Goal: Task Accomplishment & Management: Manage account settings

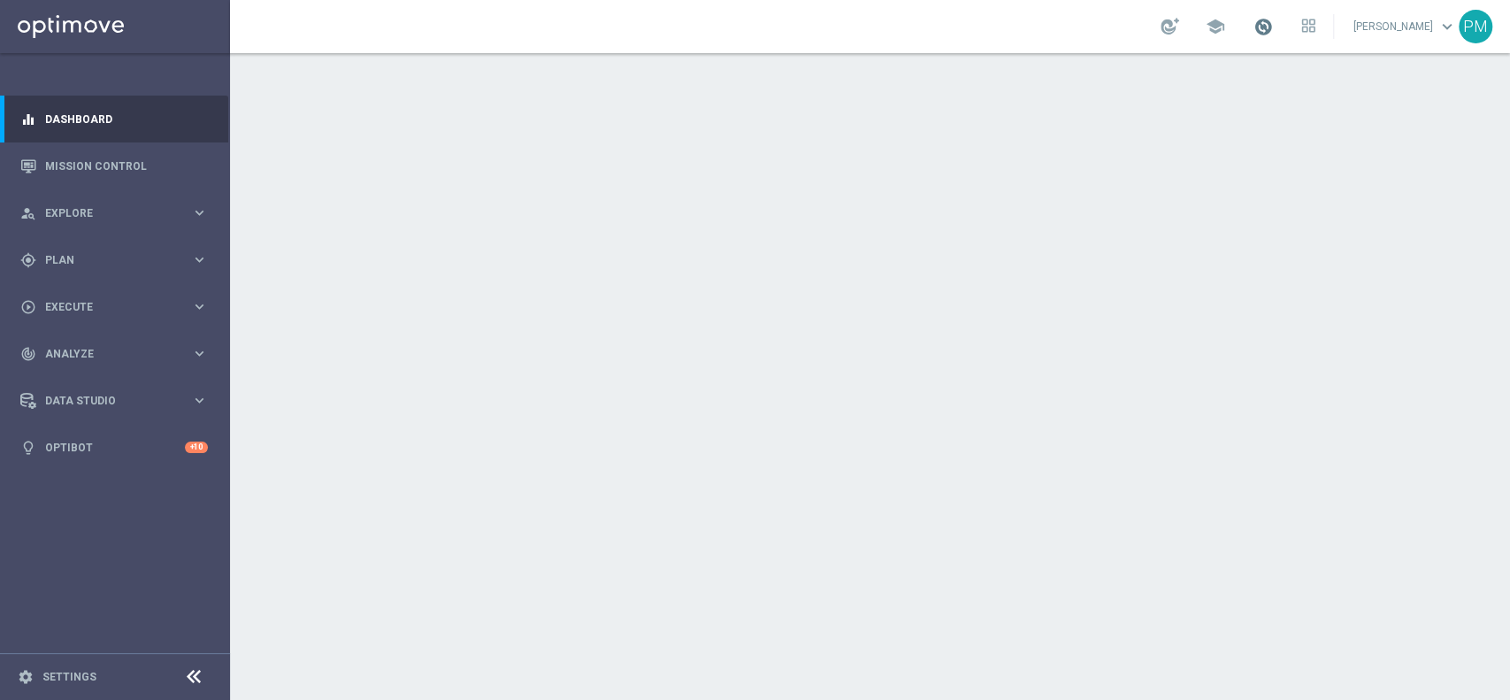
click at [1253, 26] on span at bounding box center [1262, 26] width 19 height 19
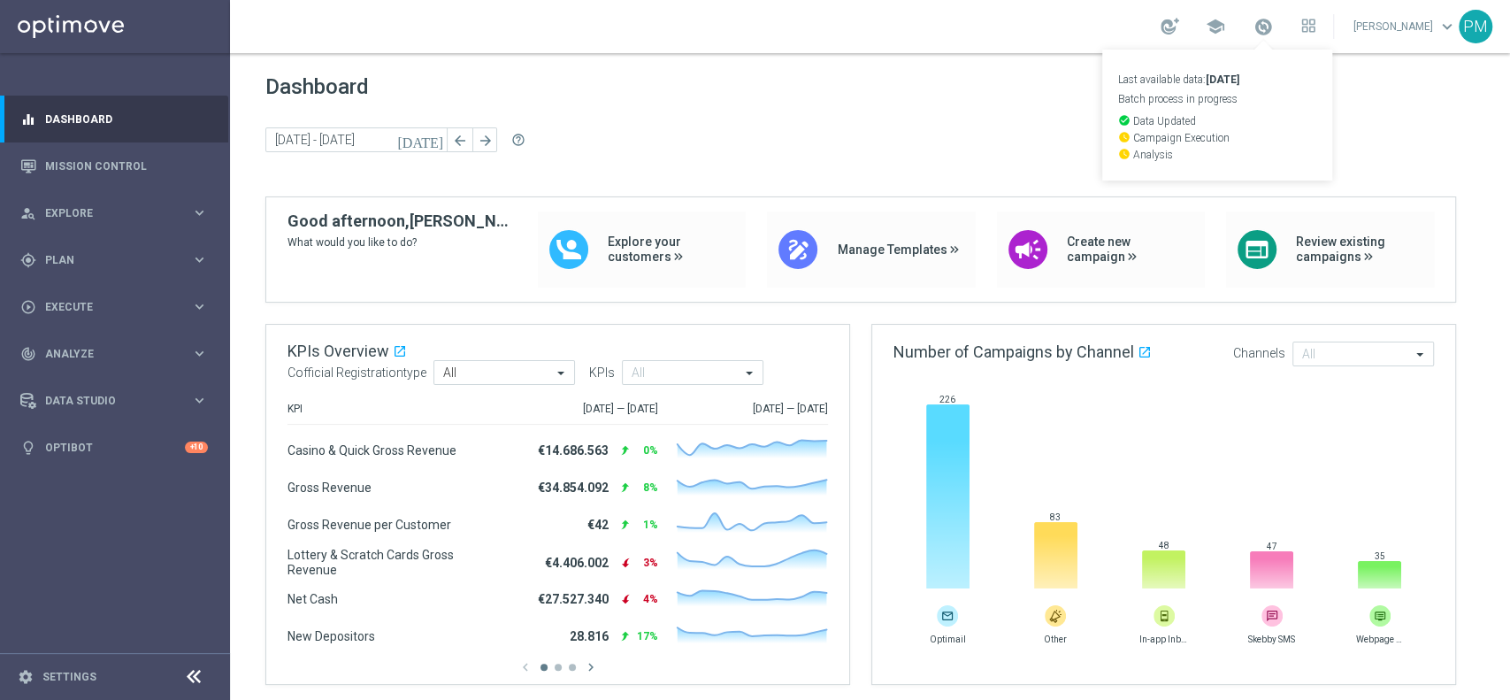
click at [1076, 18] on div "school Last available data: 10 Sep 2025 Batch process in progress check_circle …" at bounding box center [870, 26] width 1280 height 53
click at [1253, 30] on span at bounding box center [1262, 26] width 19 height 19
click at [749, 30] on div "school Last available data: 10 Sep 2025 Batch process in progress check_circle …" at bounding box center [870, 26] width 1280 height 53
click at [71, 213] on span "Explore" at bounding box center [118, 213] width 146 height 11
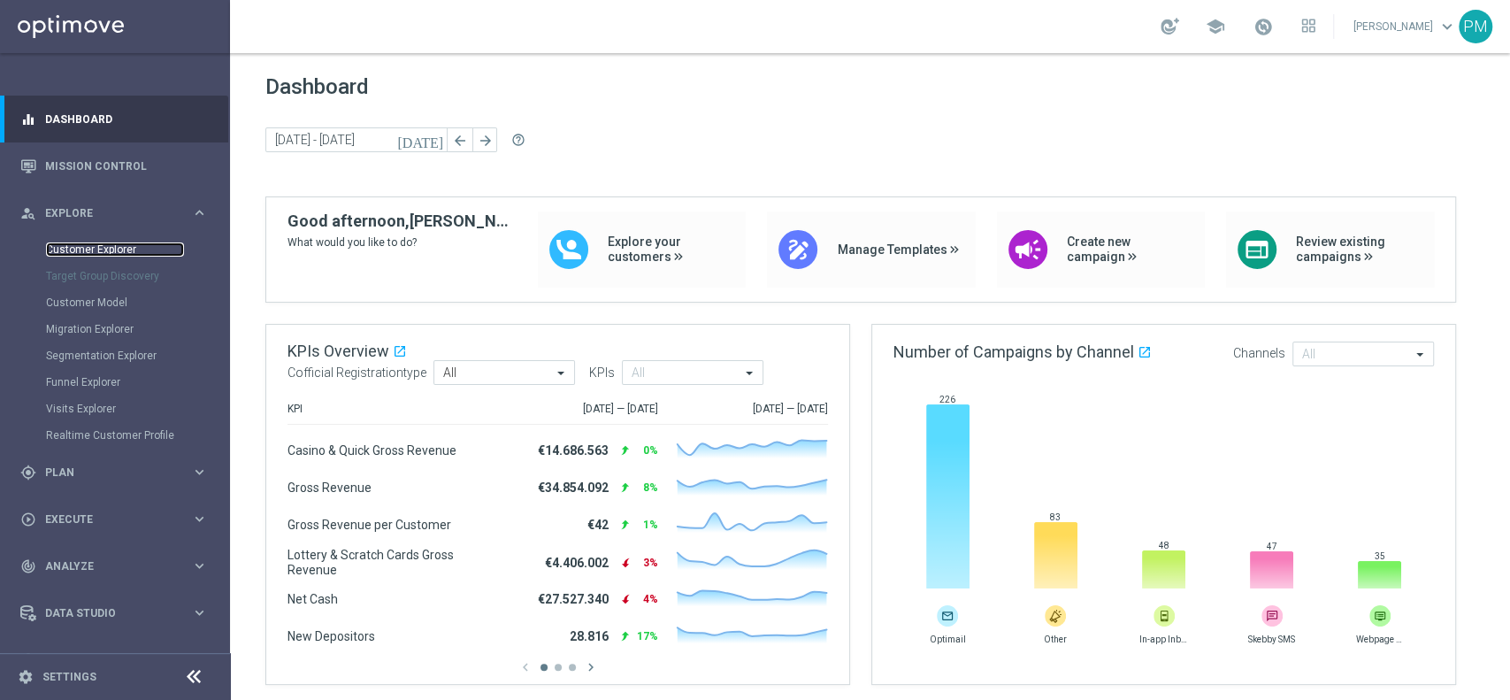
click at [68, 252] on link "Customer Explorer" at bounding box center [115, 249] width 138 height 14
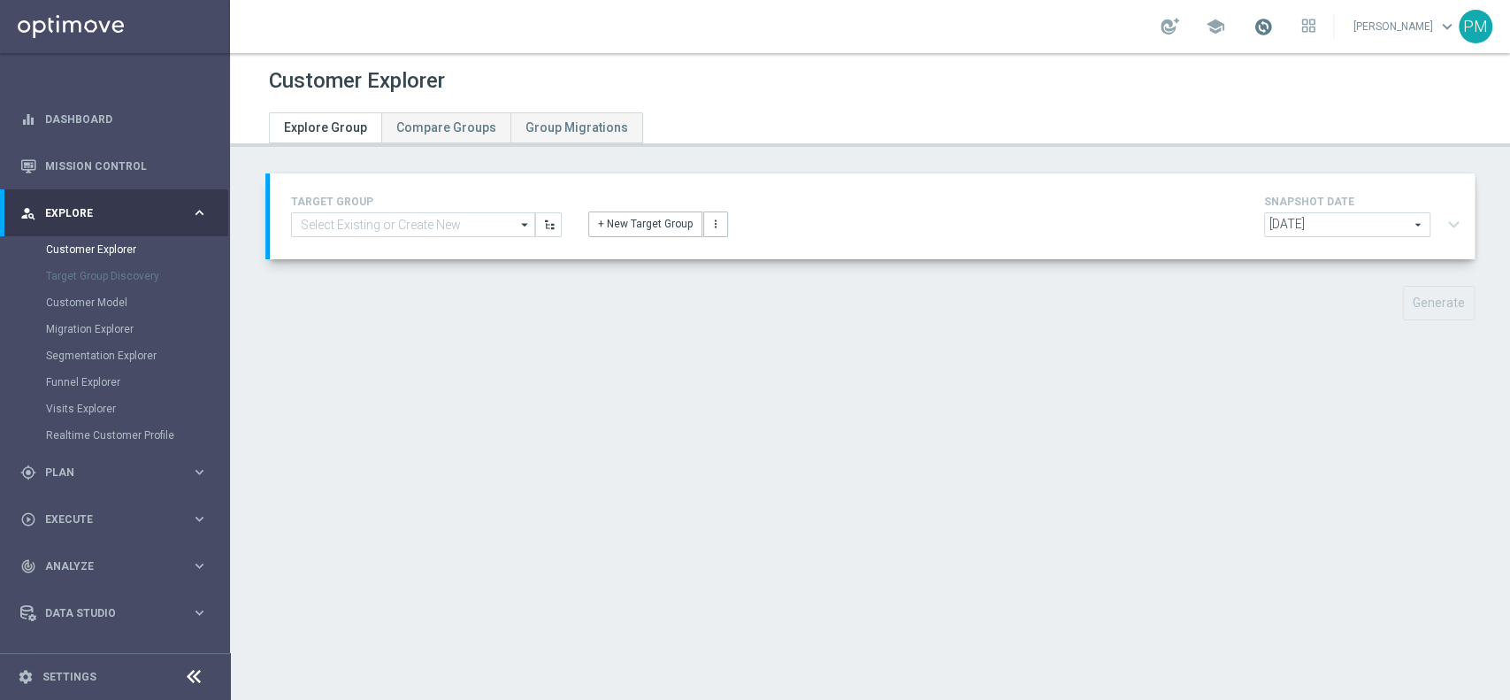
click at [1253, 27] on span at bounding box center [1262, 26] width 19 height 19
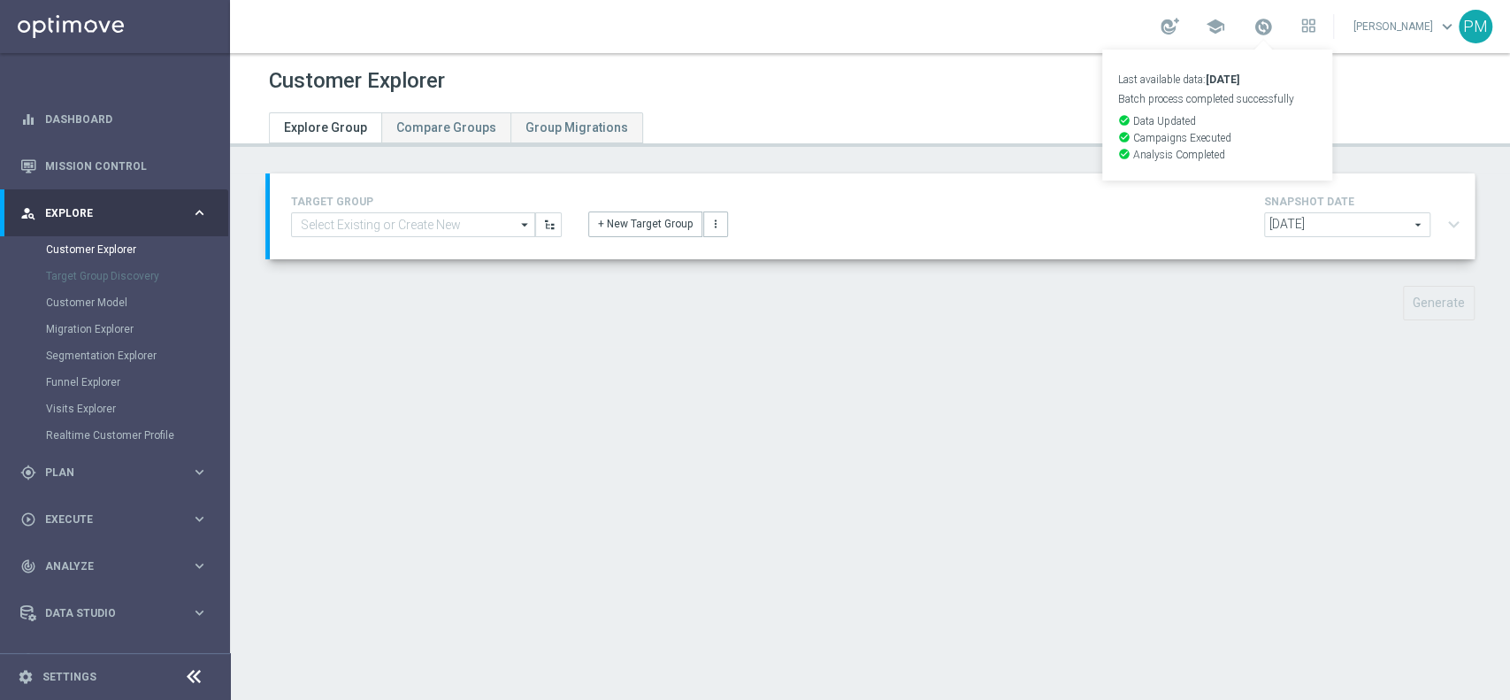
click at [1068, 25] on div "school Last available data: [DATE] Batch process completed successfully check_c…" at bounding box center [870, 26] width 1280 height 53
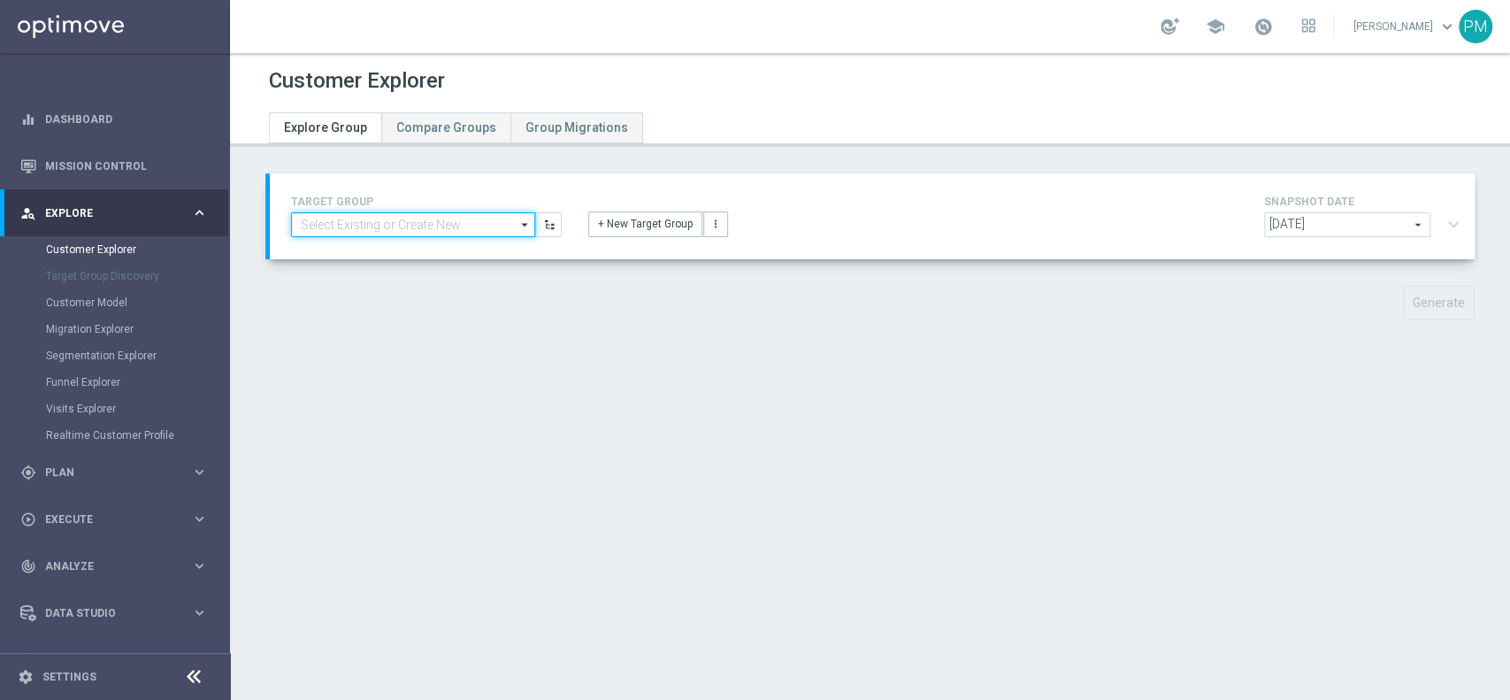
click at [406, 226] on input at bounding box center [413, 224] width 244 height 25
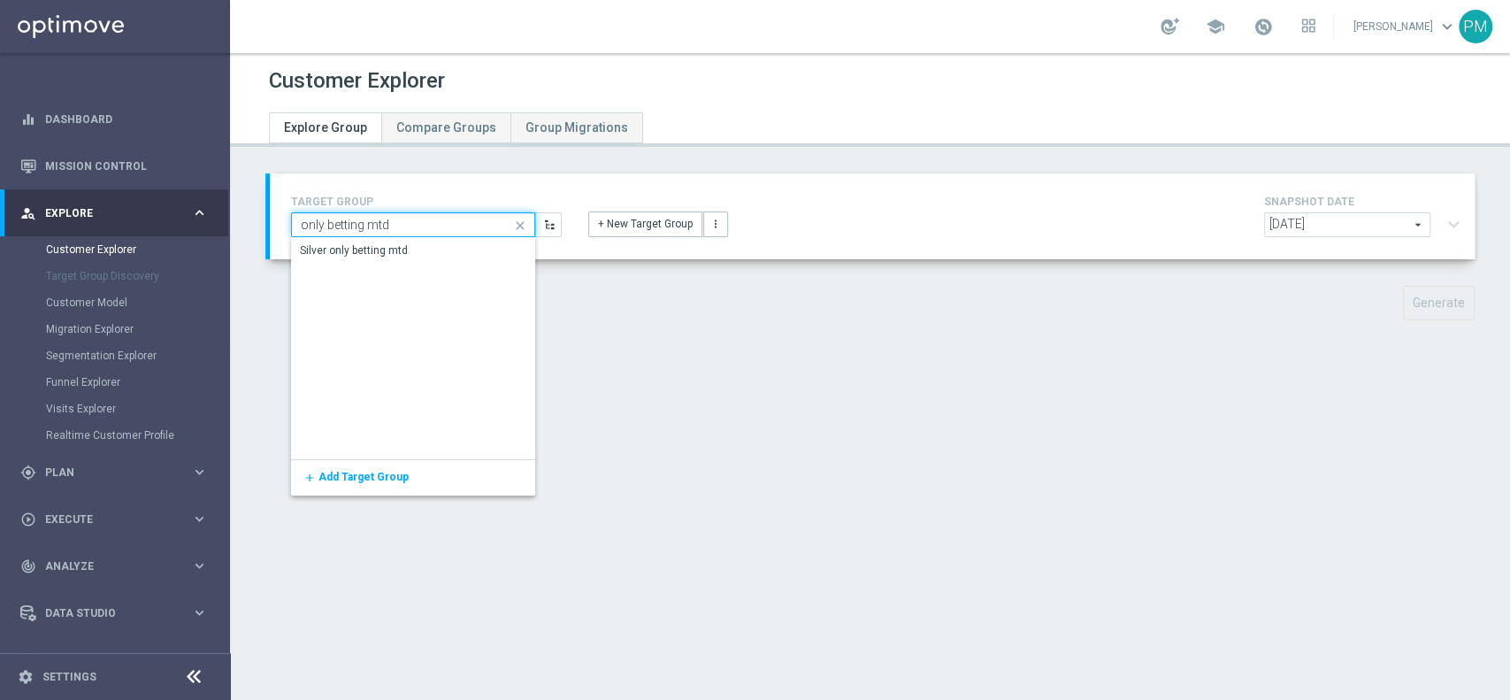
type input "only betting mtd"
click at [380, 246] on div "Silver only betting mtd" at bounding box center [355, 251] width 108 height 16
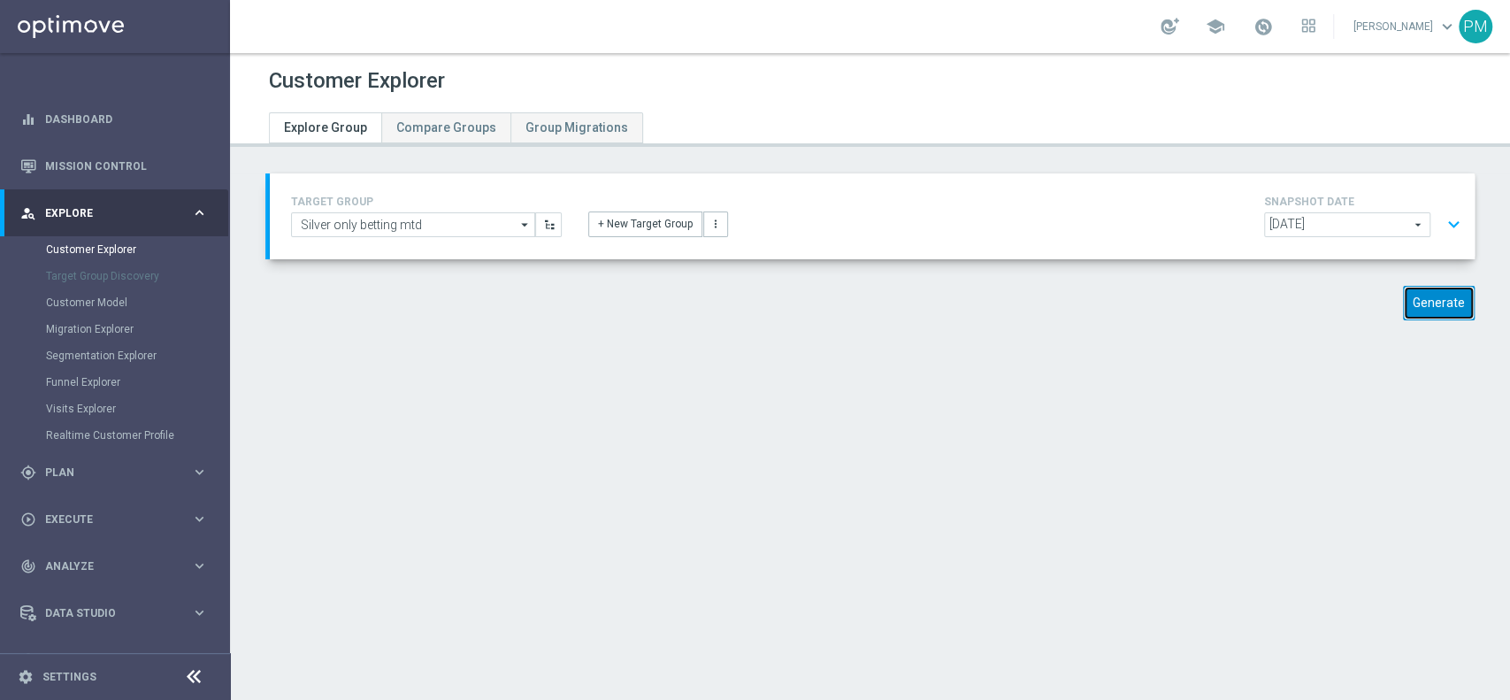
click at [1444, 308] on button "Generate" at bounding box center [1439, 303] width 72 height 34
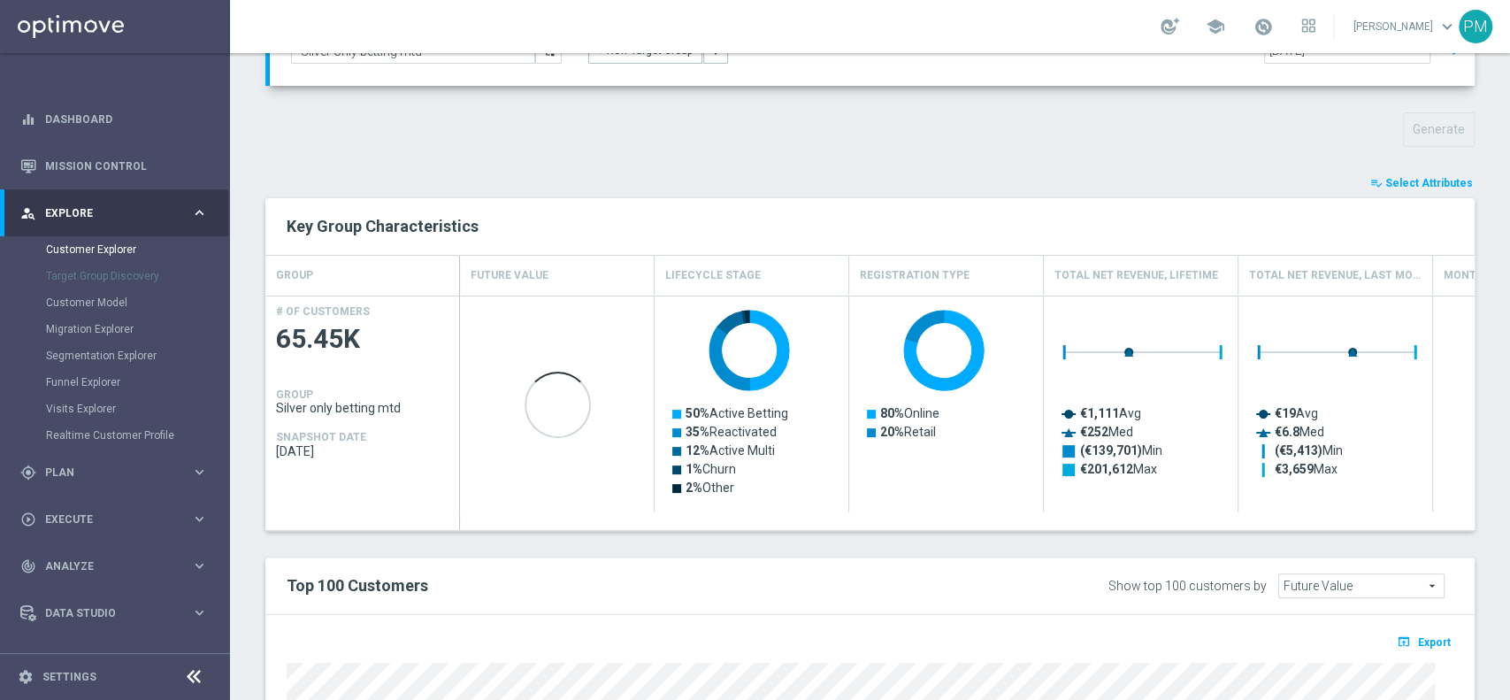
scroll to position [527, 0]
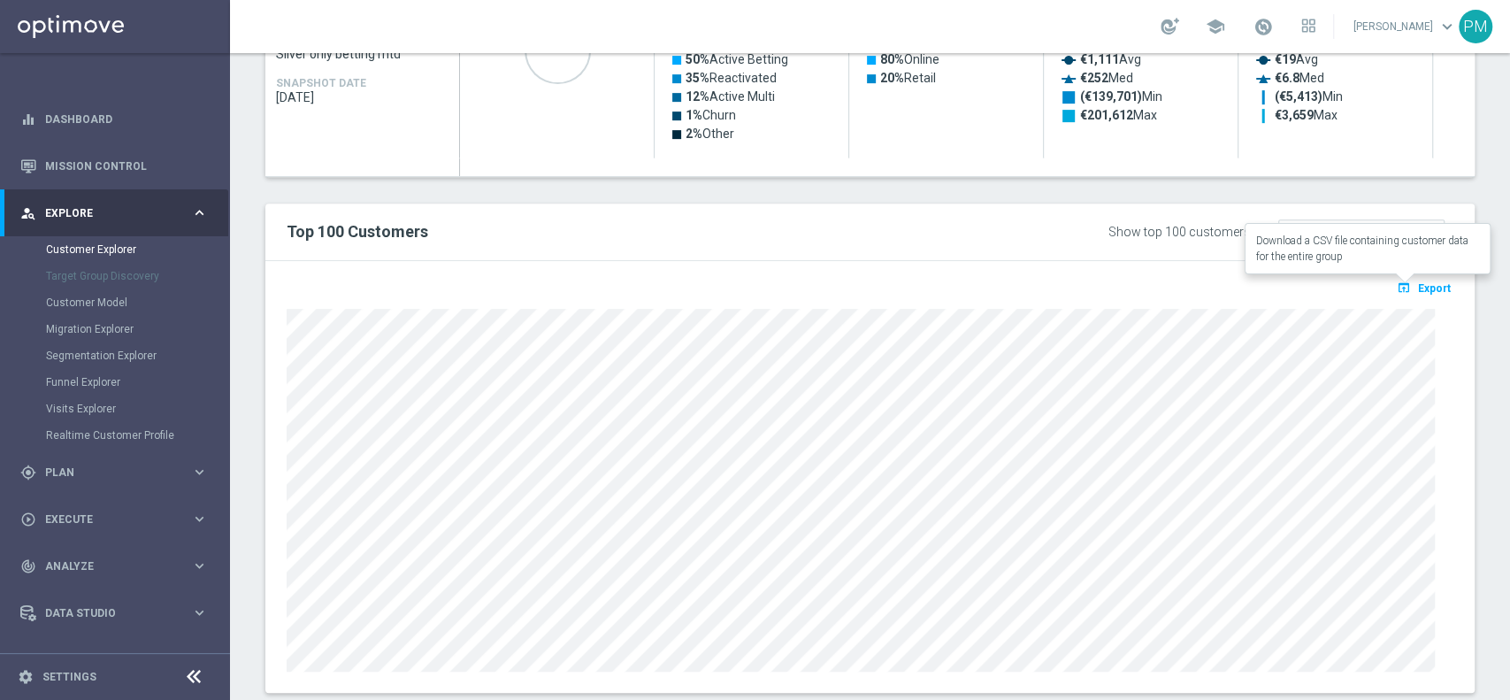
click at [1426, 285] on span "Export" at bounding box center [1434, 288] width 33 height 12
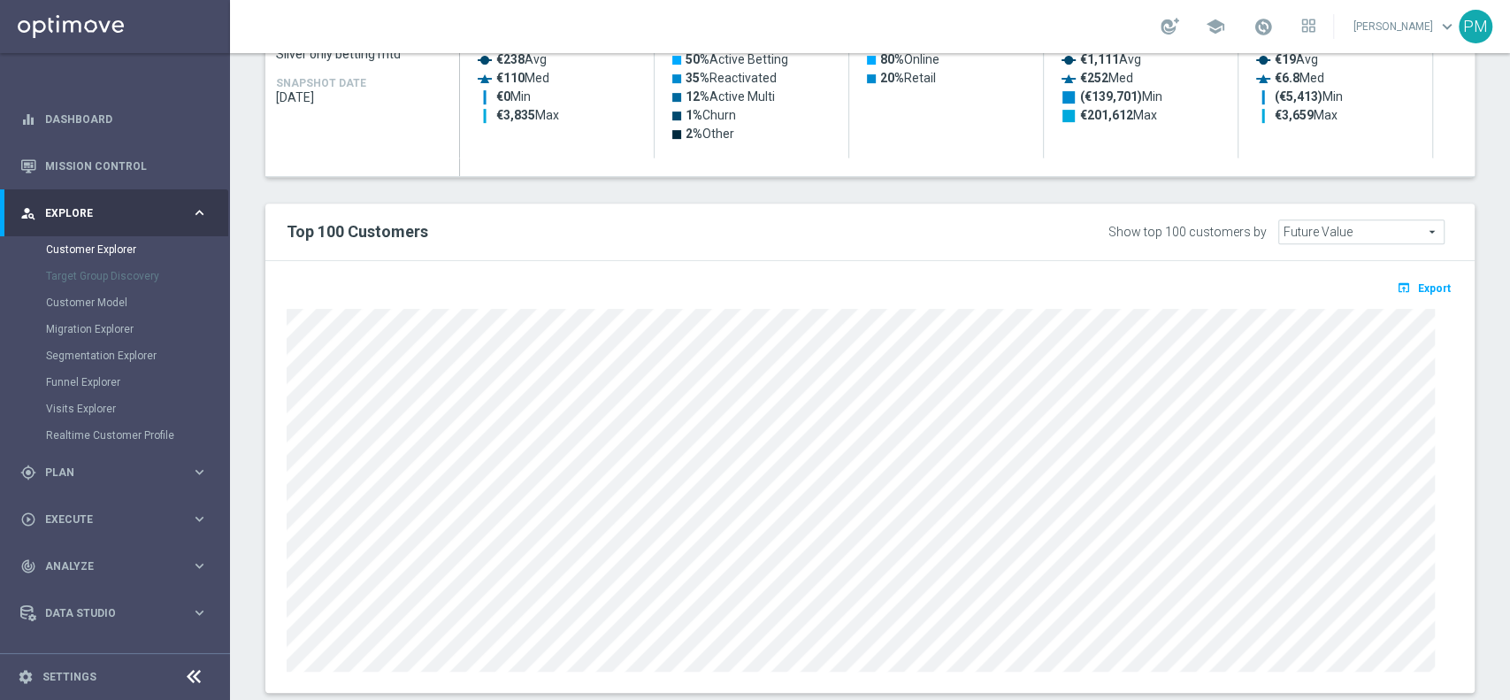
scroll to position [0, 0]
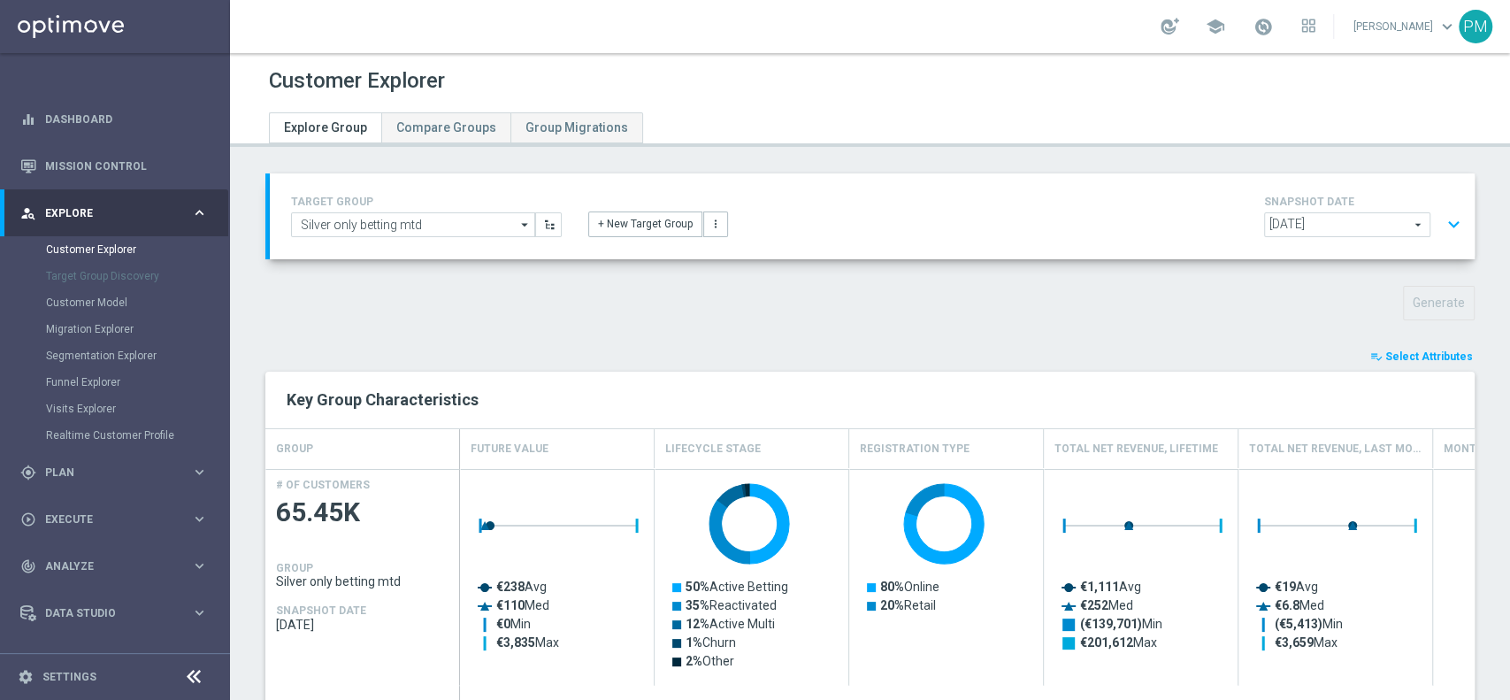
click at [1385, 350] on span "Select Attributes" at bounding box center [1429, 356] width 88 height 12
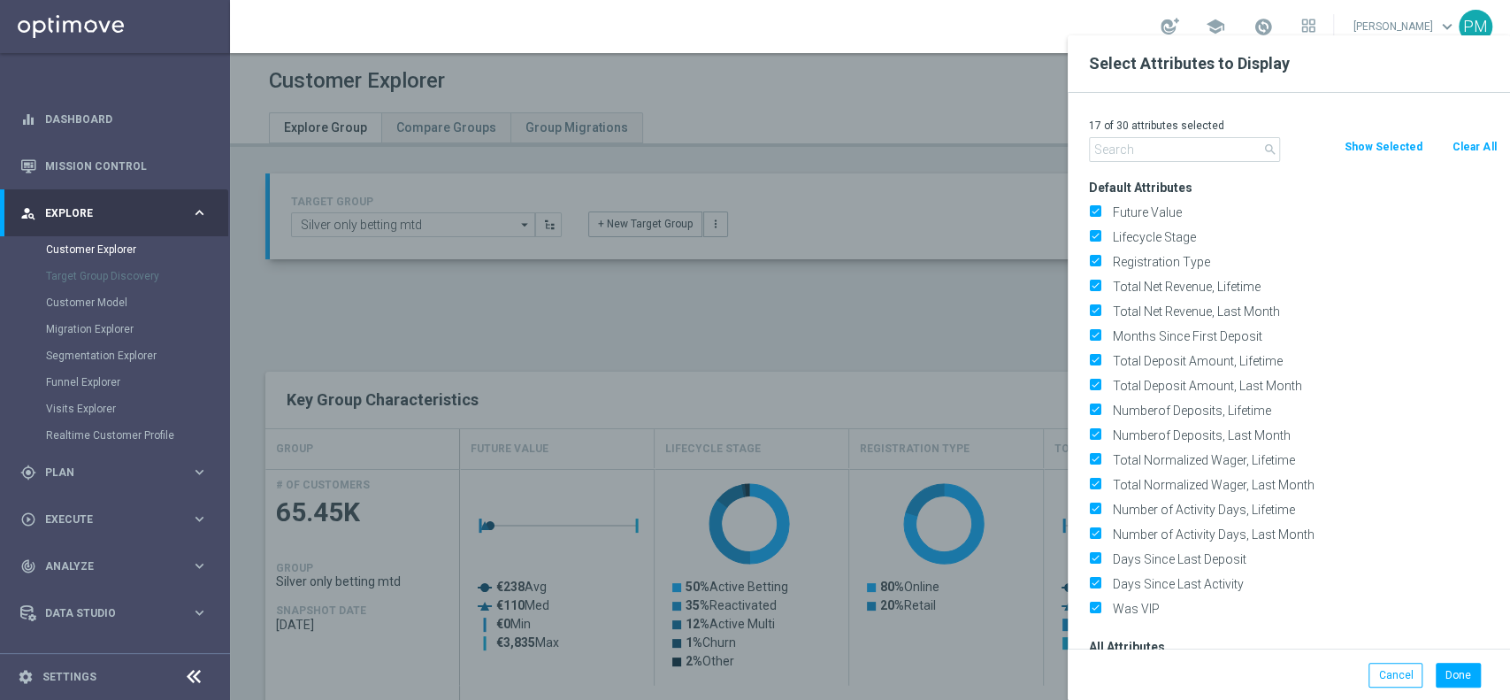
click at [1471, 155] on button "Clear All" at bounding box center [1474, 146] width 47 height 19
checkbox input "false"
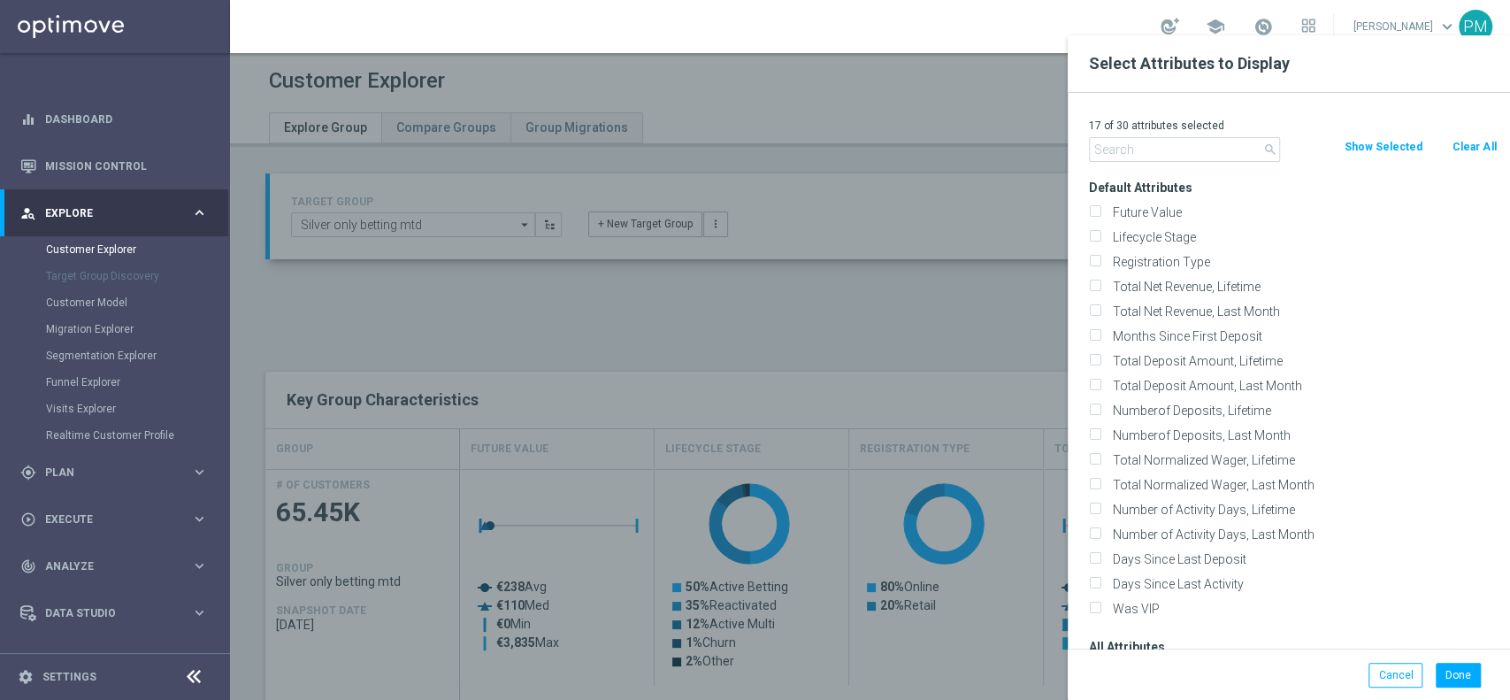
checkbox input "false"
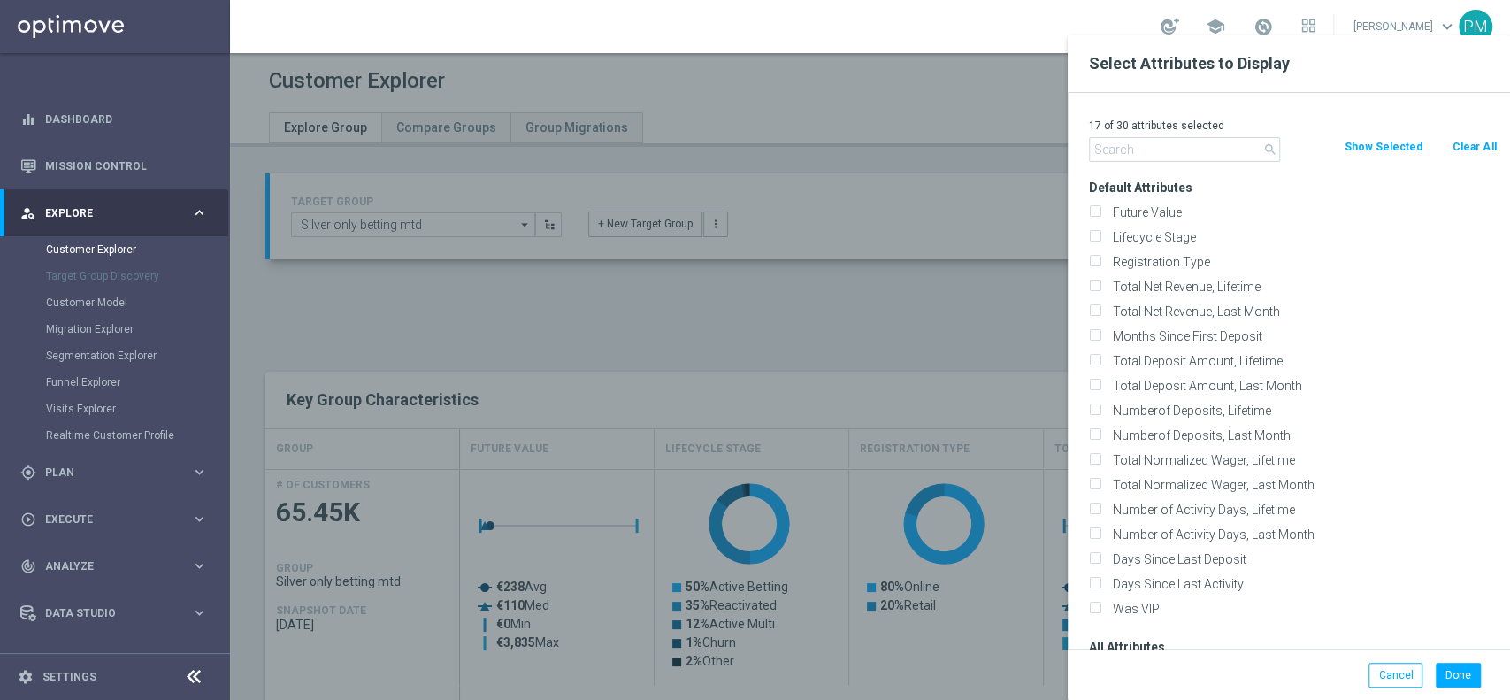
checkbox input "false"
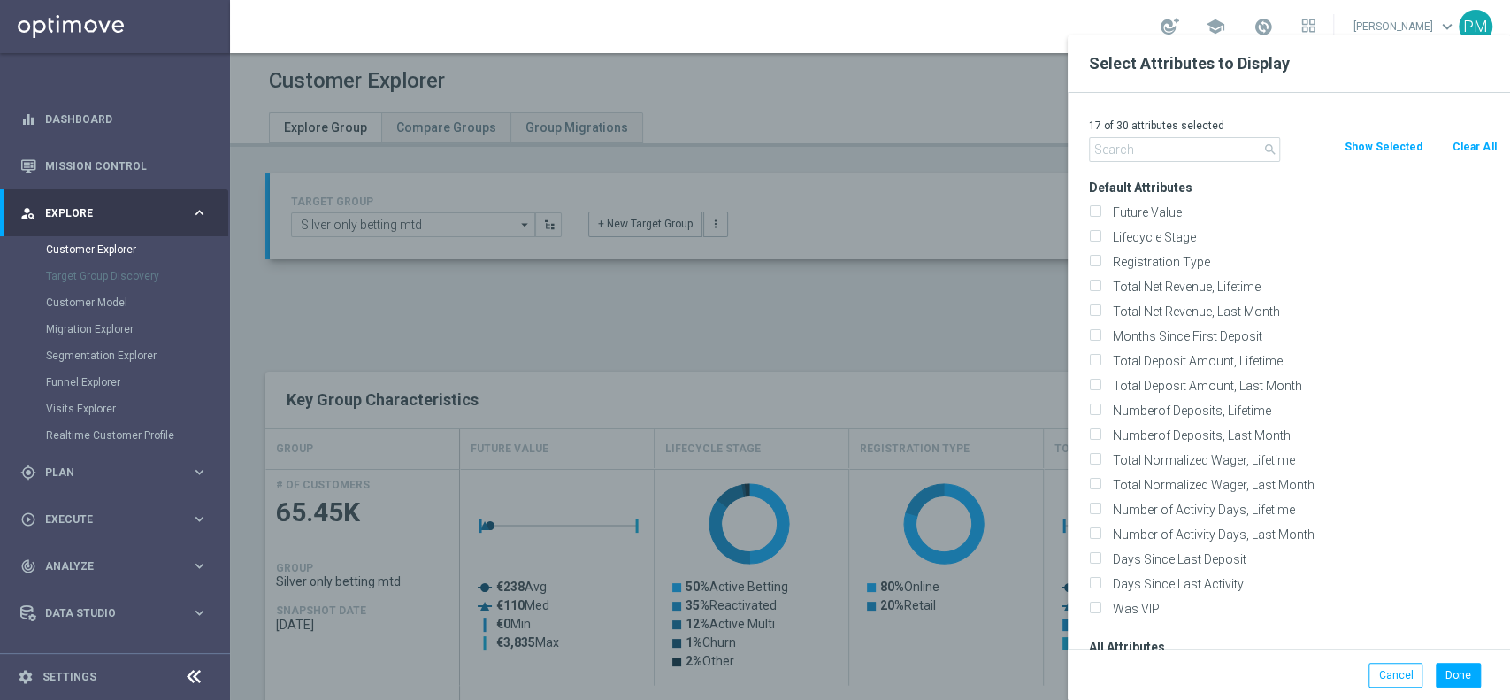
checkbox input "false"
click at [1185, 148] on input "text" at bounding box center [1184, 149] width 191 height 25
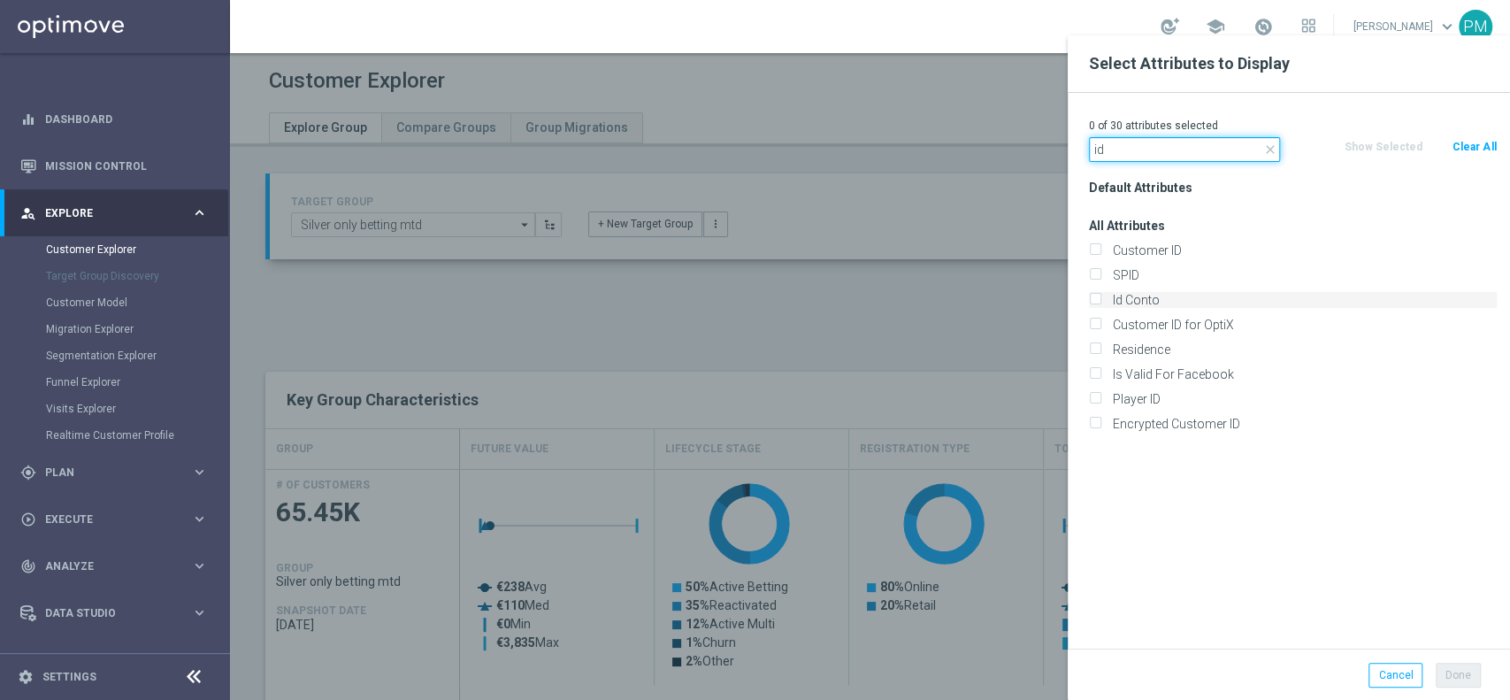
type input "id"
click at [1182, 300] on label "Id Conto" at bounding box center [1302, 300] width 390 height 16
click at [1100, 300] on input "Id Conto" at bounding box center [1094, 301] width 11 height 11
checkbox input "true"
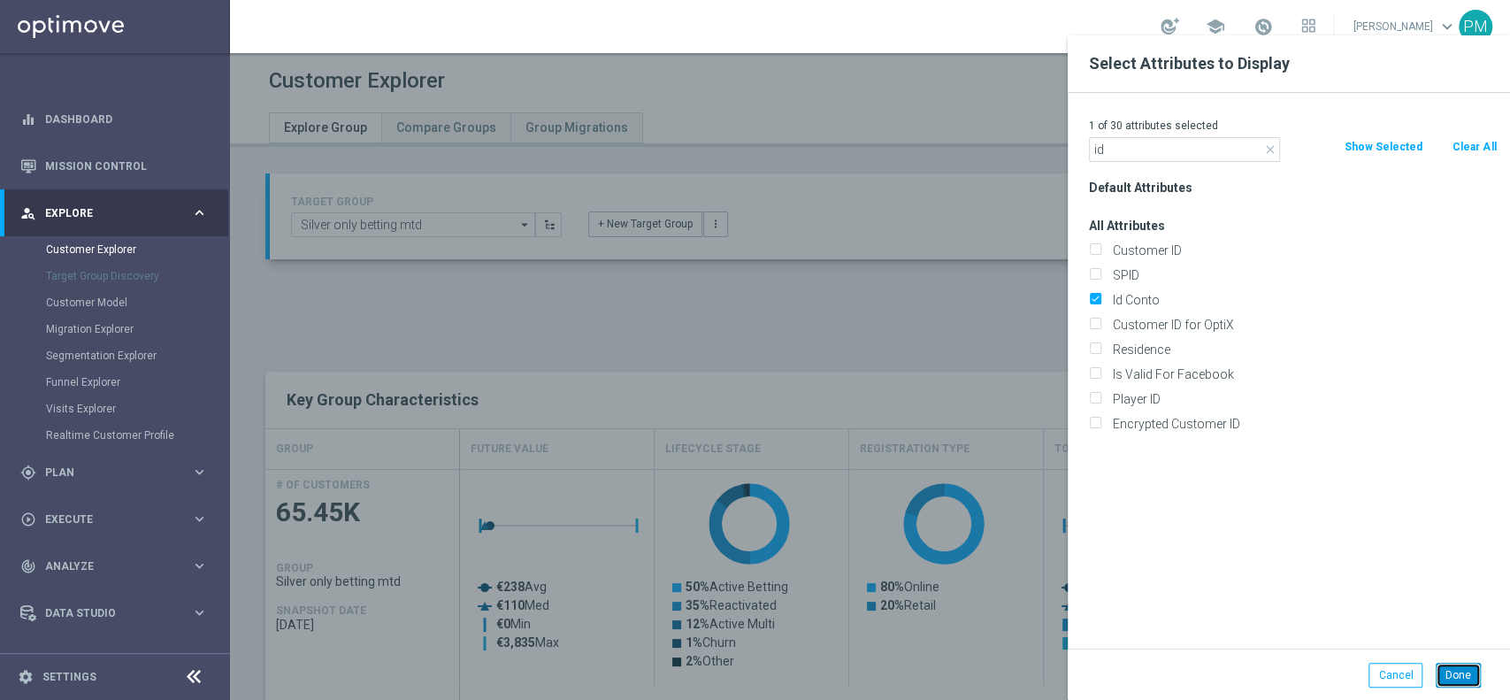
click at [1472, 686] on button "Done" at bounding box center [1458, 675] width 45 height 25
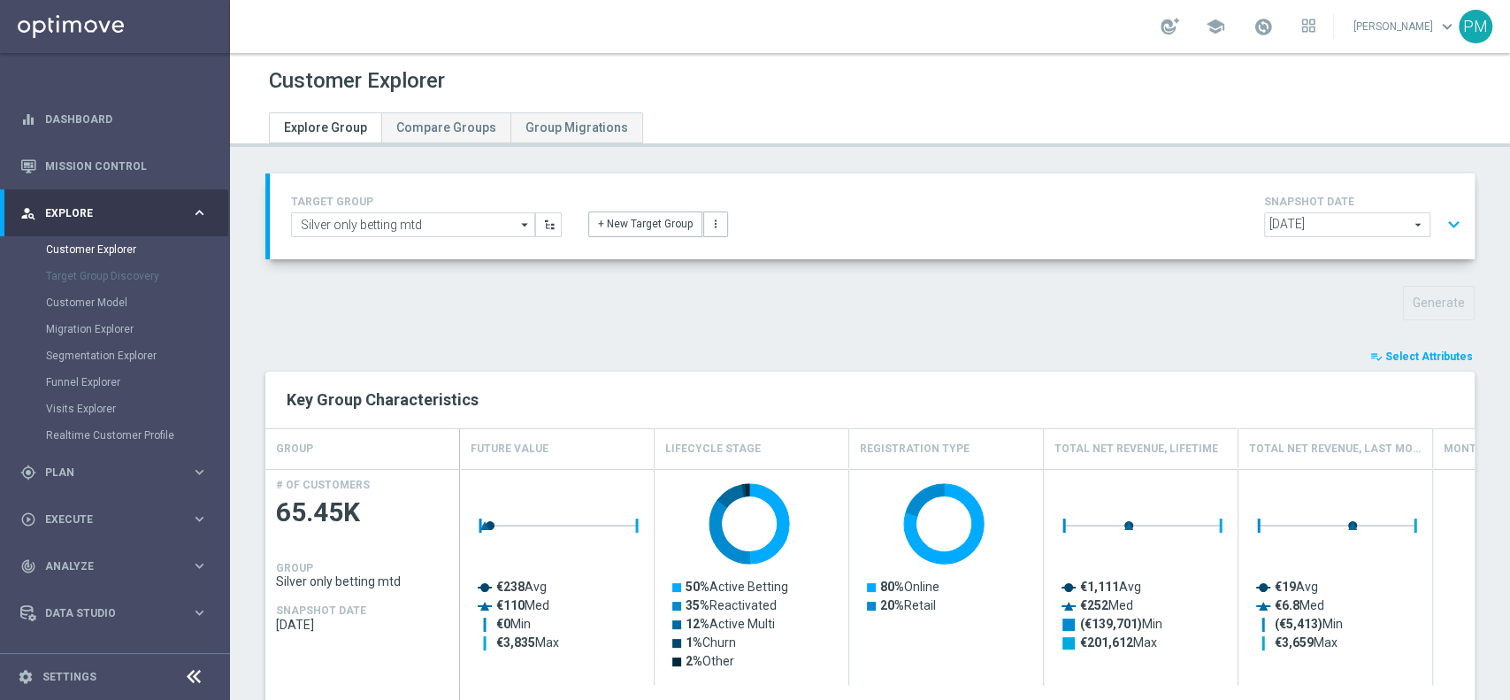
type input "Search"
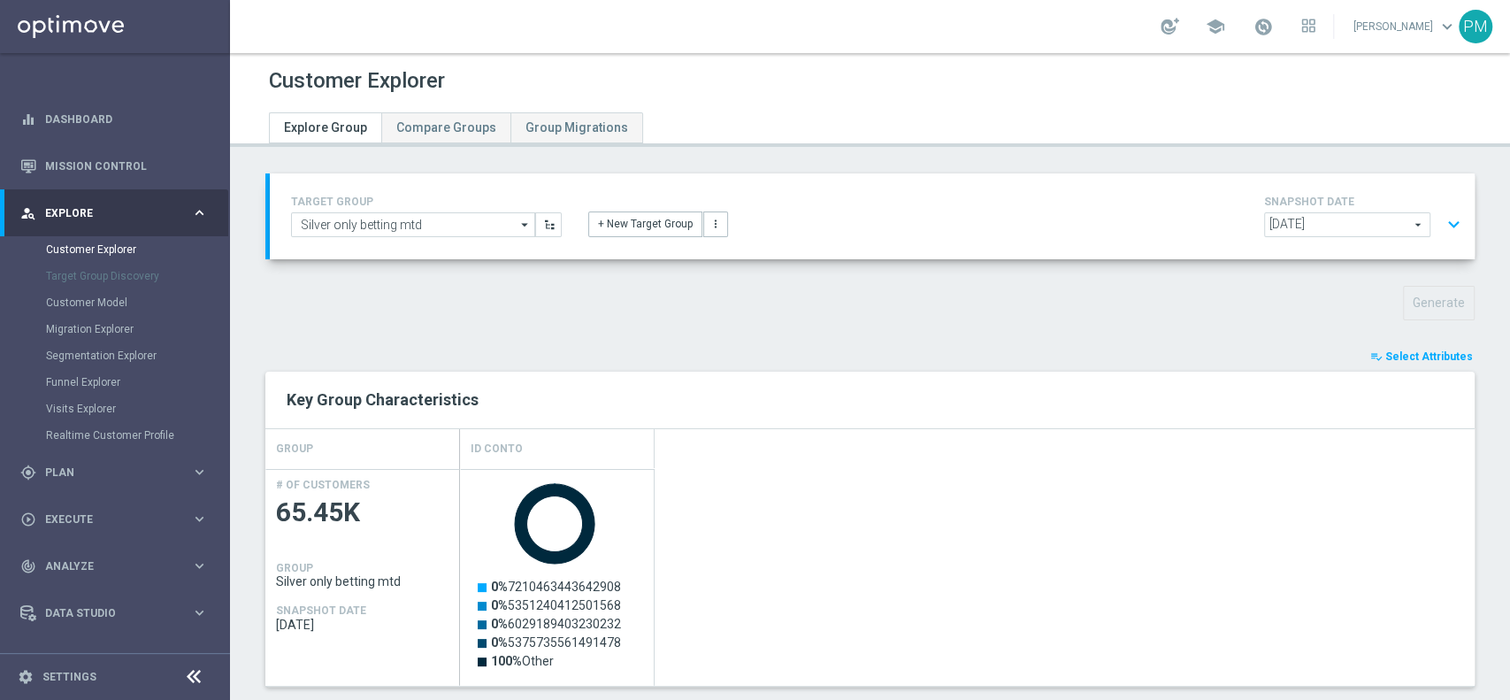
click at [1370, 342] on div "TARGET GROUP Silver only betting mtd Silver only betting mtd arrow_drop_down Sh…" at bounding box center [870, 700] width 1280 height 1055
click at [1385, 351] on span "Select Attributes" at bounding box center [1429, 356] width 88 height 12
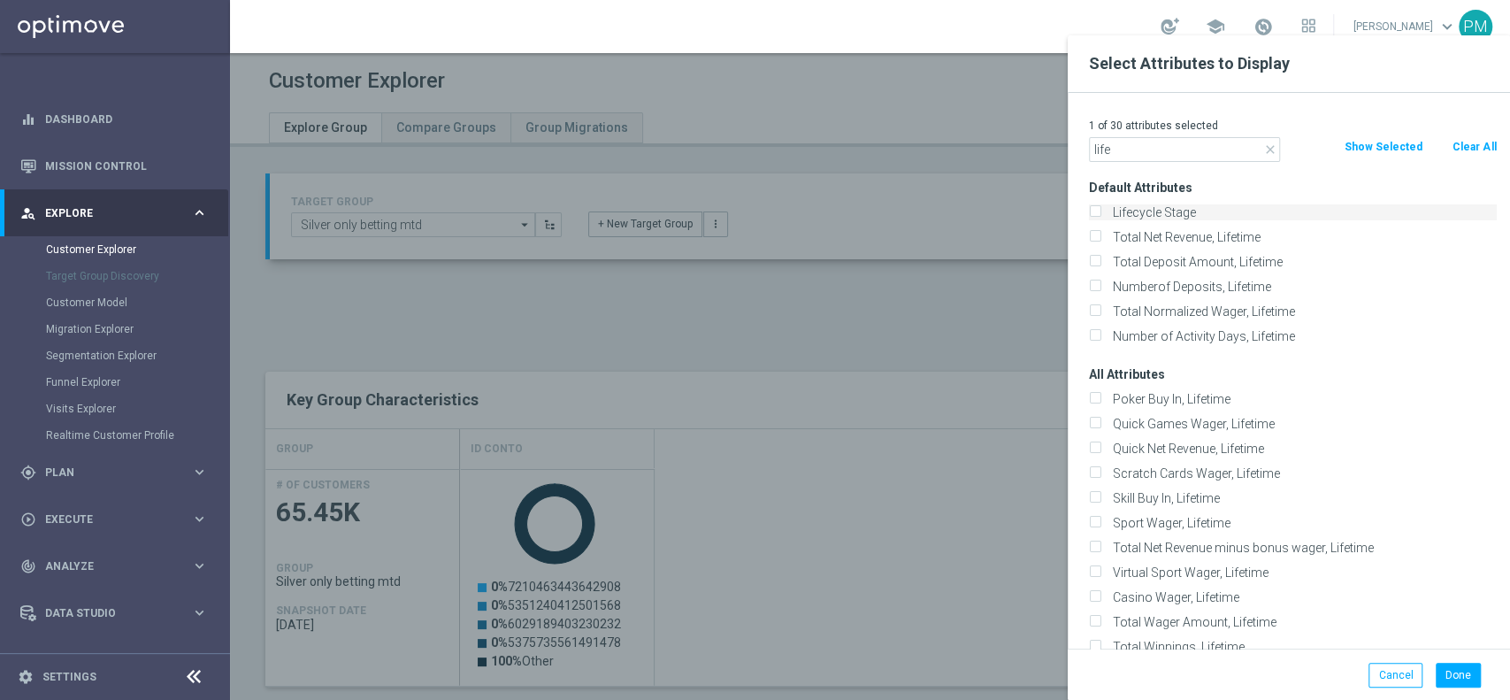
type input "life"
click at [1174, 211] on label "Lifecycle Stage" at bounding box center [1302, 212] width 390 height 16
click at [1100, 211] on input "Lifecycle Stage" at bounding box center [1094, 214] width 11 height 11
checkbox input "true"
click at [1438, 663] on button "Done" at bounding box center [1458, 675] width 45 height 25
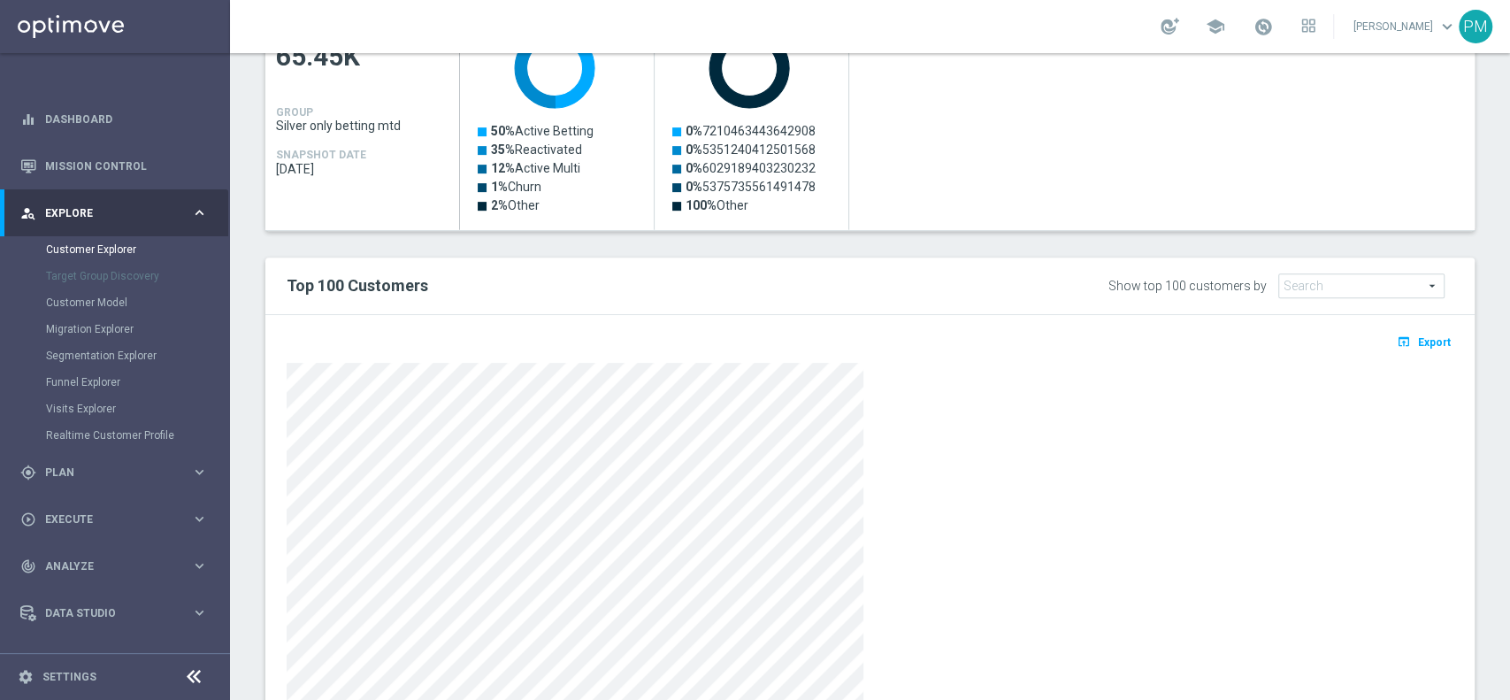
scroll to position [545, 0]
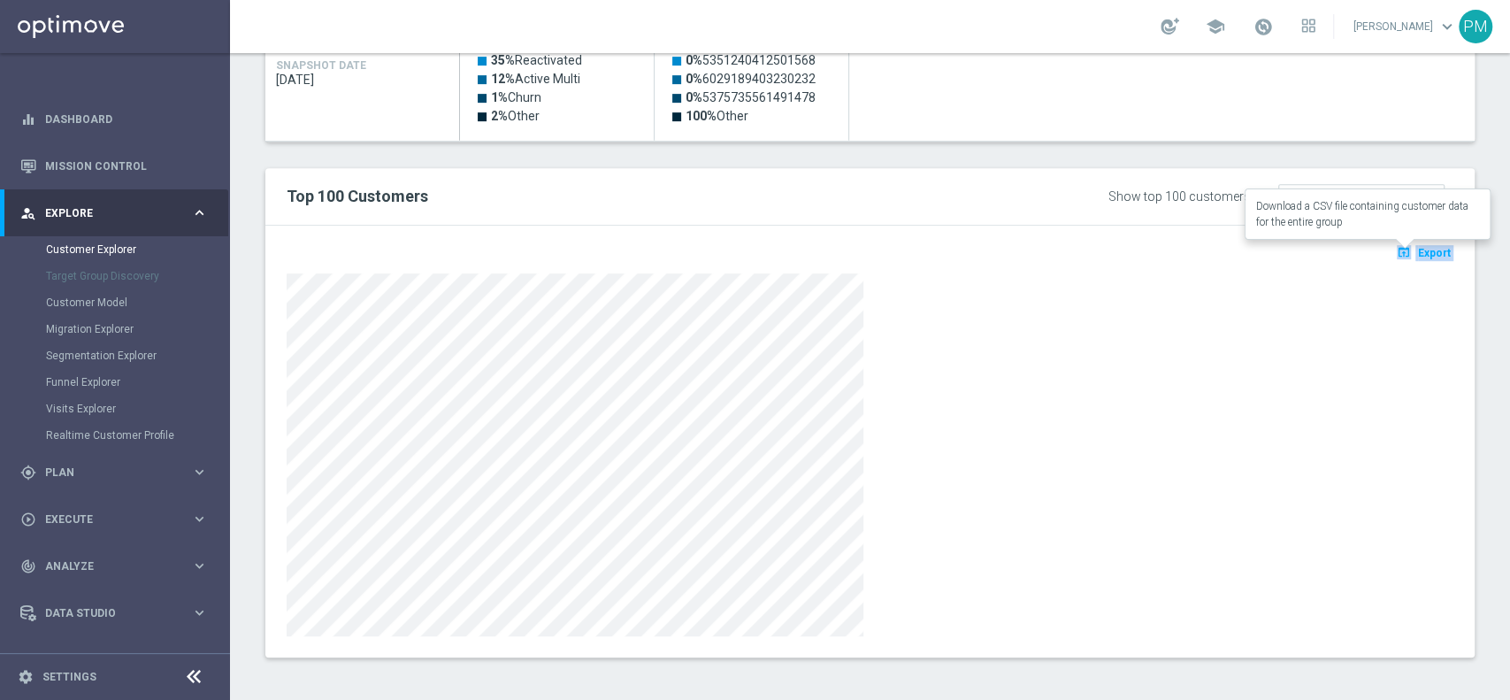
click at [1396, 271] on div "open_in_browser Export" at bounding box center [869, 441] width 1193 height 389
click at [1418, 249] on span "Export" at bounding box center [1434, 253] width 33 height 12
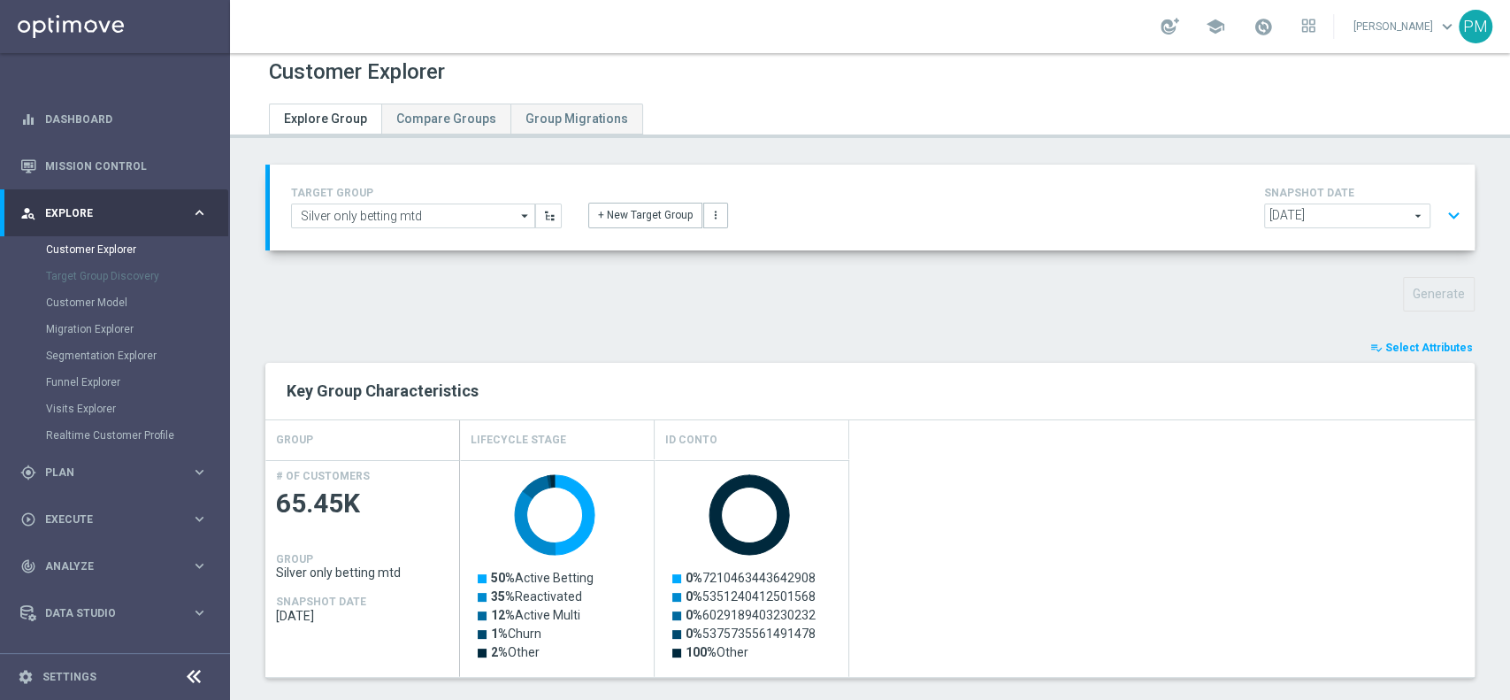
scroll to position [0, 0]
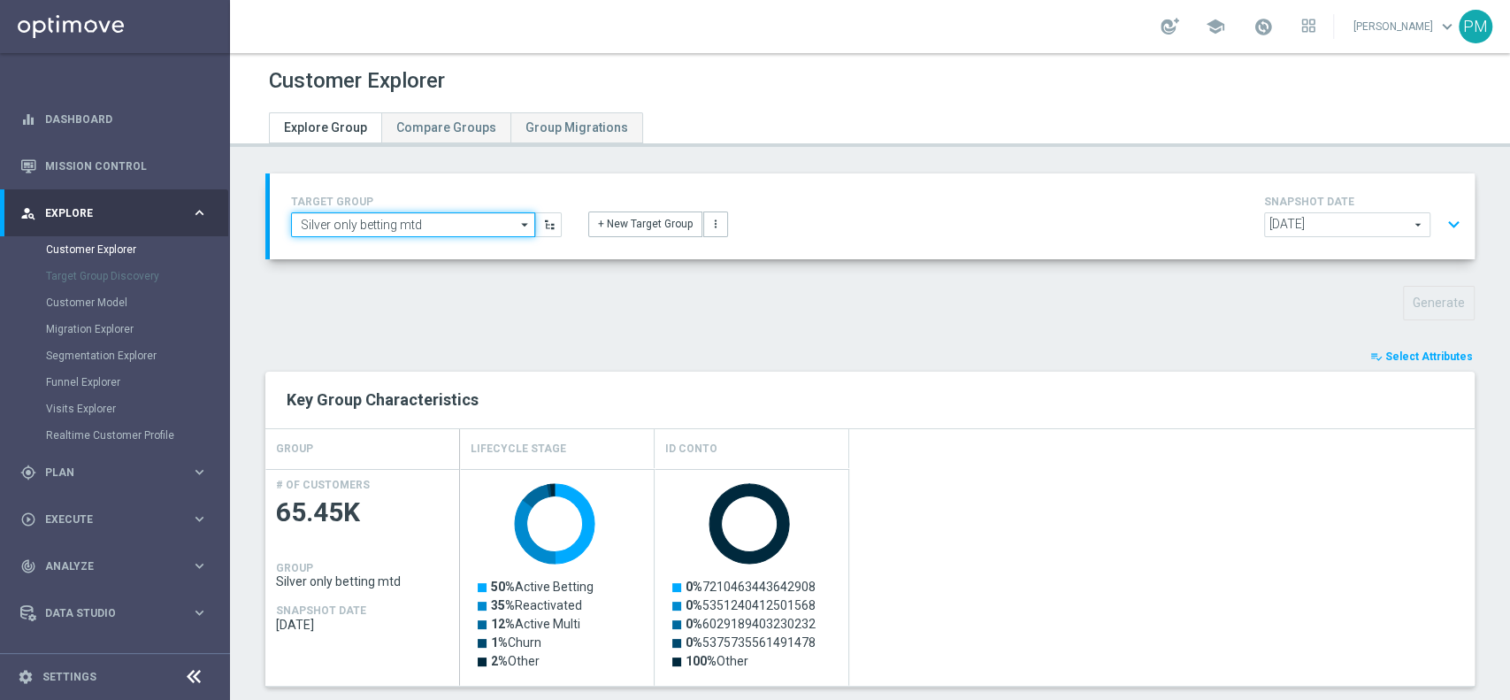
click at [396, 224] on input "Silver only betting mtd" at bounding box center [413, 224] width 244 height 25
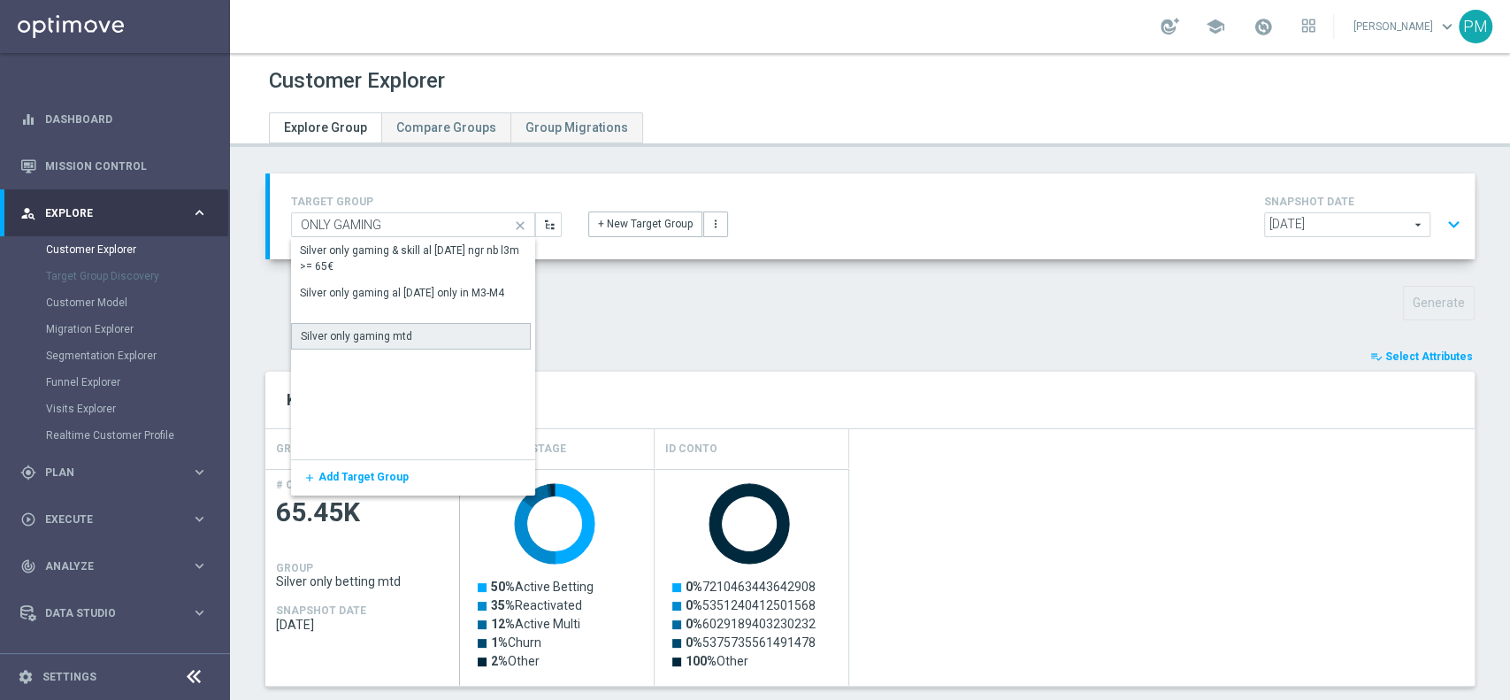
click at [387, 333] on div "Silver only gaming mtd" at bounding box center [356, 336] width 111 height 16
type input "Silver only gaming mtd"
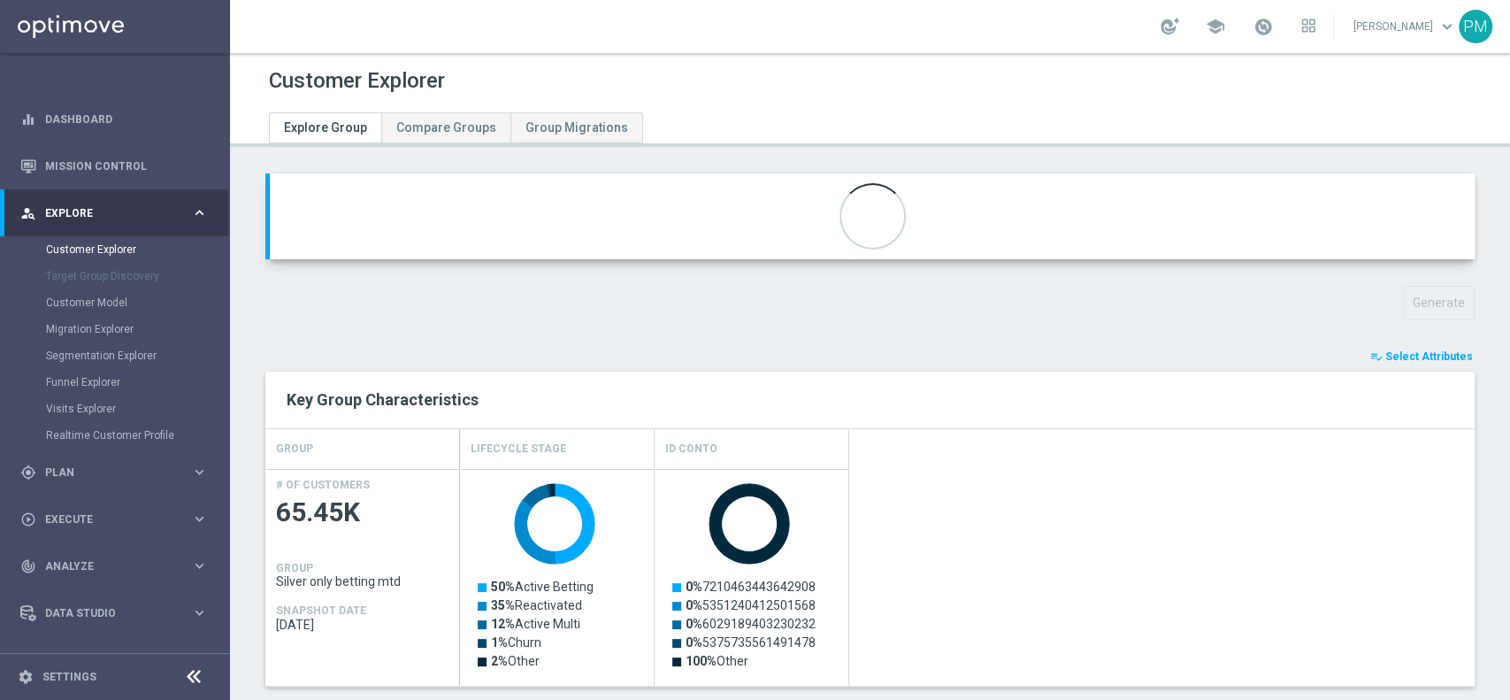
type input "Cross Selling Silver"
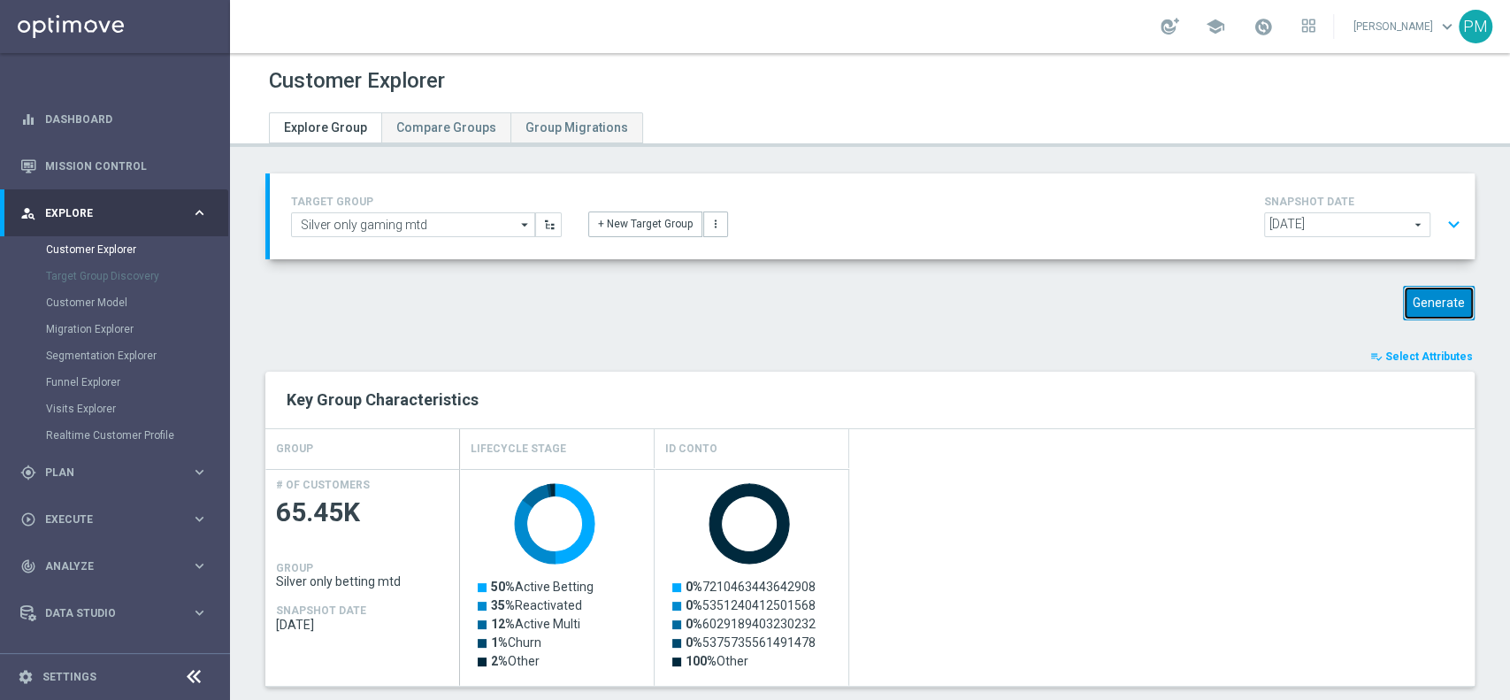
click at [1427, 299] on button "Generate" at bounding box center [1439, 303] width 72 height 34
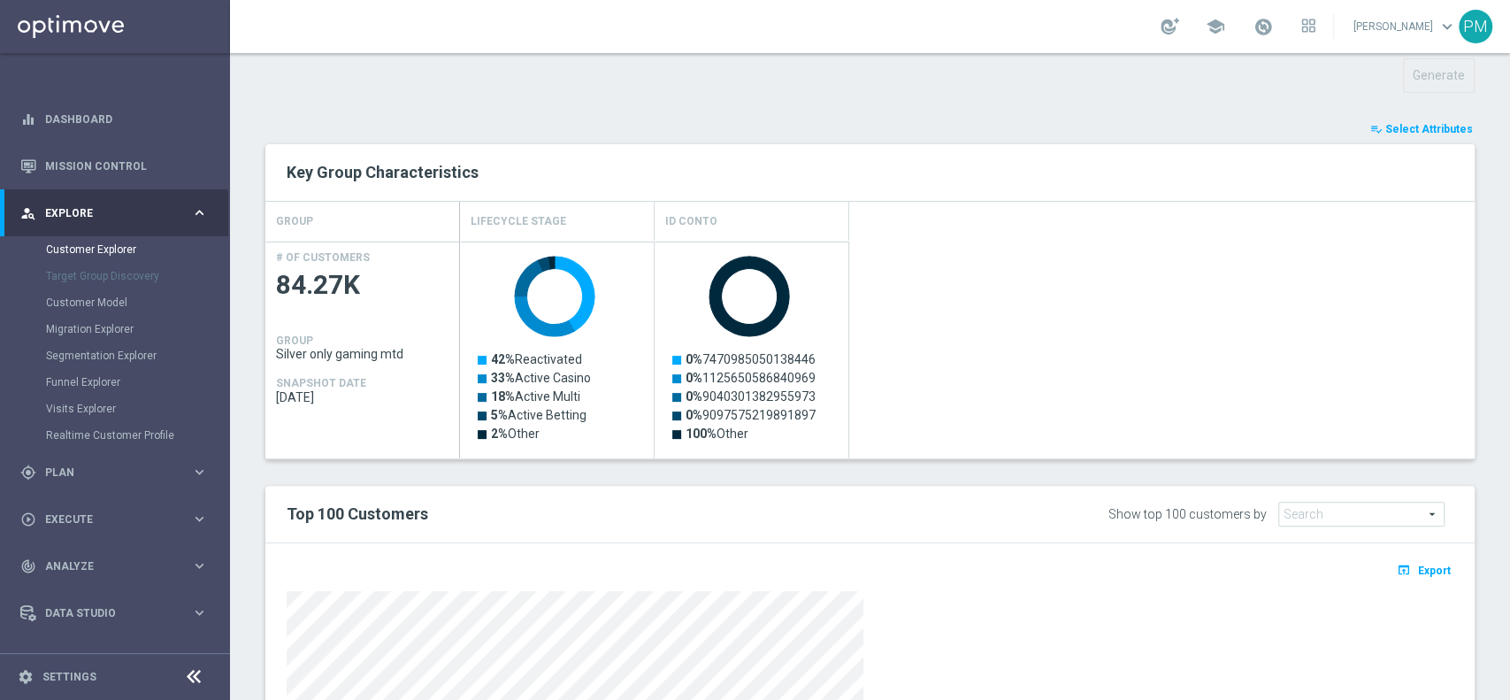
scroll to position [545, 0]
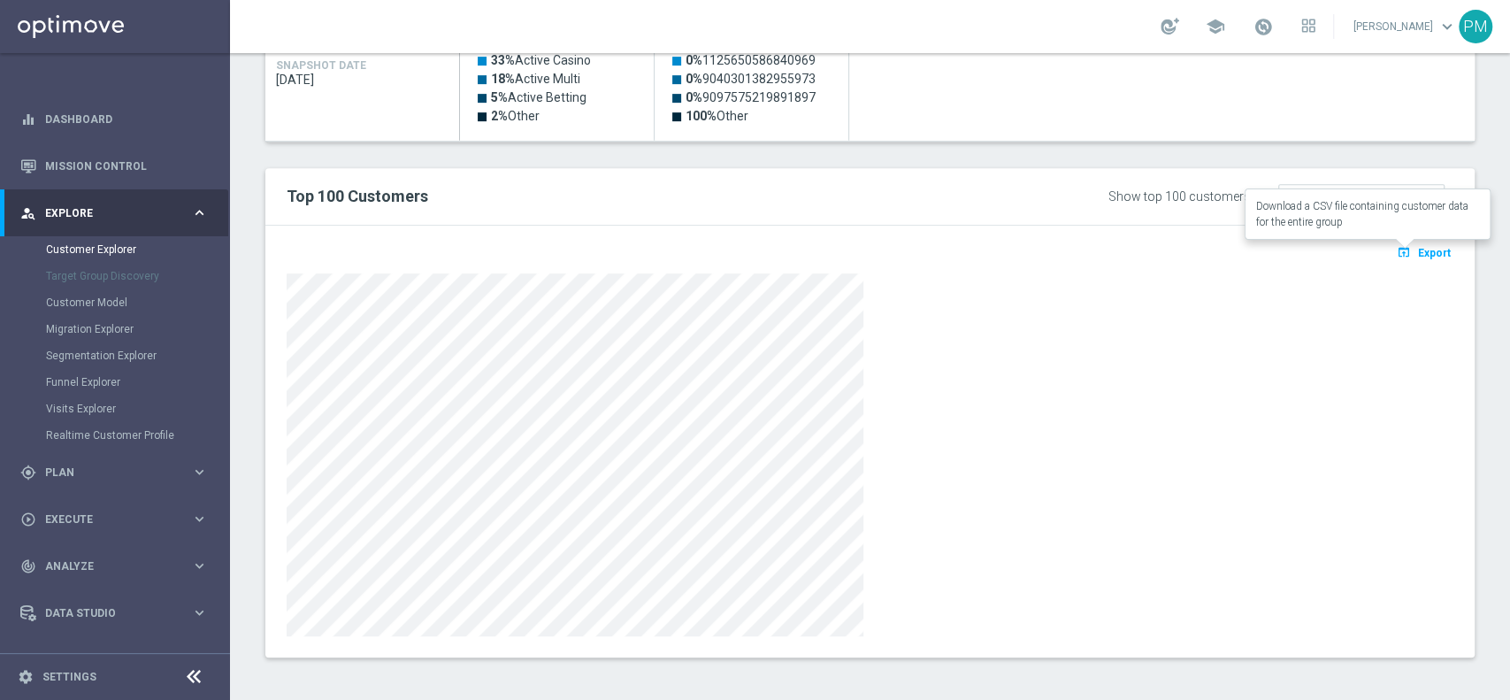
click at [1397, 252] on icon "open_in_browser" at bounding box center [1406, 252] width 19 height 14
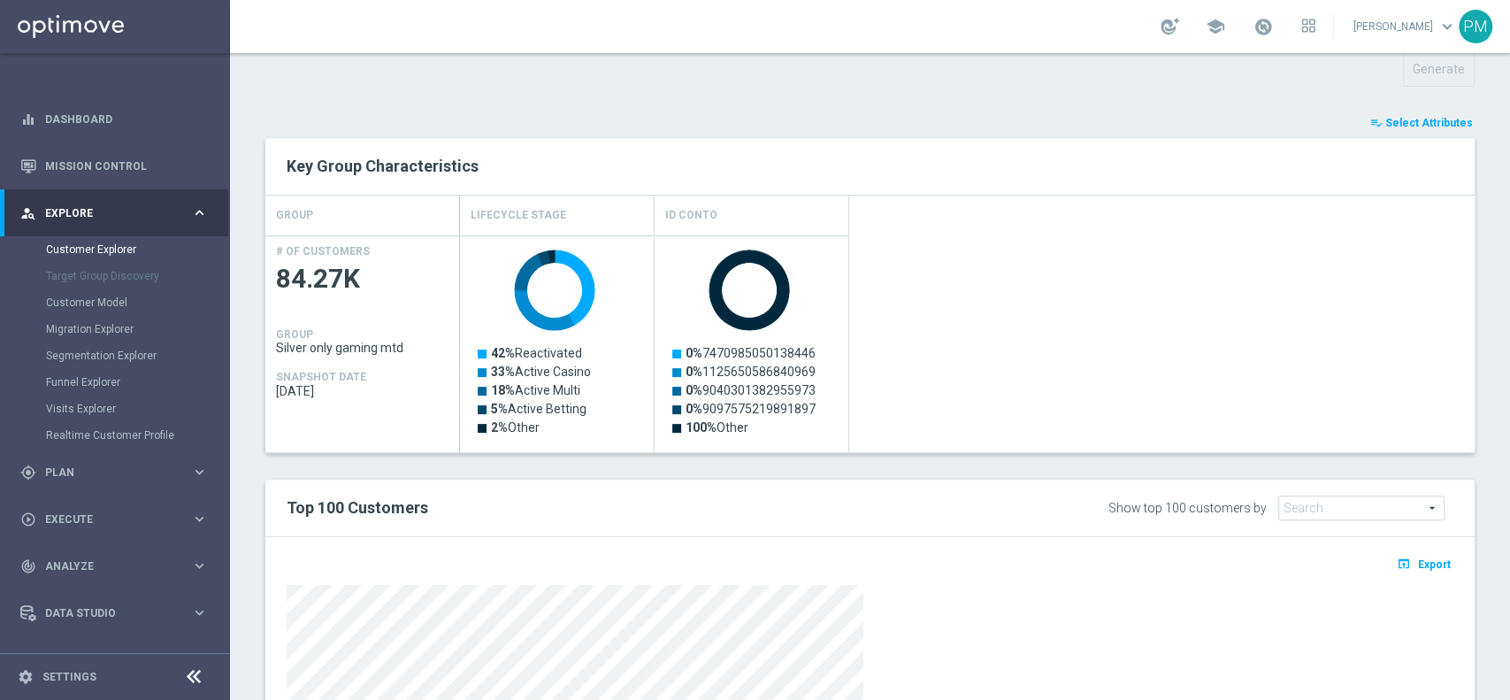
scroll to position [0, 0]
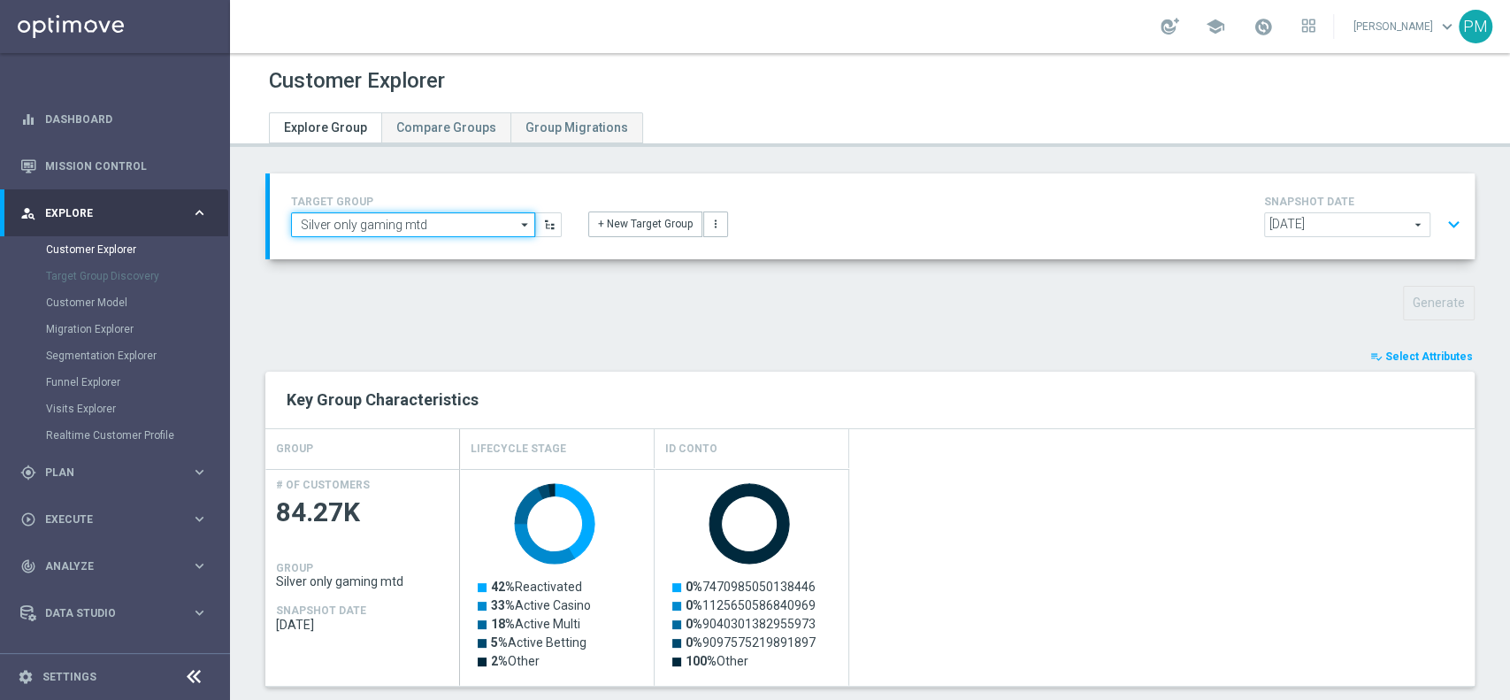
click at [471, 225] on input "Silver only gaming mtd" at bounding box center [413, 224] width 244 height 25
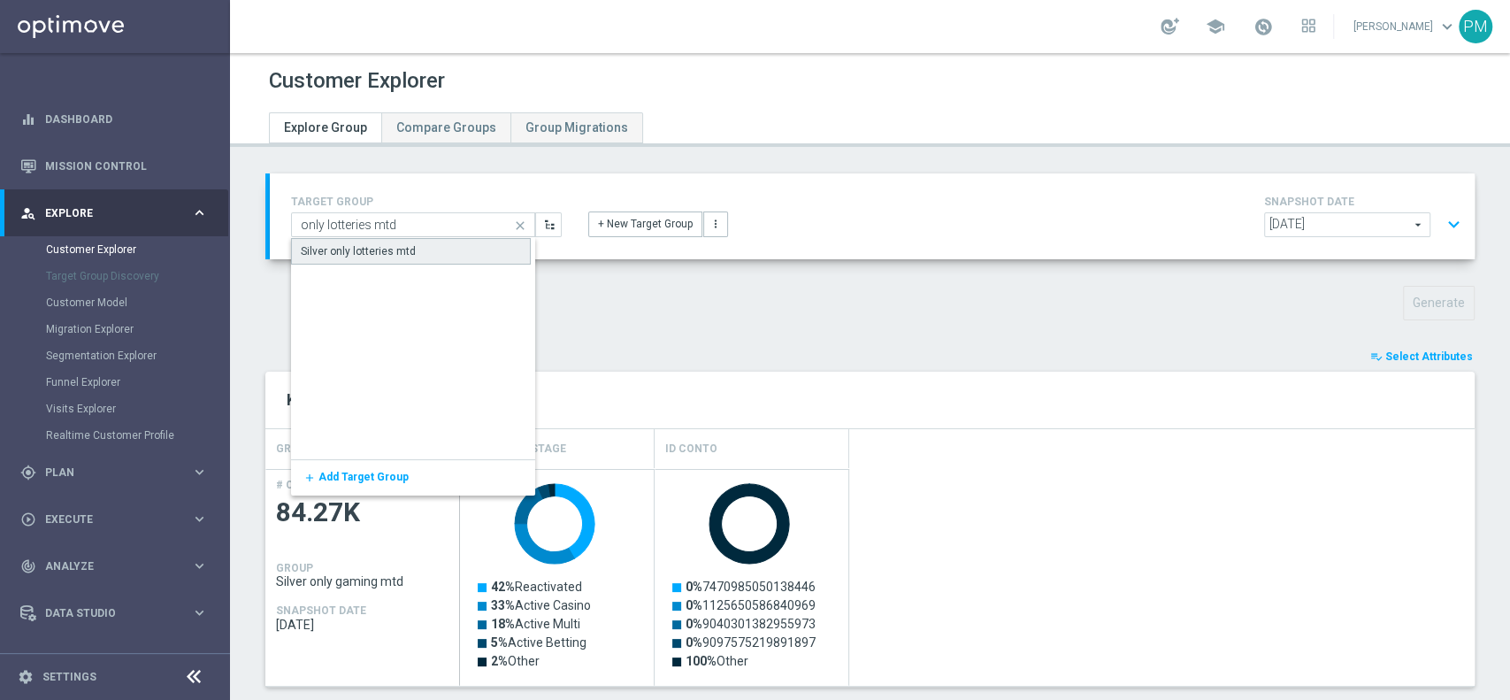
click at [467, 248] on div "Silver only lotteries mtd" at bounding box center [411, 251] width 240 height 27
type input "Silver only lotteries mtd"
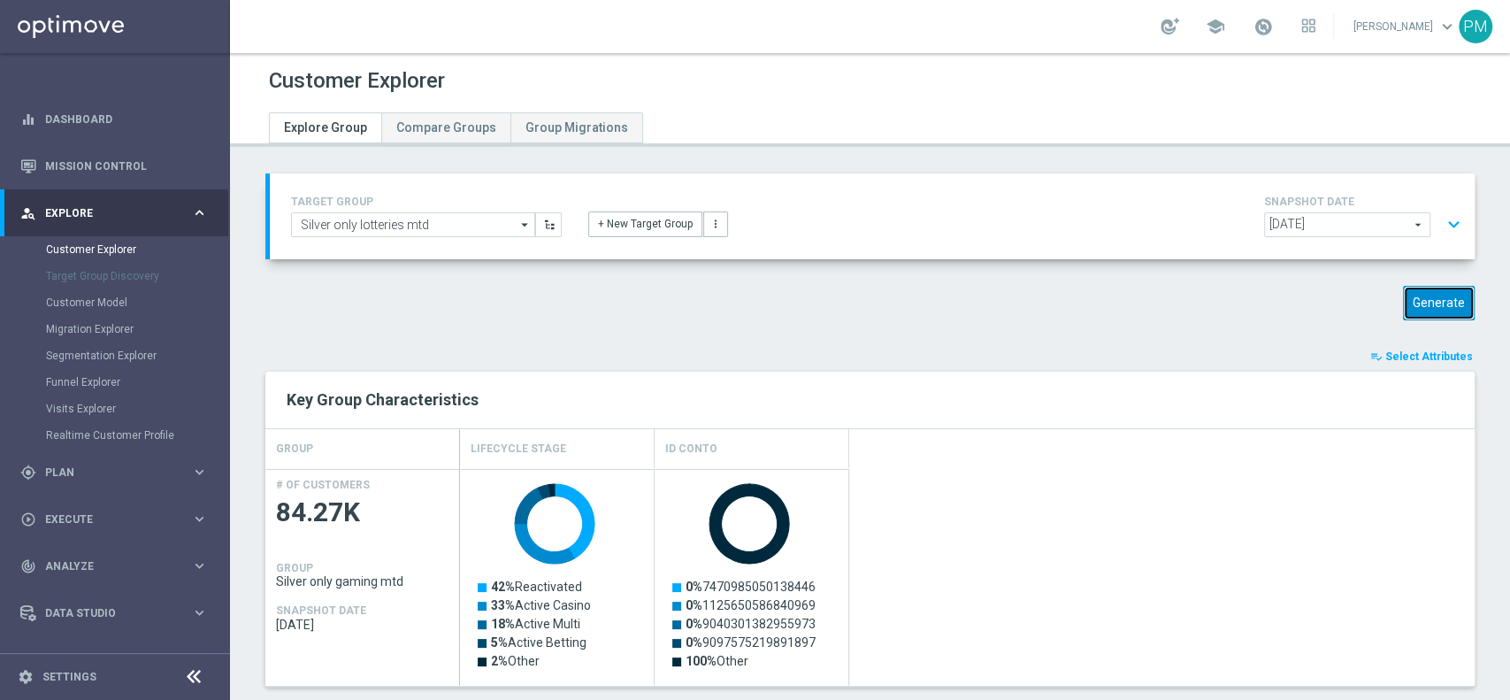
click at [1429, 288] on button "Generate" at bounding box center [1439, 303] width 72 height 34
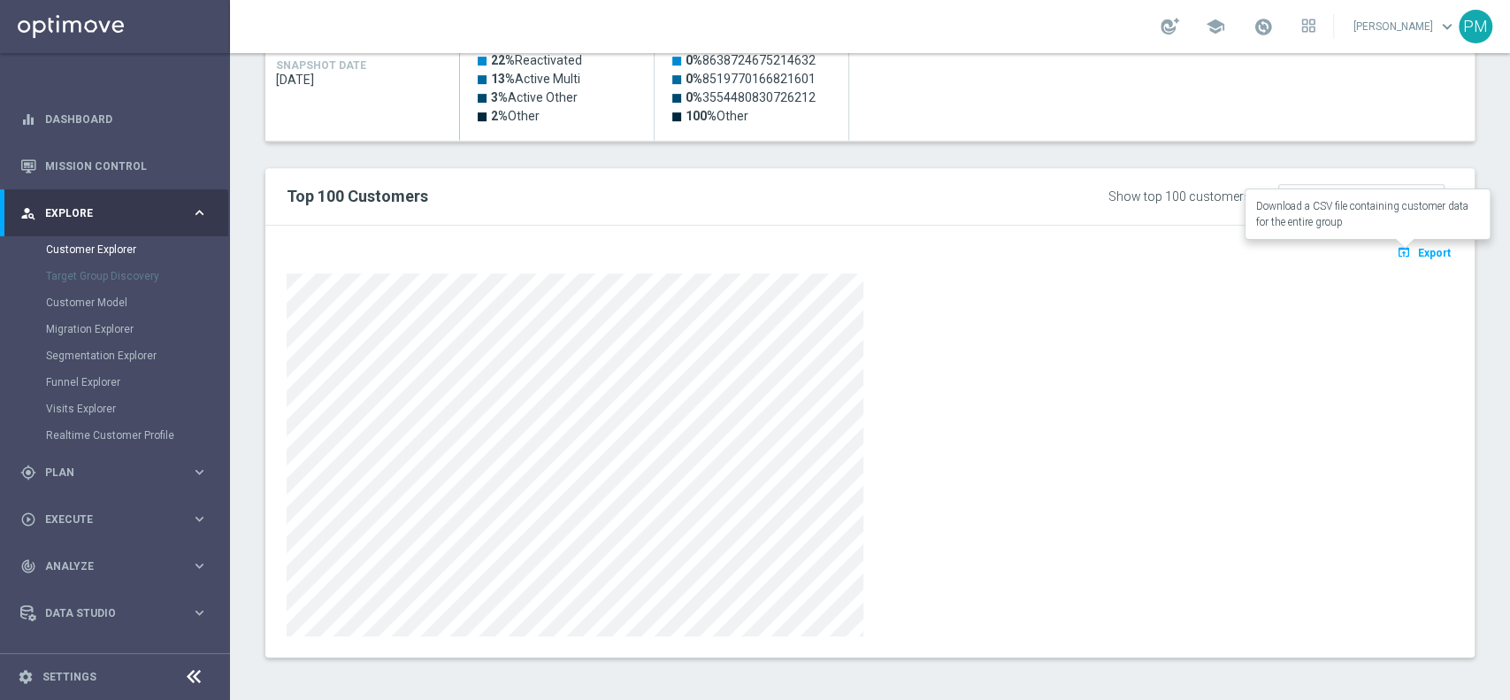
click at [1418, 249] on span "Export" at bounding box center [1434, 253] width 33 height 12
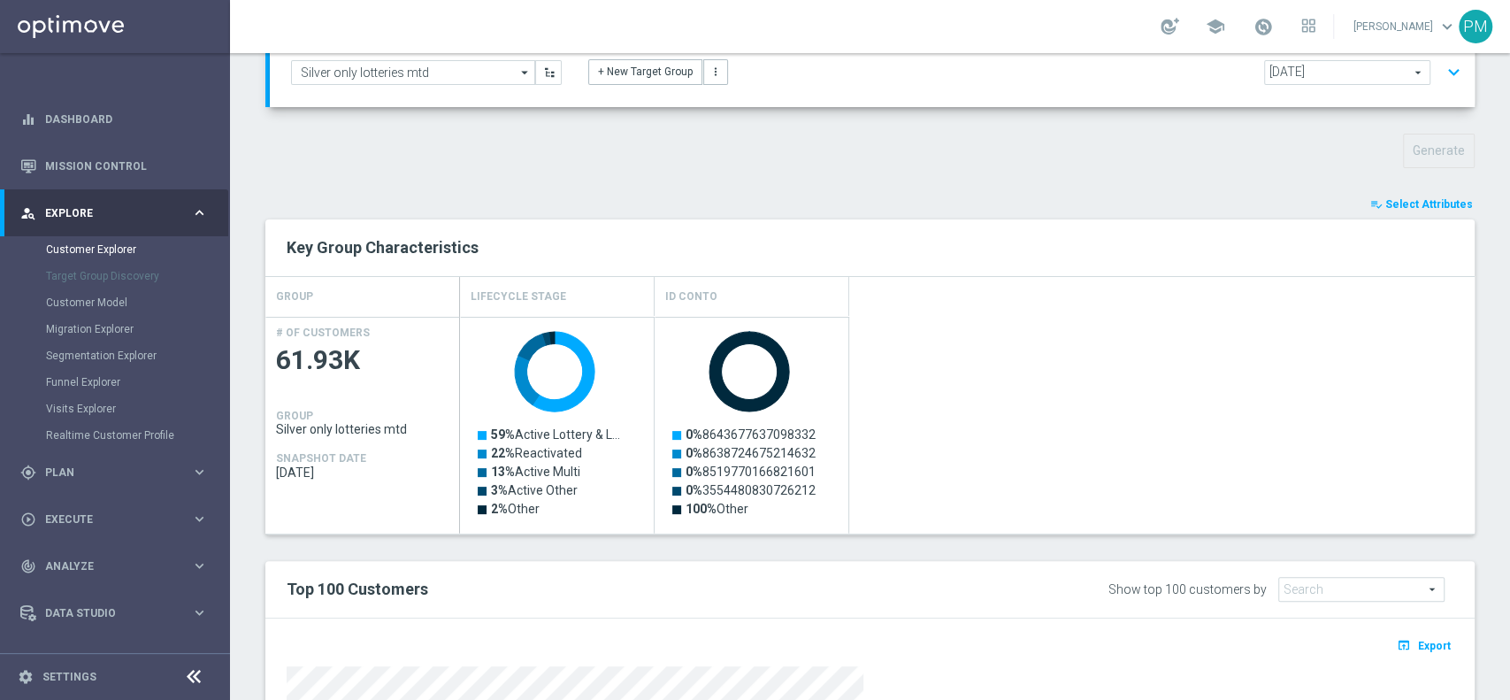
scroll to position [0, 0]
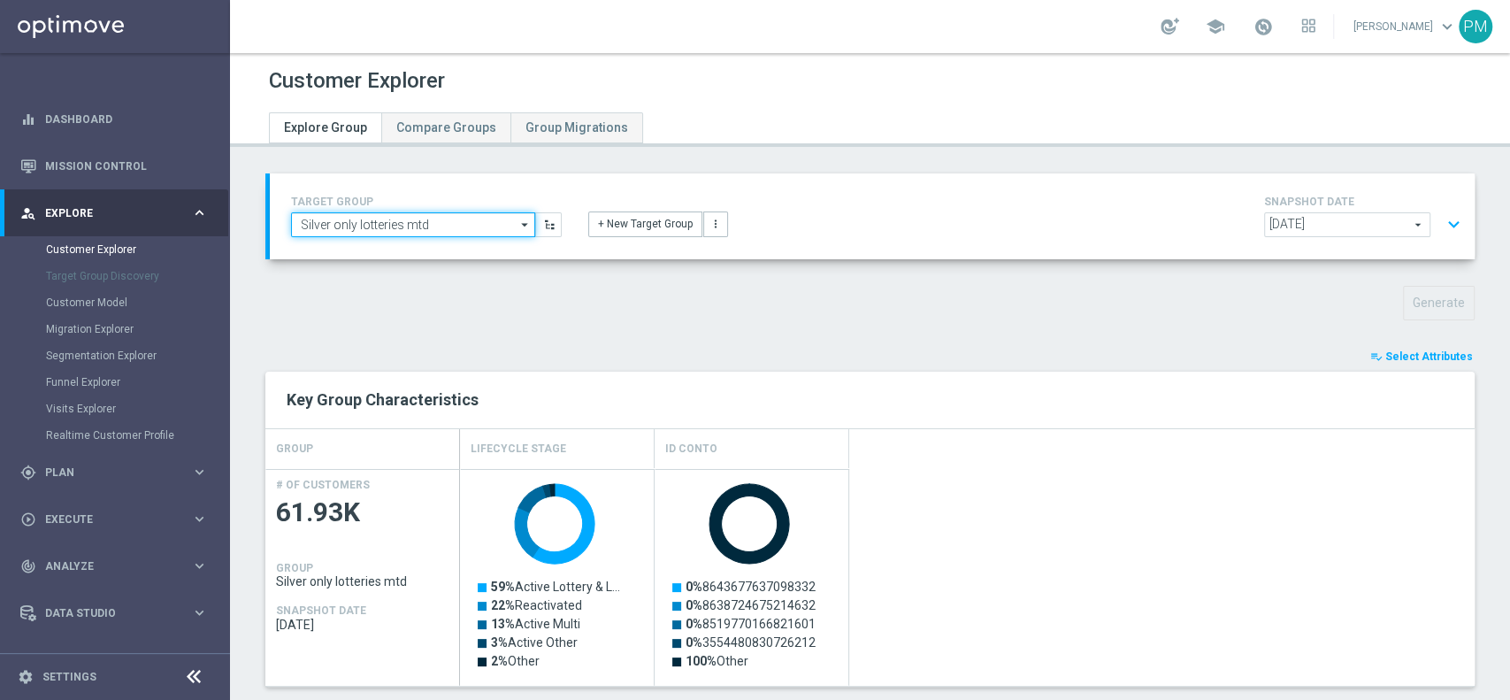
click at [398, 226] on input "Silver only lotteries mtd" at bounding box center [413, 224] width 244 height 25
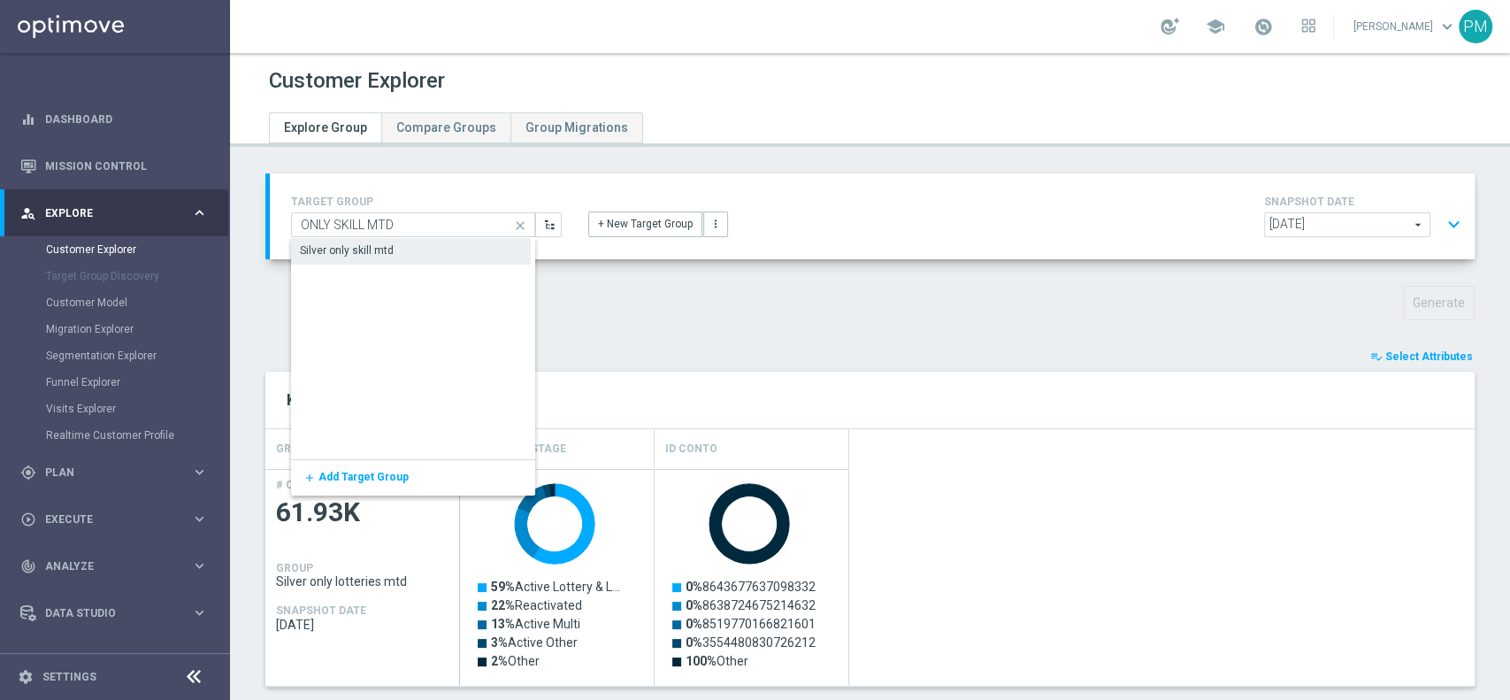
click at [403, 247] on div "Silver only skill mtd" at bounding box center [411, 250] width 240 height 25
type input "Silver only skill mtd"
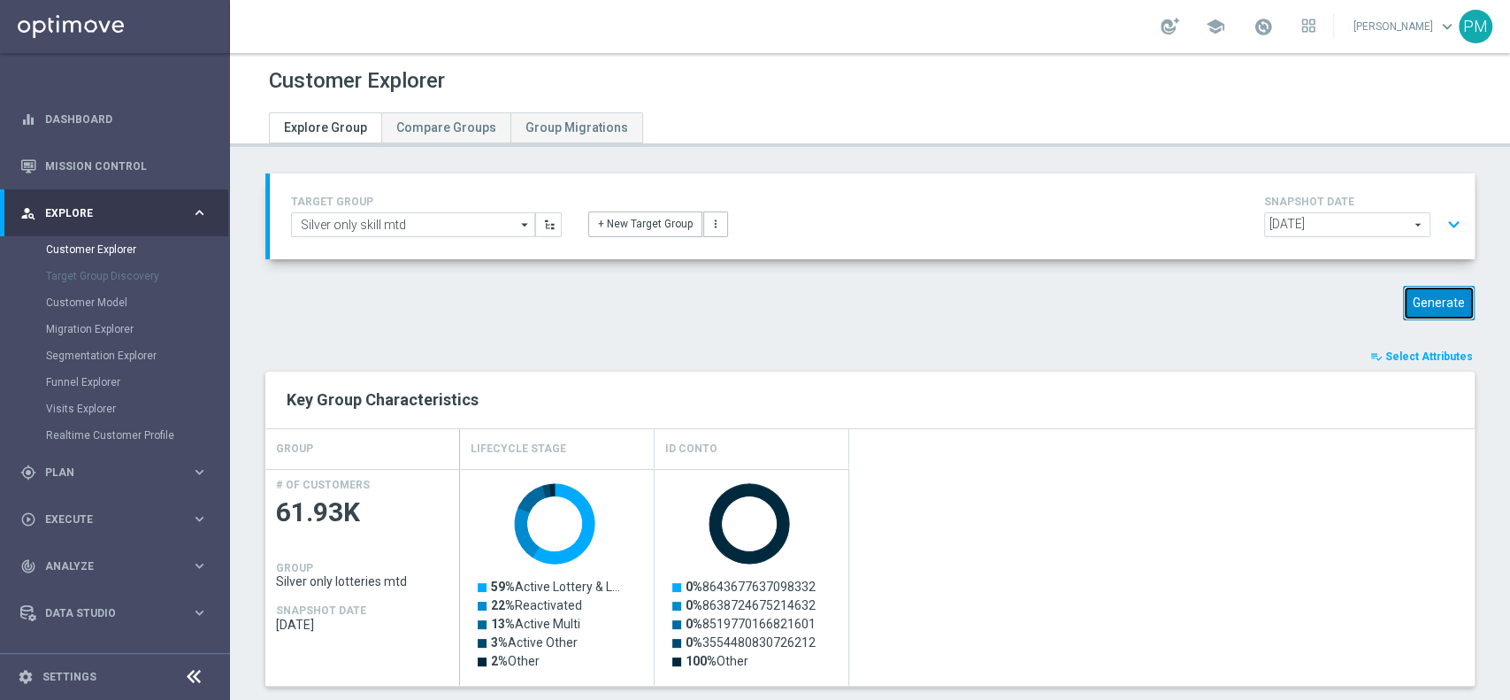
click at [1443, 307] on button "Generate" at bounding box center [1439, 303] width 72 height 34
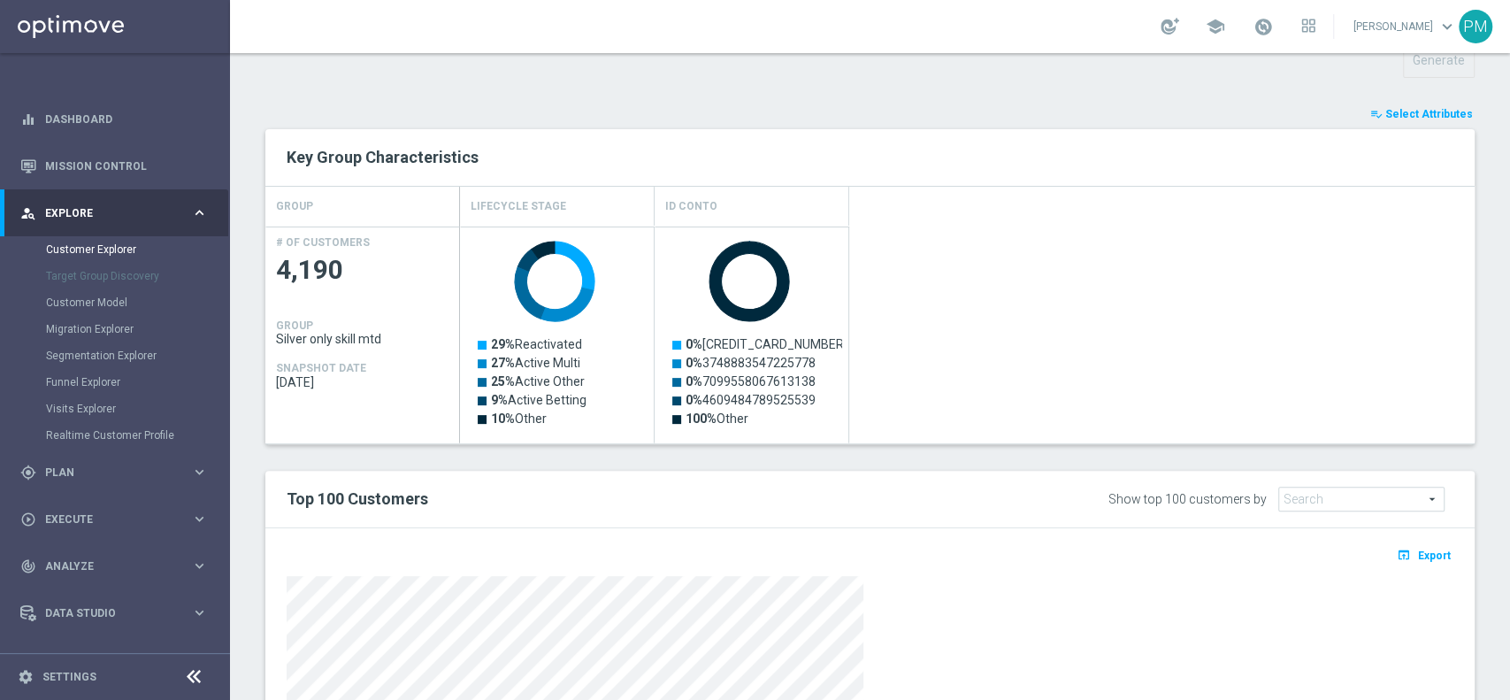
scroll to position [545, 0]
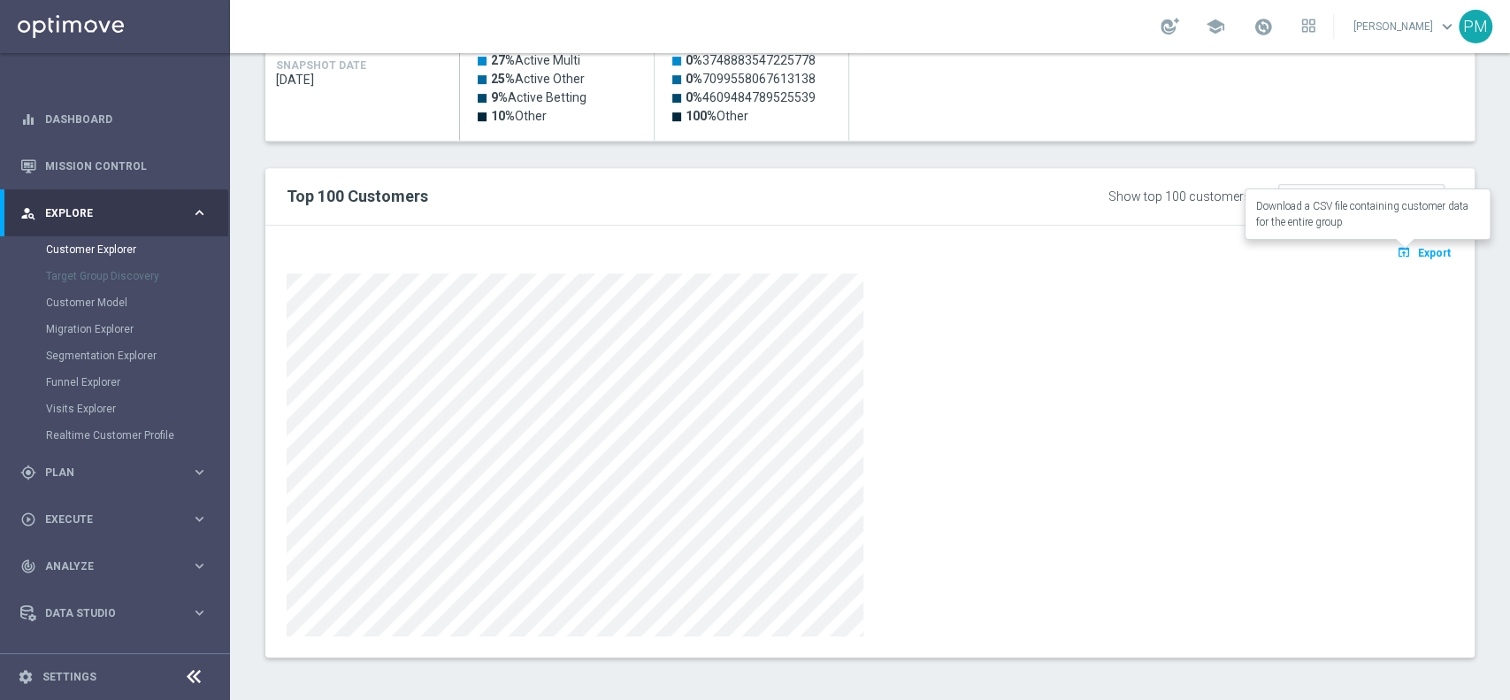
click at [1397, 245] on icon "open_in_browser" at bounding box center [1406, 252] width 19 height 14
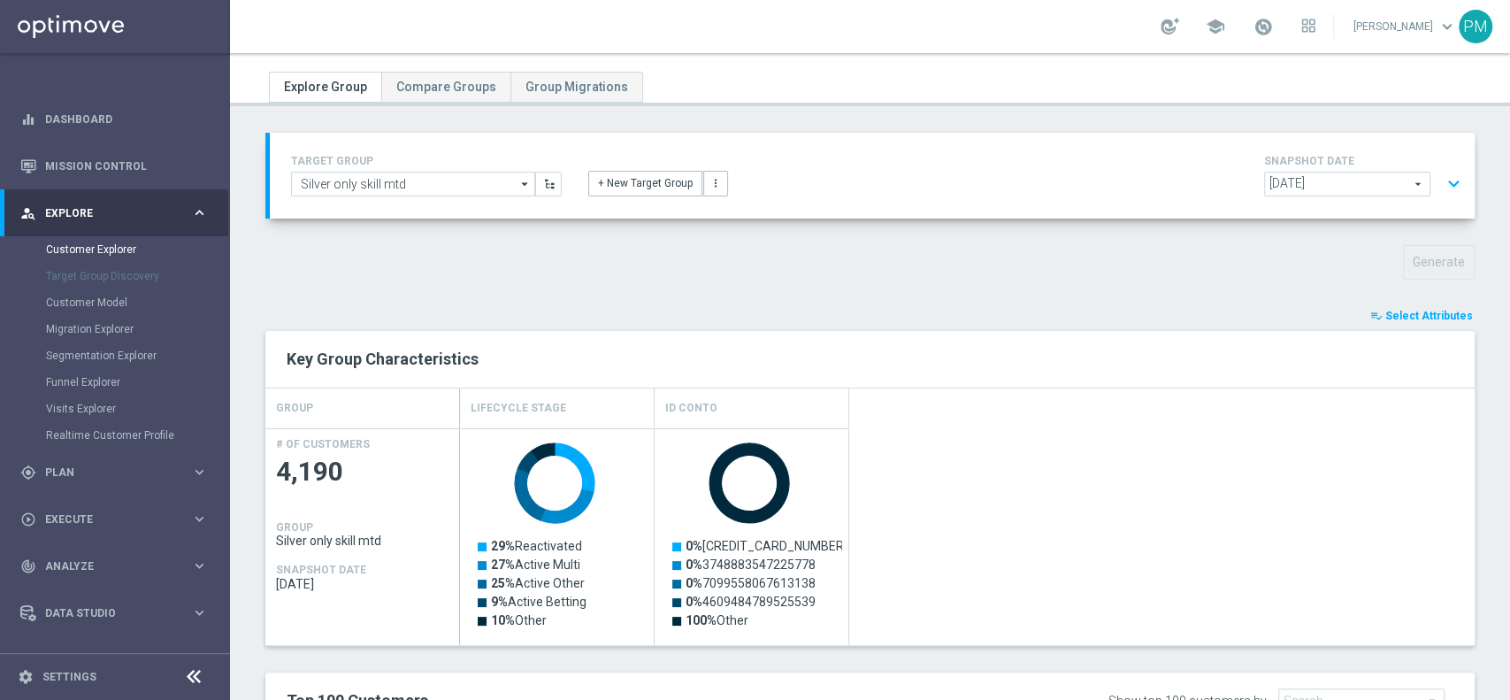
scroll to position [0, 0]
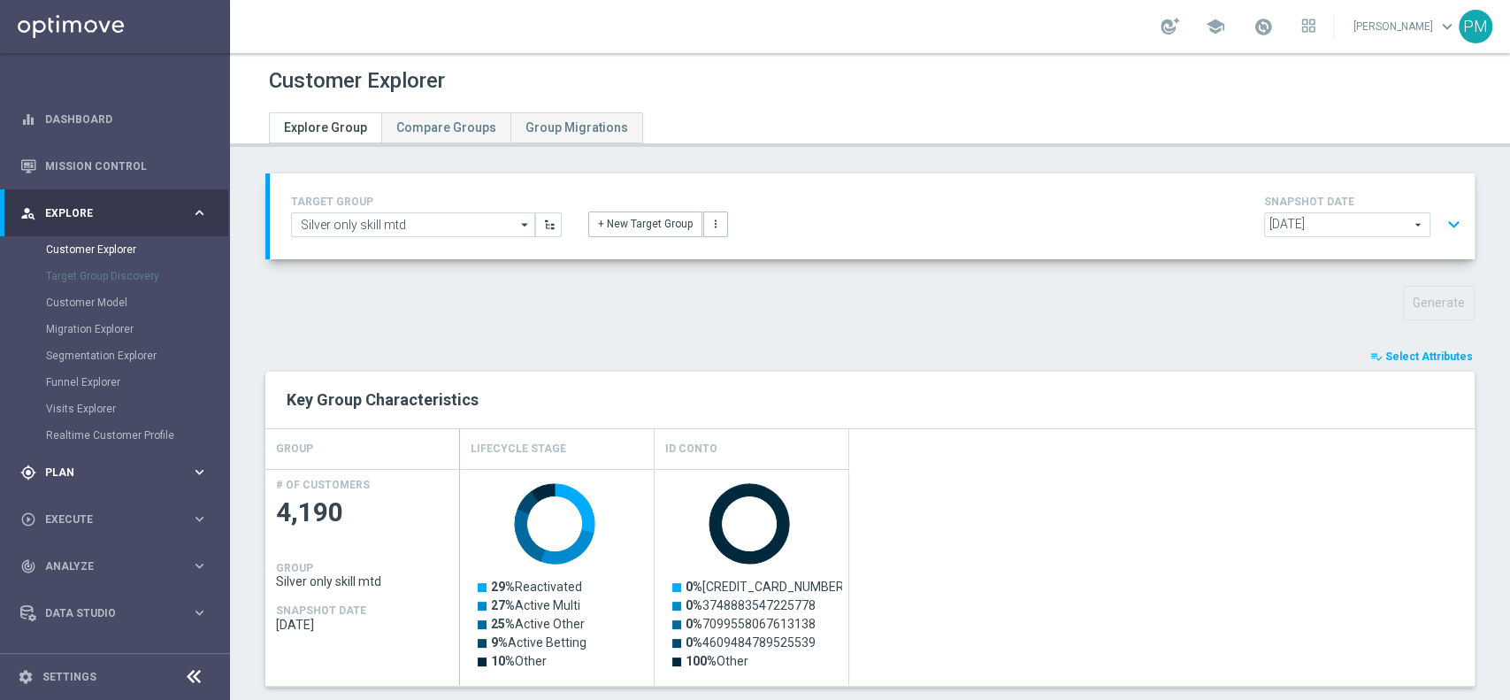
click at [70, 476] on span "Plan" at bounding box center [118, 472] width 146 height 11
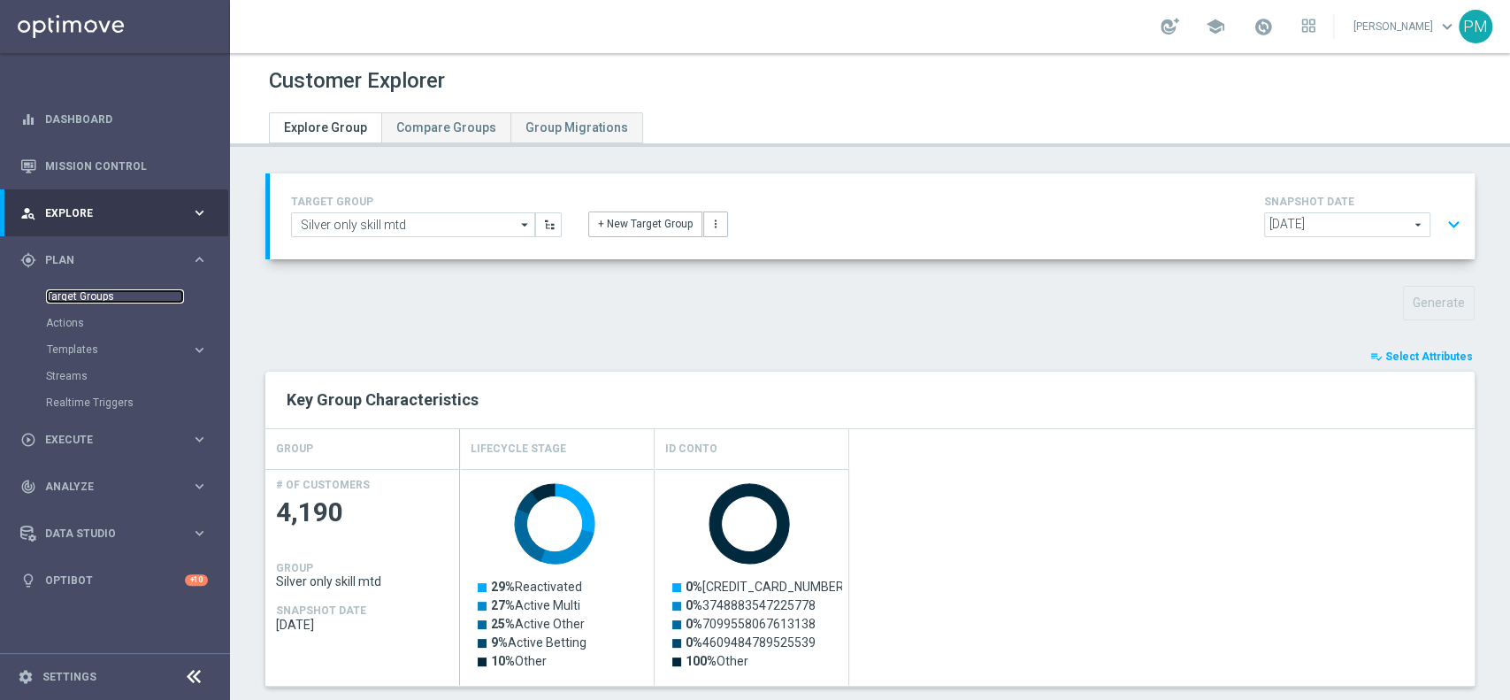
click at [71, 296] on link "Target Groups" at bounding box center [115, 296] width 138 height 14
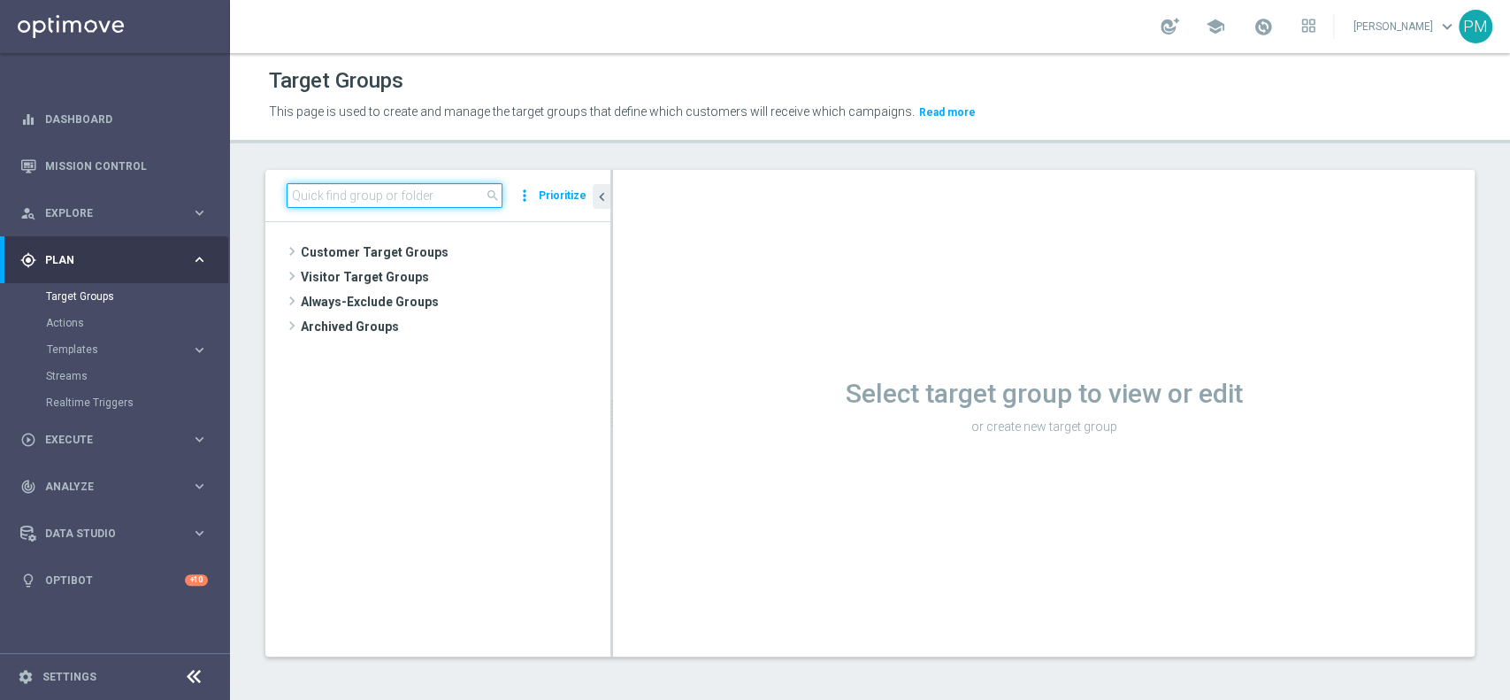
click at [420, 202] on input at bounding box center [395, 195] width 216 height 25
paste input "Multi Talent ggr nb lm > 0 1st Sport saldo"
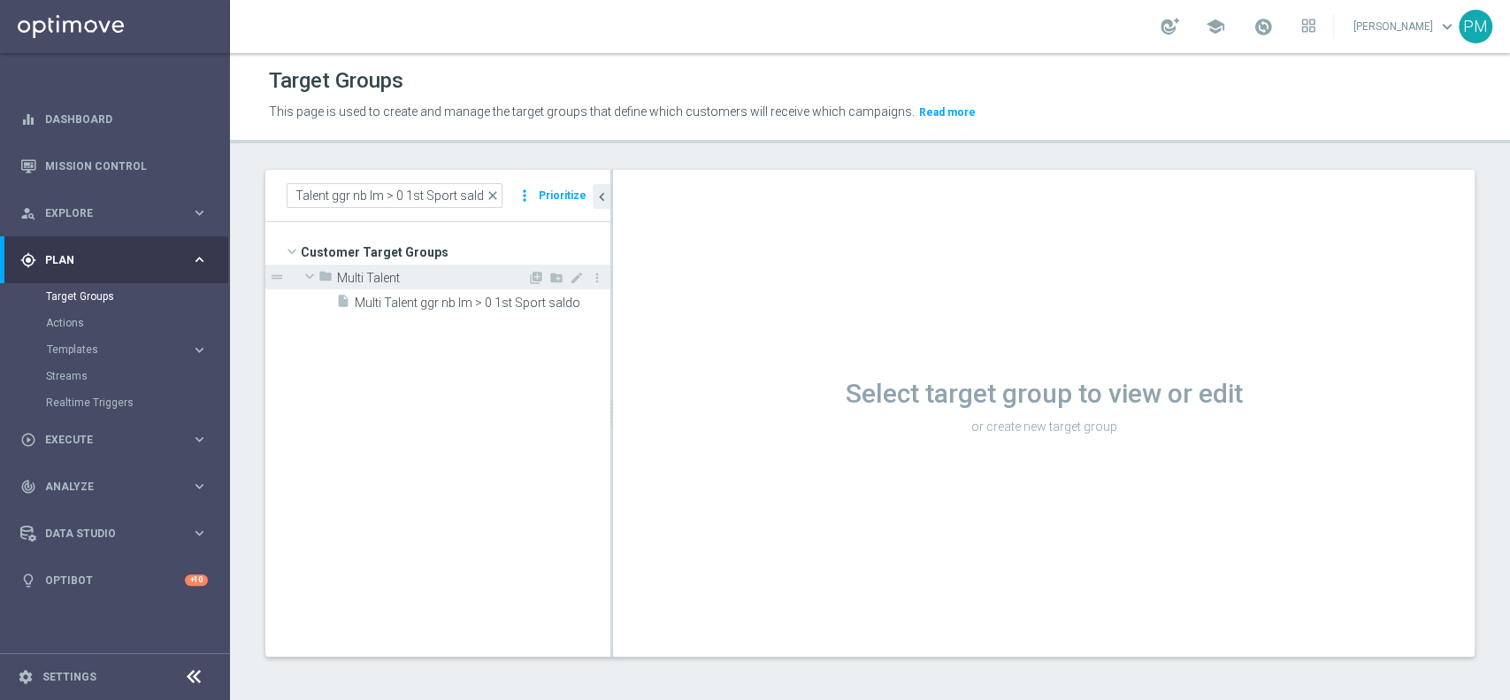
click at [462, 283] on span "Multi Talent" at bounding box center [432, 278] width 190 height 15
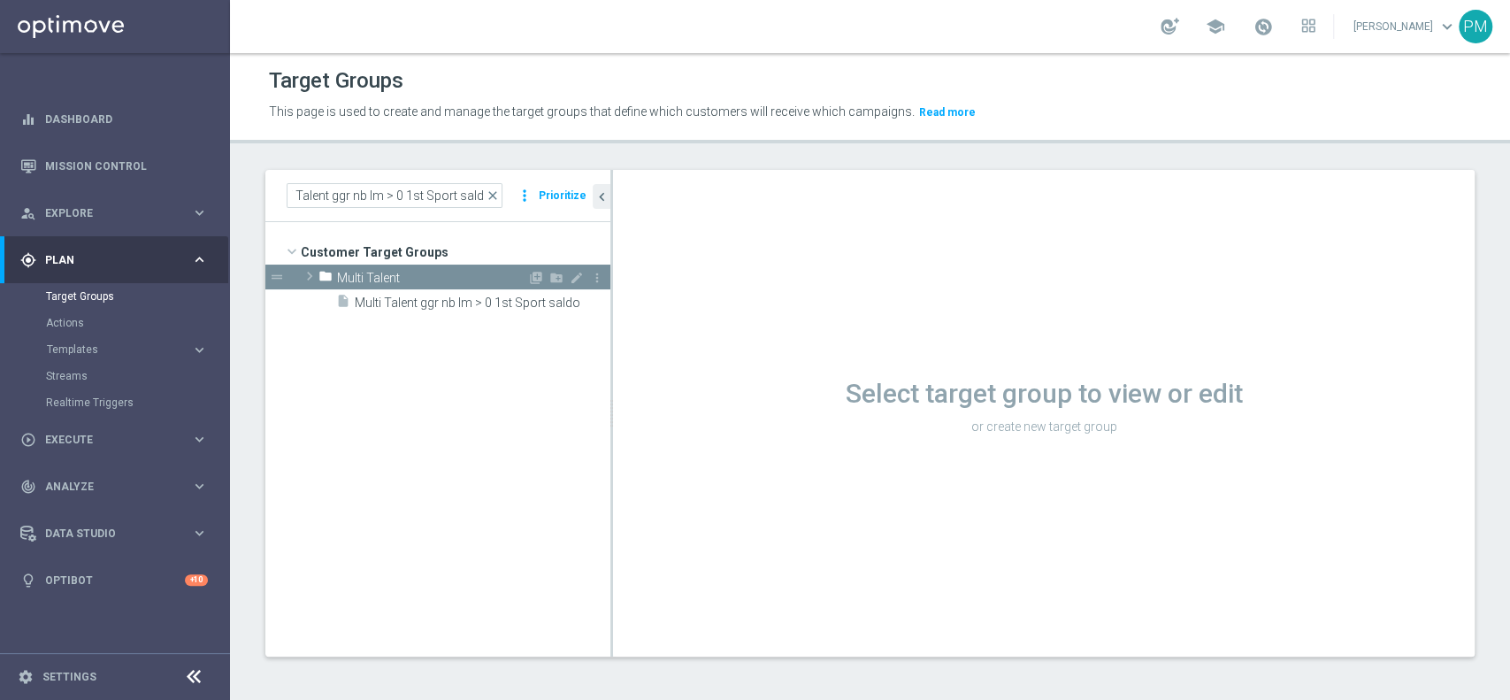
scroll to position [0, 0]
click at [462, 293] on tree-viewport "Customer Target Groups library_add create_new_folder folder" at bounding box center [437, 438] width 345 height 433
click at [396, 271] on span "Multi Talent" at bounding box center [432, 278] width 190 height 15
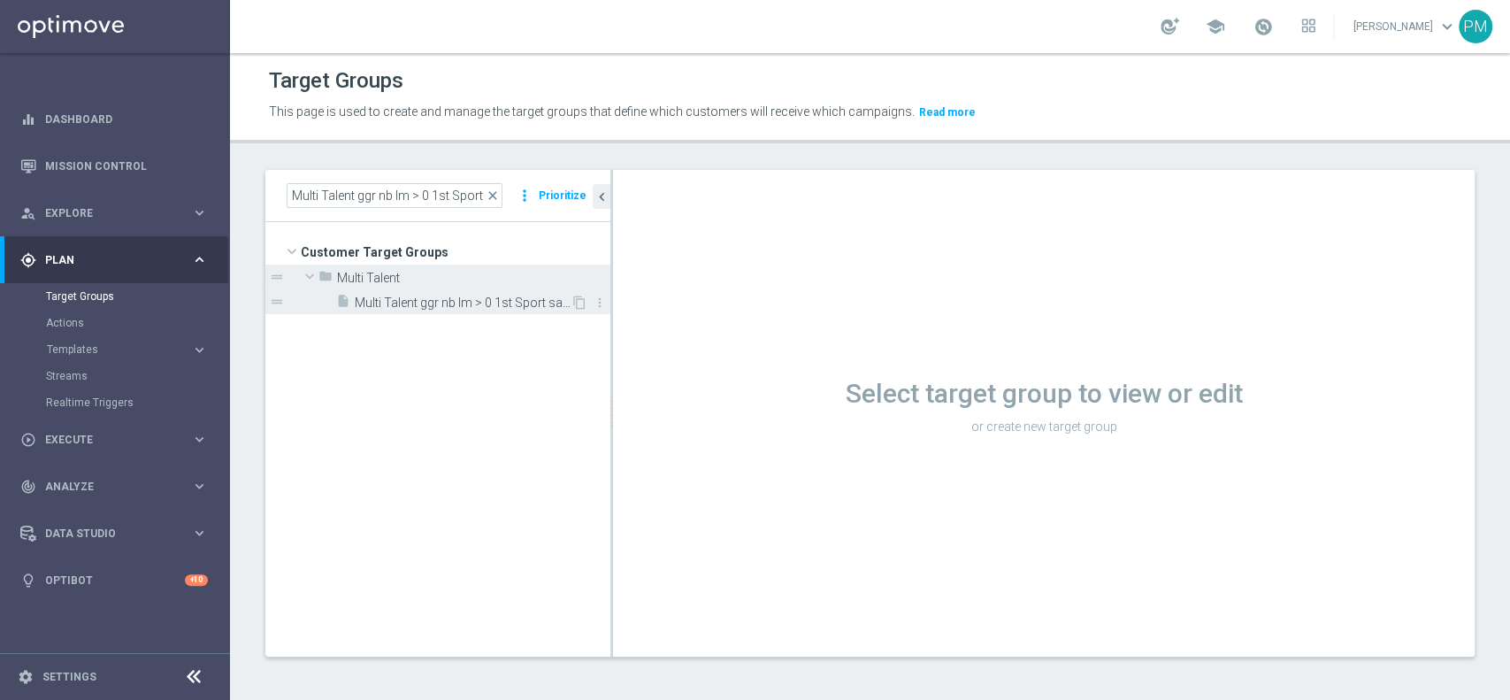
click at [425, 302] on span "Multi Talent ggr nb lm > 0 1st Sport saldo" at bounding box center [463, 302] width 216 height 15
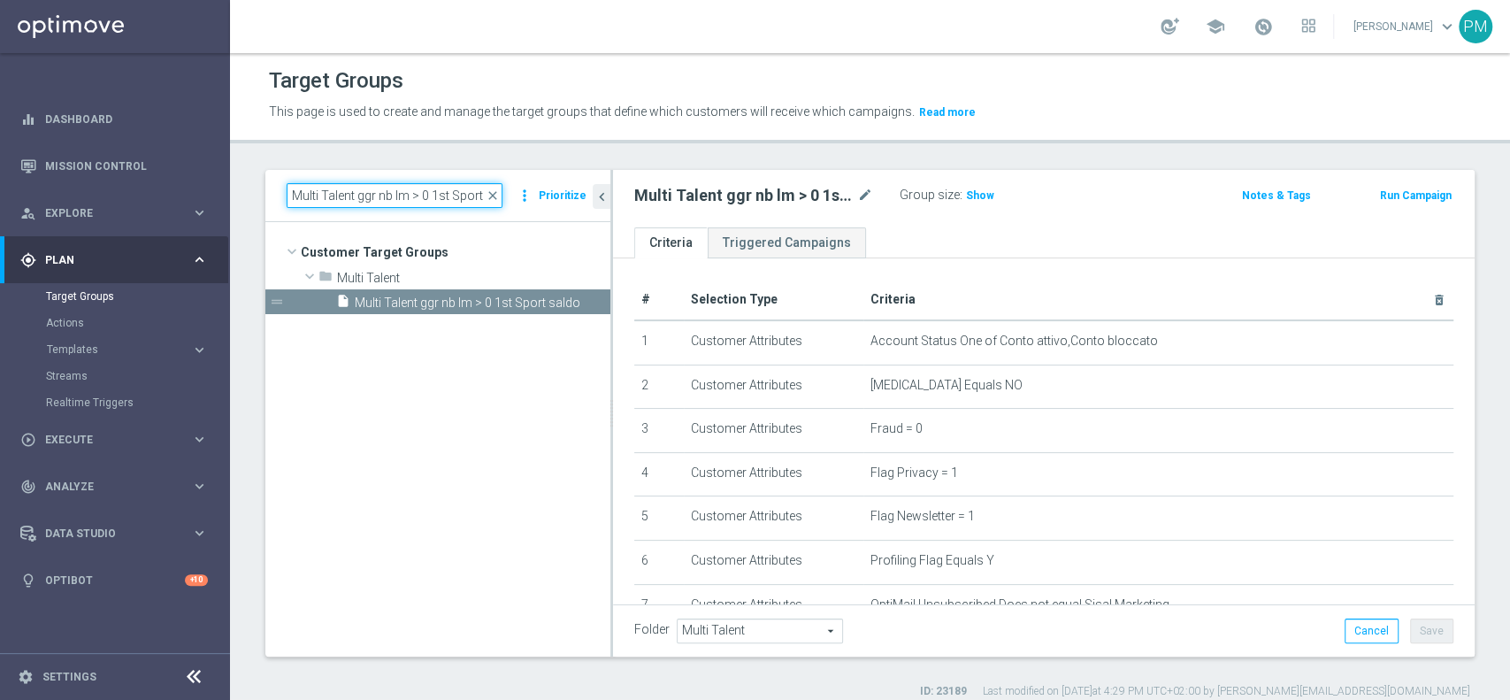
click at [450, 202] on input "Multi Talent ggr nb lm > 0 1st Sport saldo" at bounding box center [395, 195] width 216 height 25
paste input "+ Master Low 1st Sport lm < 0"
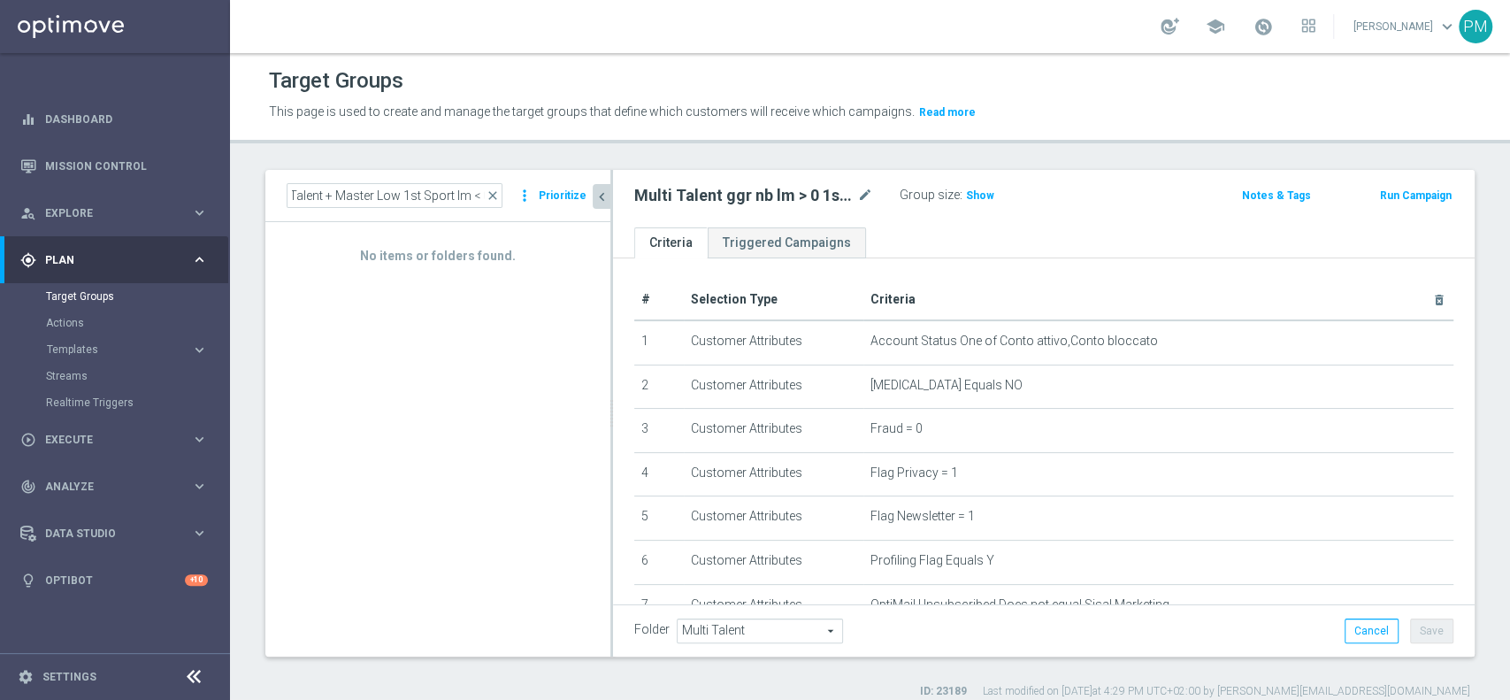
click at [605, 193] on icon "chevron_left" at bounding box center [602, 196] width 17 height 17
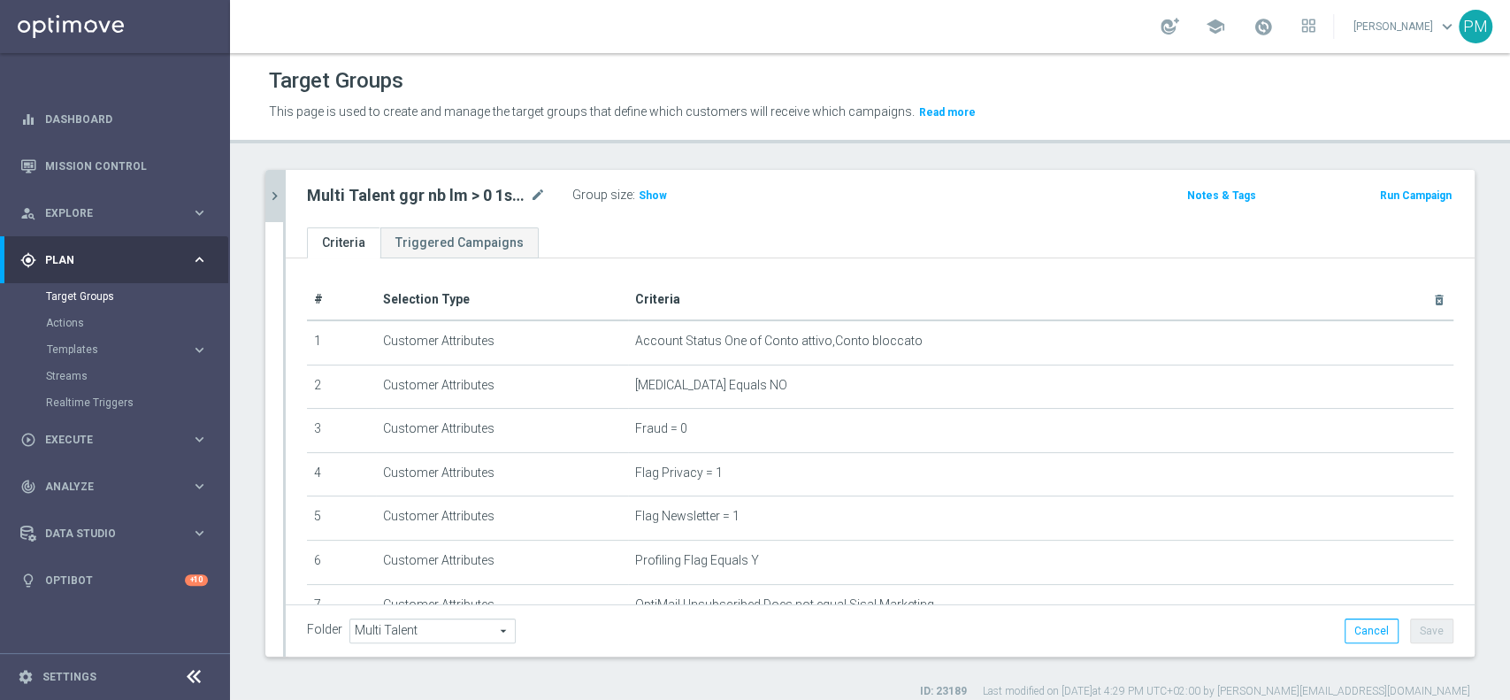
click at [286, 193] on div "Multi Talent ggr nb lm > 0 1st Sport saldo mode_edit Group size : Show Notes & …" at bounding box center [880, 198] width 1189 height 57
click at [276, 194] on icon "chevron_right" at bounding box center [274, 196] width 17 height 17
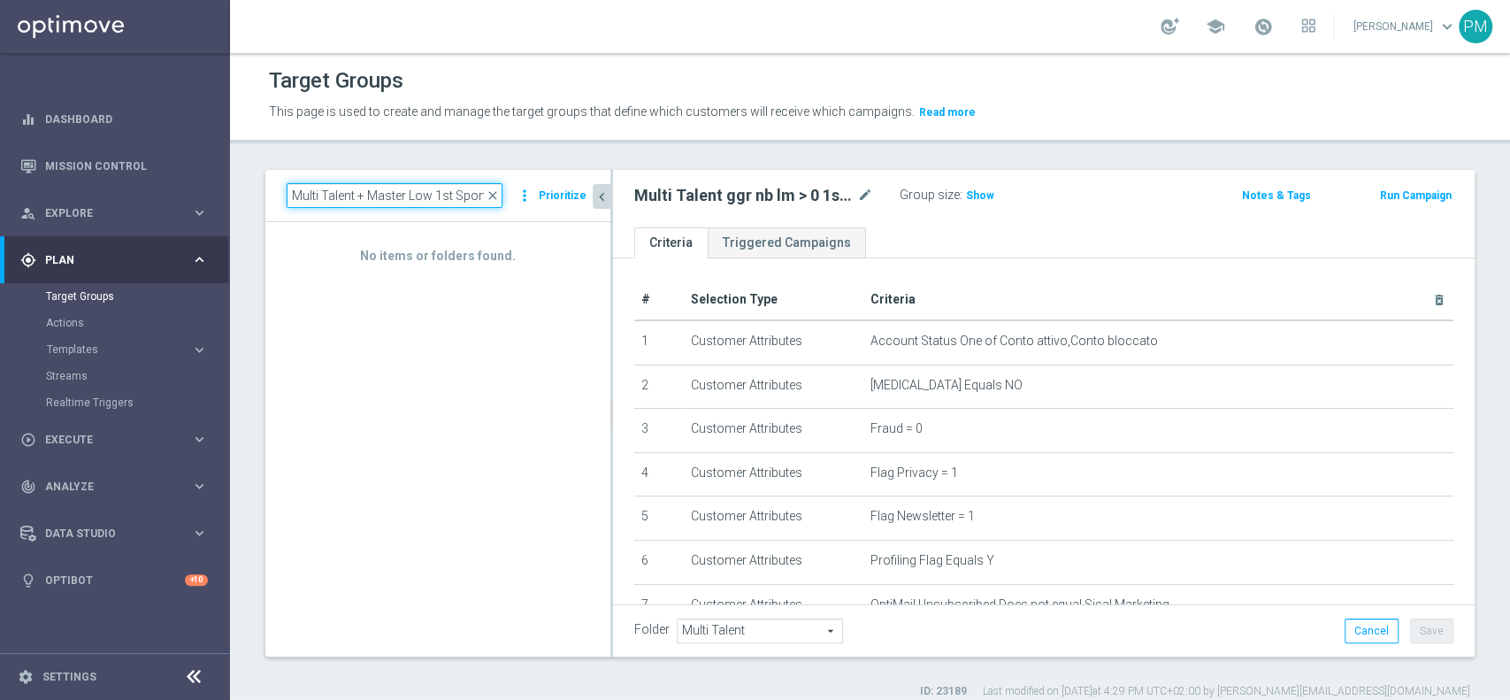
click at [390, 201] on input "Multi Talent + Master Low 1st Sport lm < 0" at bounding box center [395, 195] width 216 height 25
paste input "ggr nb lm > 0 1st Sport saldo"
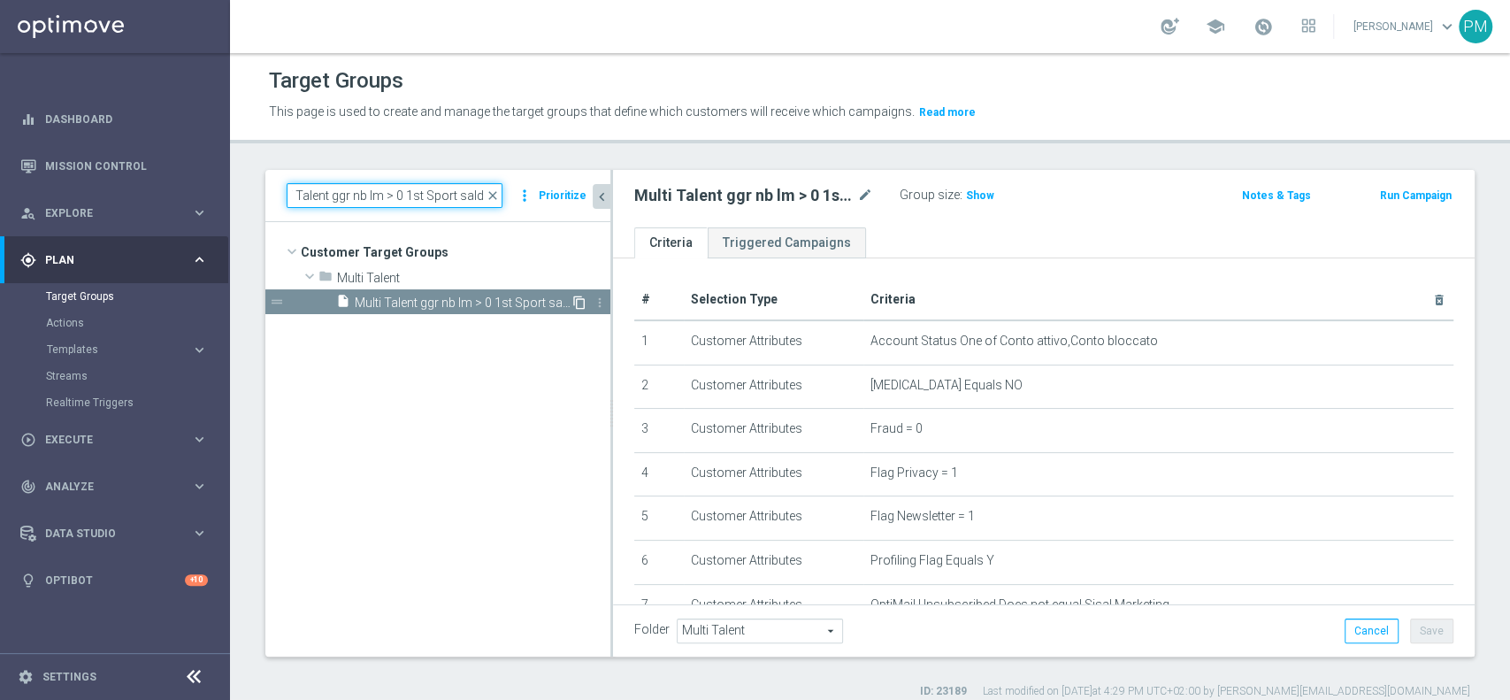
type input "Multi Talent ggr nb lm > 0 1st Sport saldo"
click at [580, 301] on icon "content_copy" at bounding box center [579, 302] width 14 height 14
click at [604, 203] on icon "chevron_left" at bounding box center [602, 196] width 17 height 17
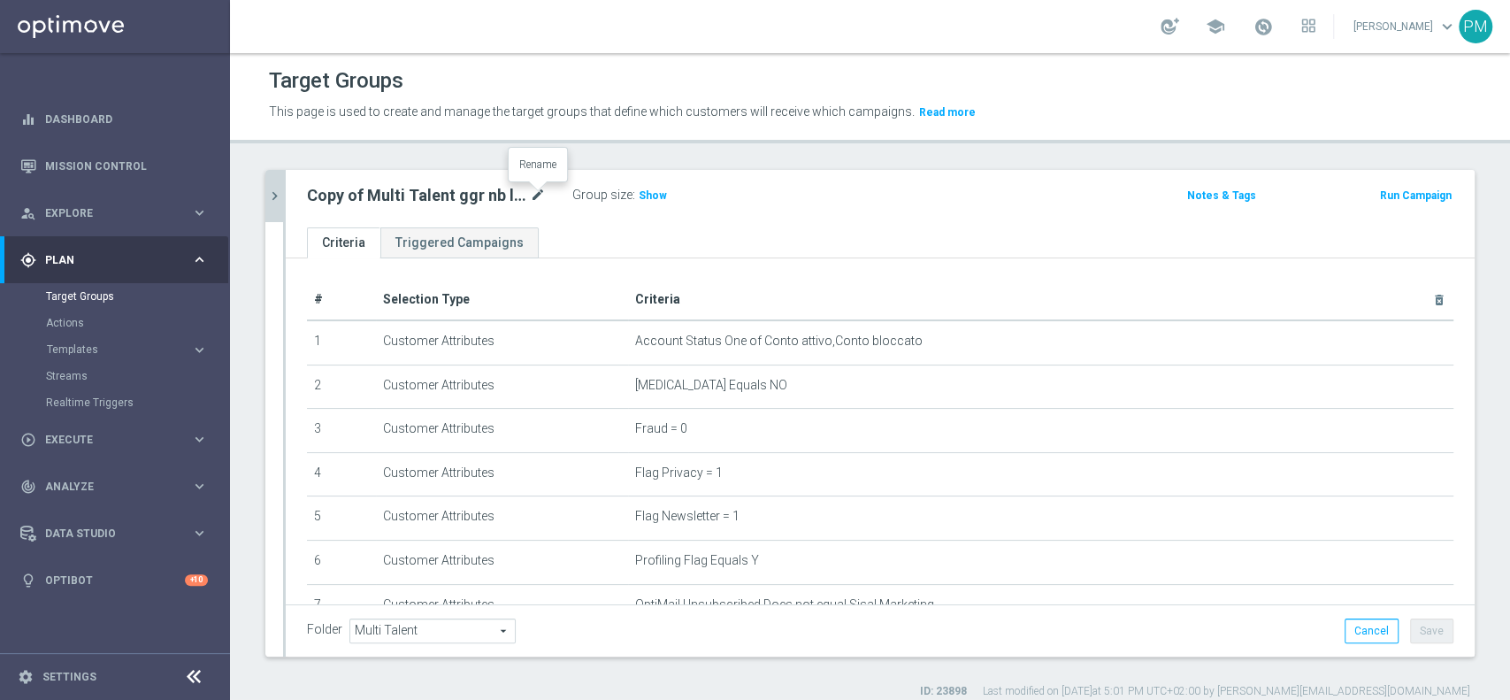
click at [531, 197] on icon "mode_edit" at bounding box center [538, 195] width 16 height 21
type input "Multi Talent + Master Low 1st Sport lm < 0"
click at [875, 191] on div "Multi Talent + Master Low 1st Sport lm < 0 Group size : Show" at bounding box center [685, 196] width 782 height 27
click at [1421, 640] on button "Save" at bounding box center [1431, 630] width 43 height 25
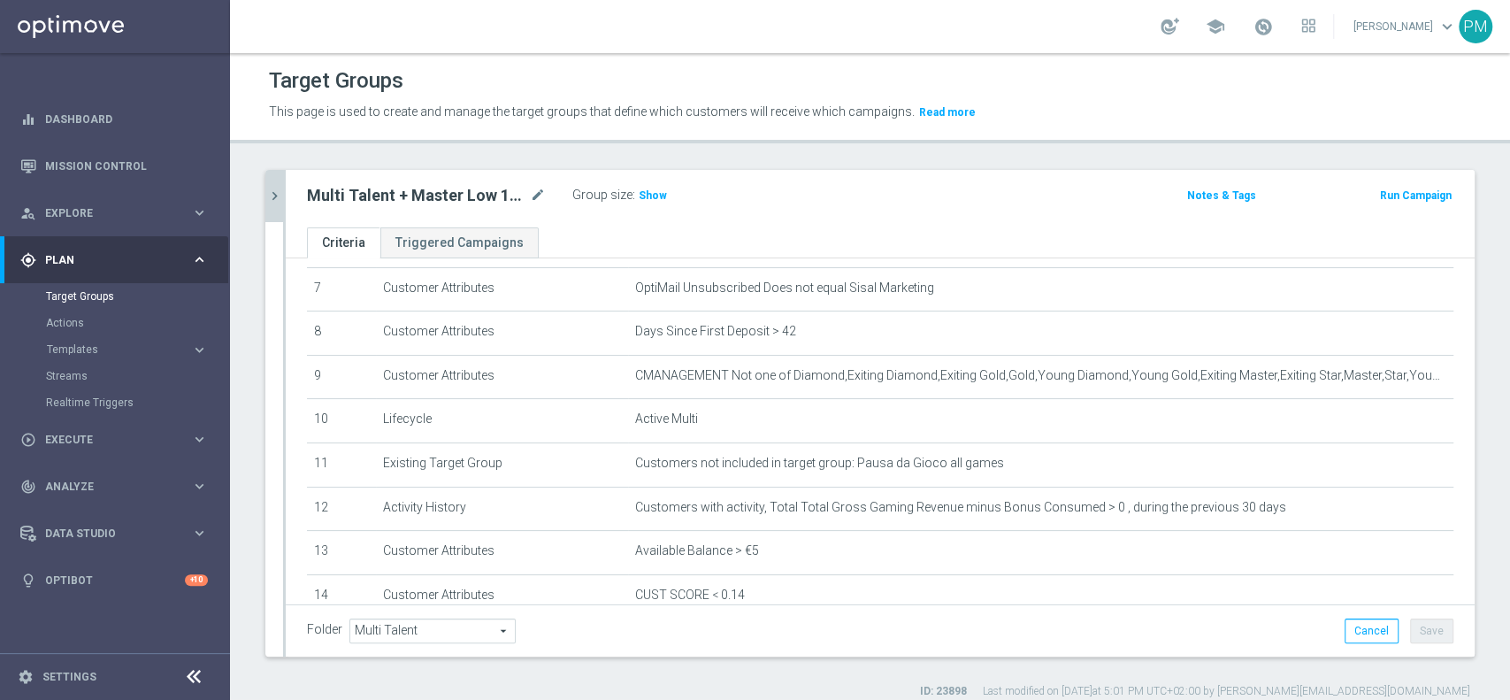
scroll to position [354, 0]
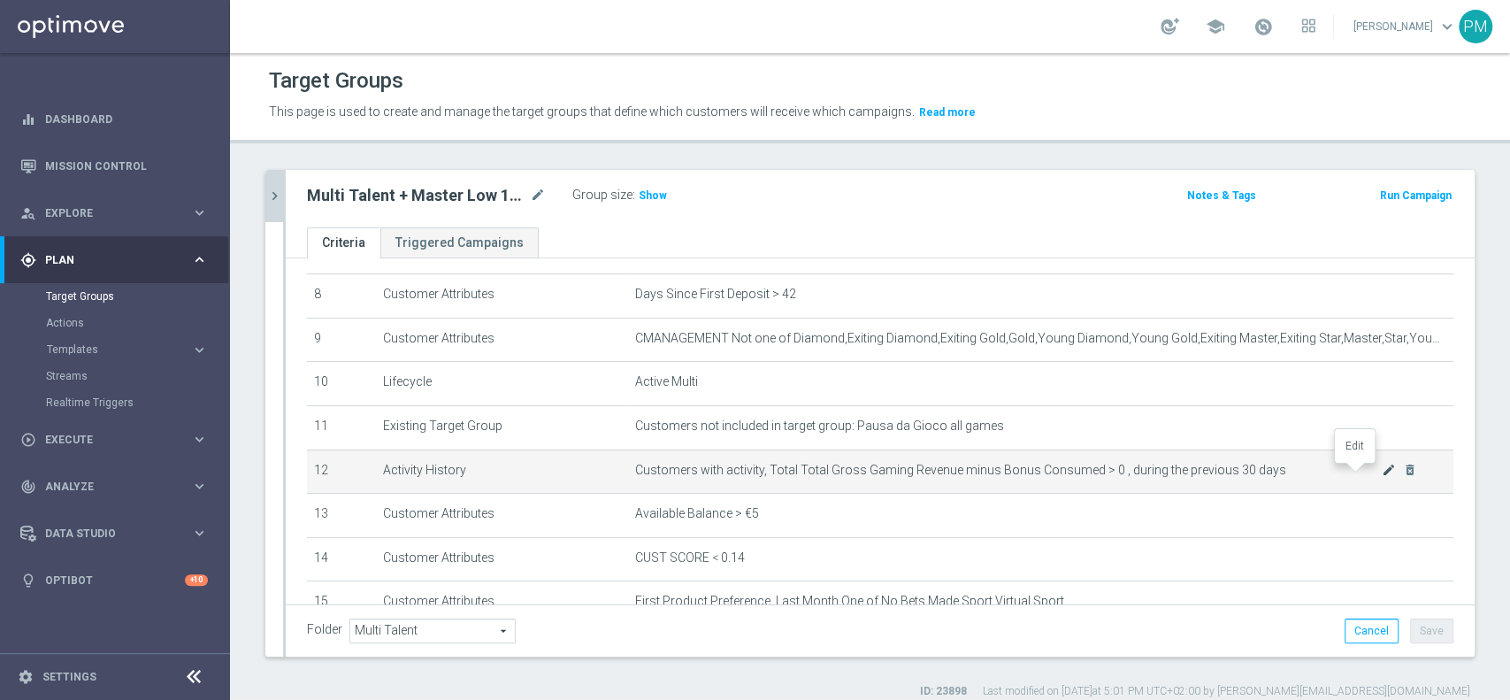
click at [1382, 477] on icon "mode_edit" at bounding box center [1389, 470] width 14 height 14
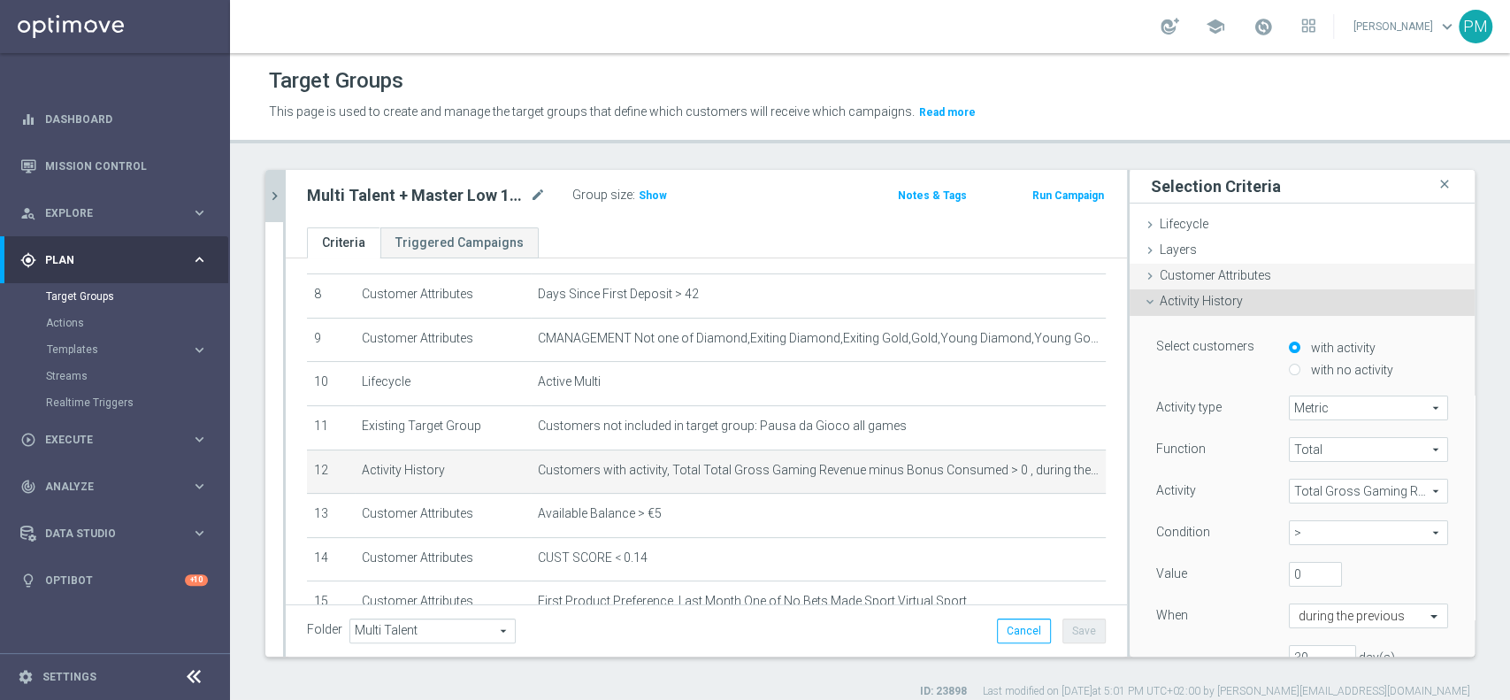
click at [1143, 276] on icon at bounding box center [1150, 276] width 14 height 14
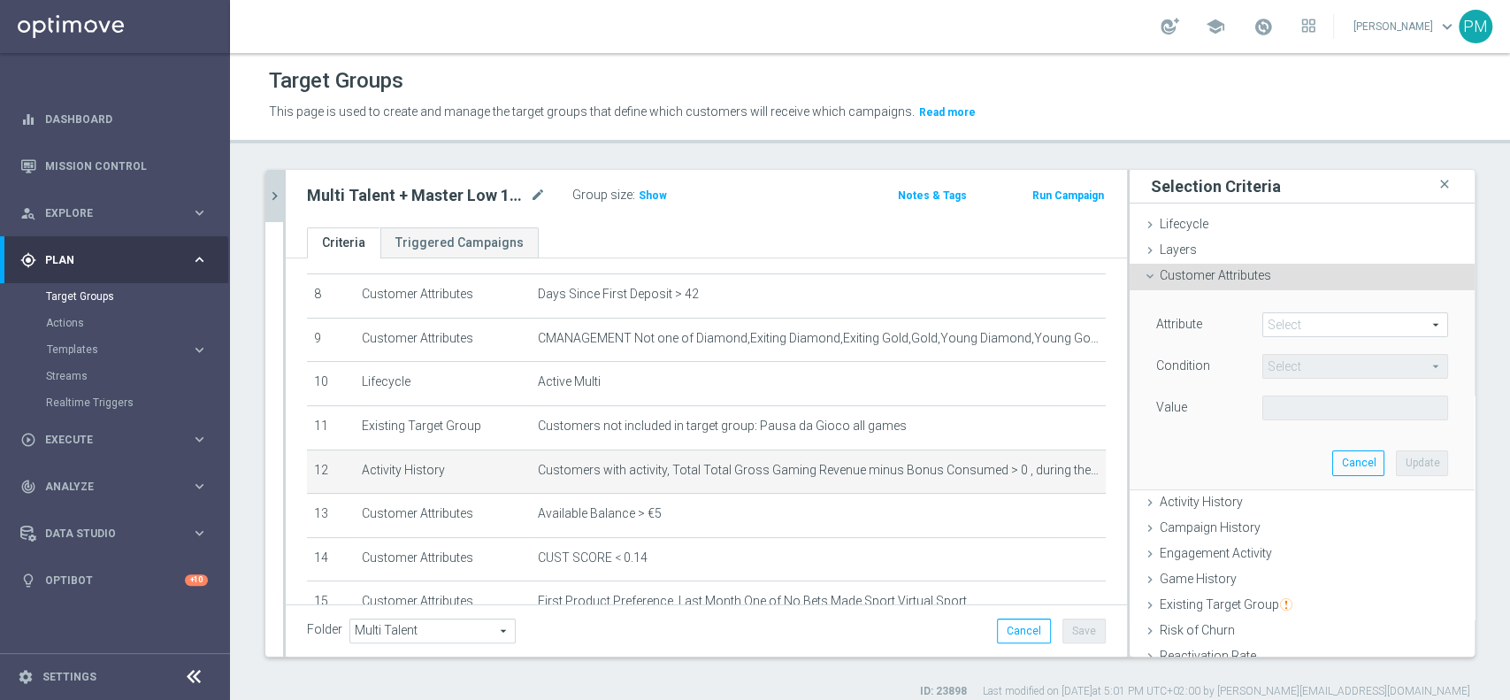
click at [1288, 327] on span at bounding box center [1355, 324] width 184 height 23
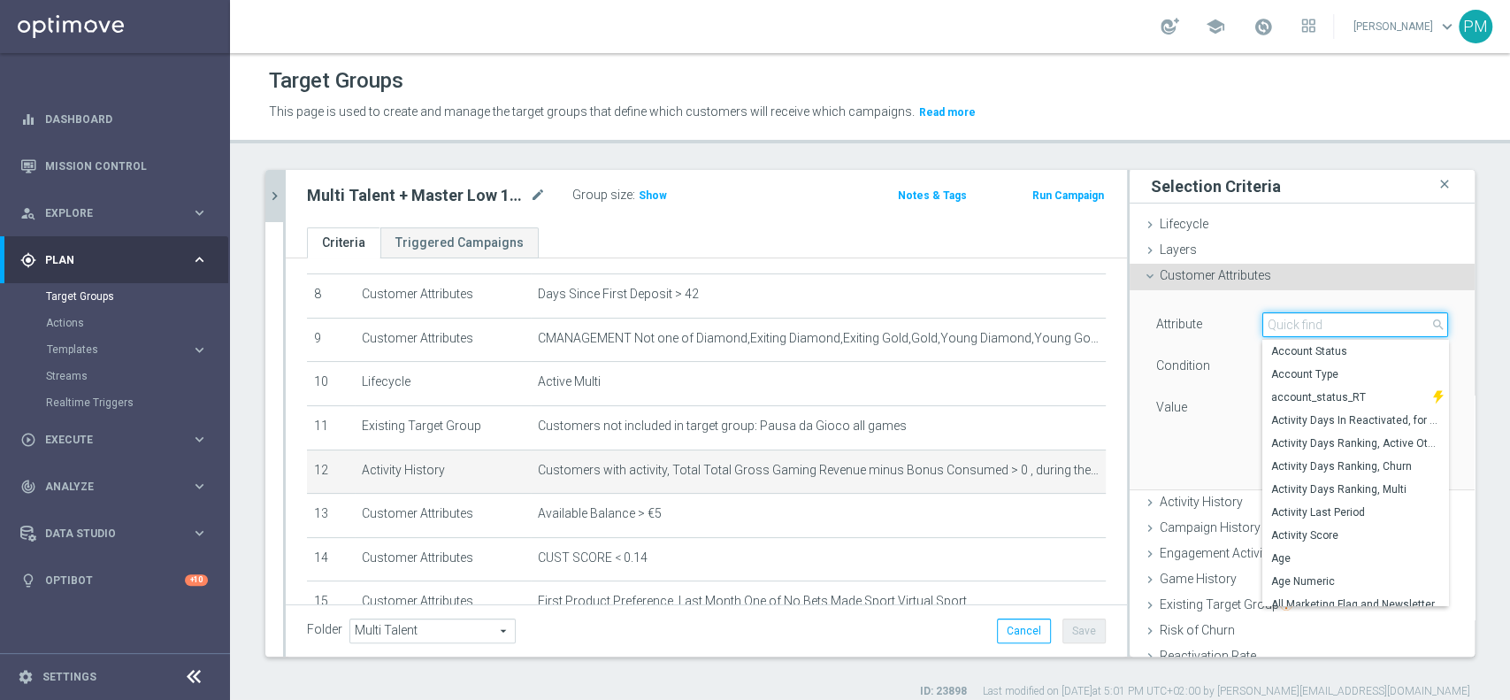
click at [1288, 327] on input "search" at bounding box center [1355, 324] width 186 height 25
paste input "Gaming Revenue Minus Bonus"
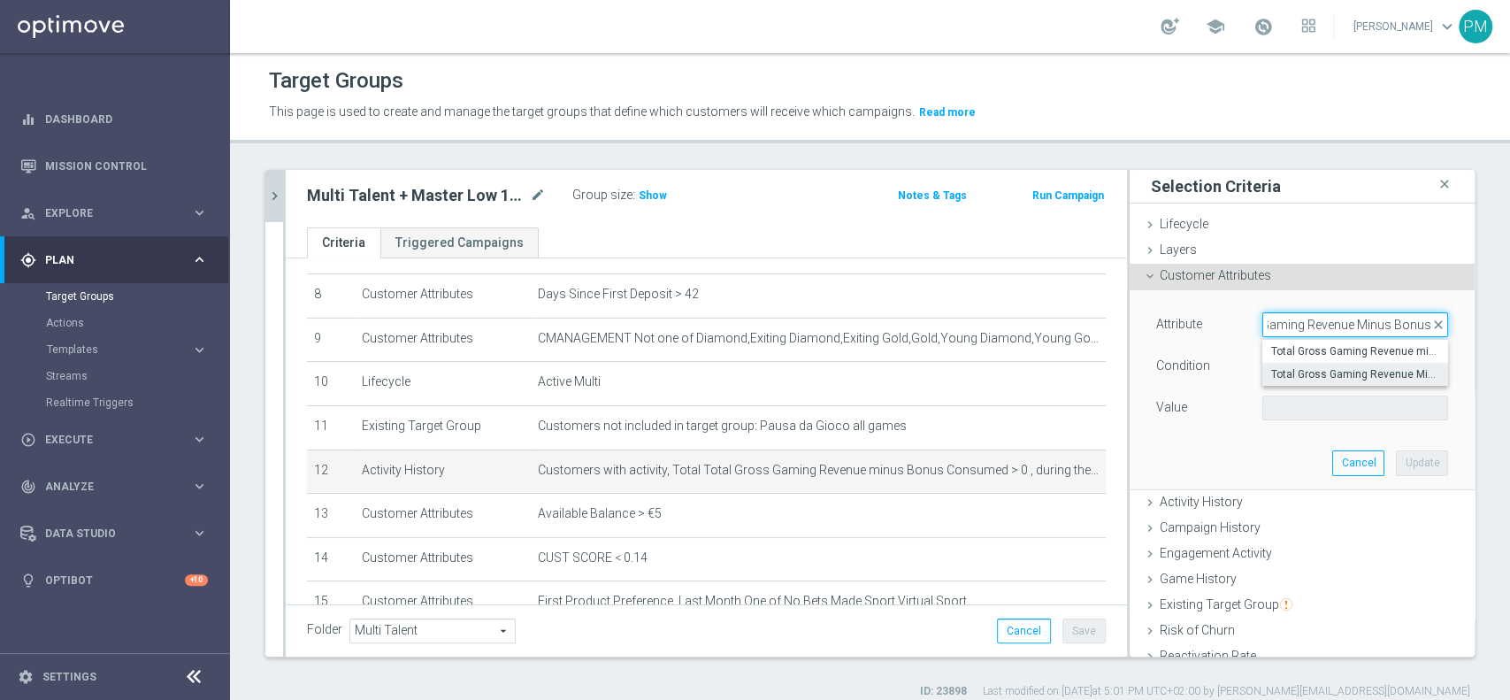
type input "Gaming Revenue Minus Bonus"
click at [1292, 368] on span "Total Gross Gaming Revenue Minus Bonus Wagared" at bounding box center [1355, 374] width 168 height 14
type input "Total Gross Gaming Revenue Minus Bonus Wagared"
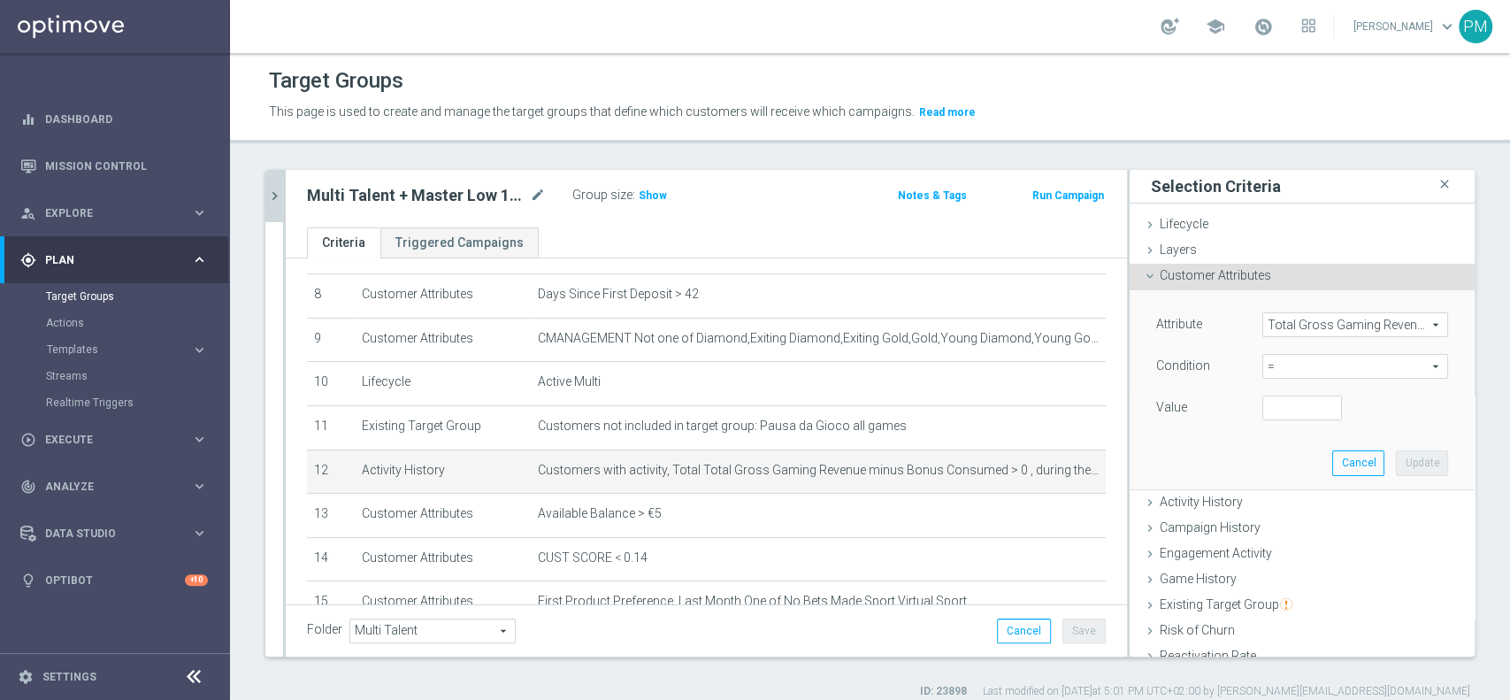
click at [1281, 366] on span "=" at bounding box center [1355, 366] width 184 height 23
click at [1278, 394] on span "<" at bounding box center [1355, 393] width 168 height 14
type input "<"
click at [1275, 405] on input "number" at bounding box center [1302, 407] width 80 height 25
type input "0"
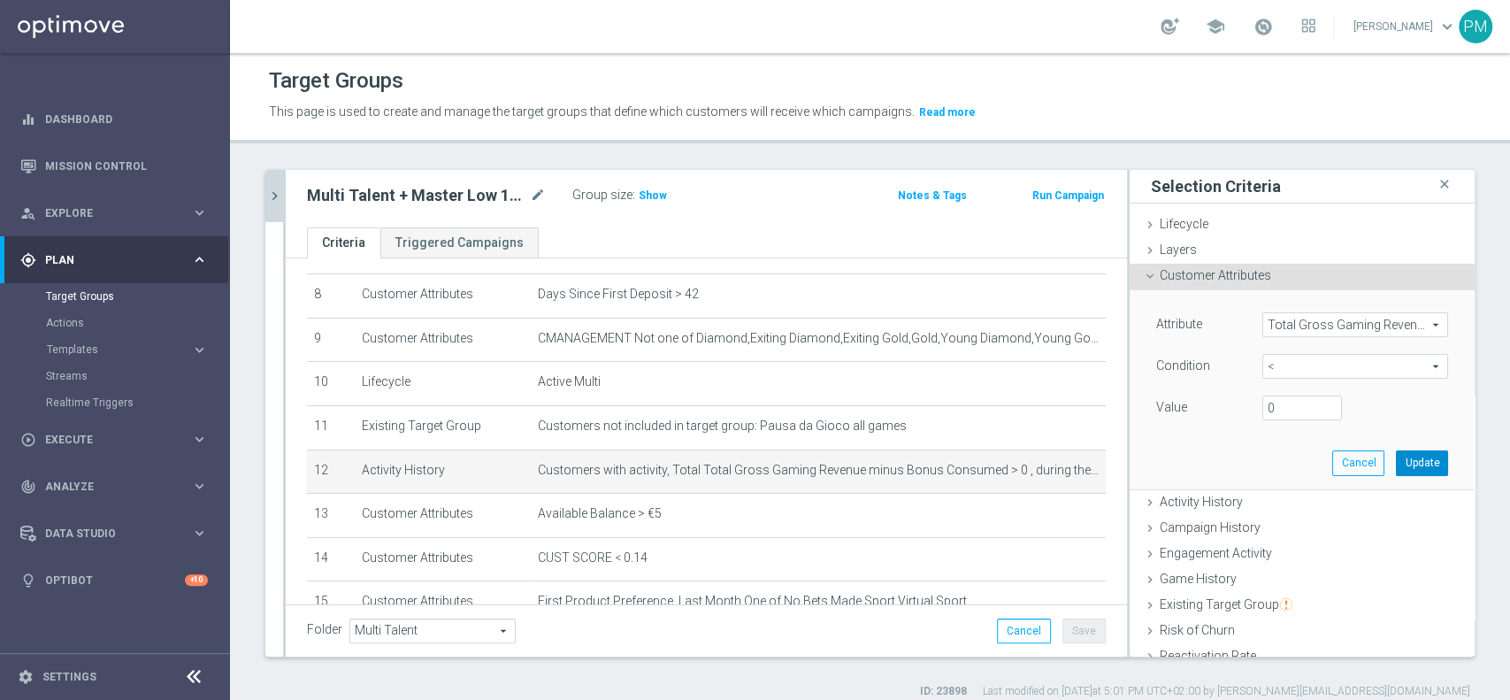
click at [1396, 466] on button "Update" at bounding box center [1422, 462] width 52 height 25
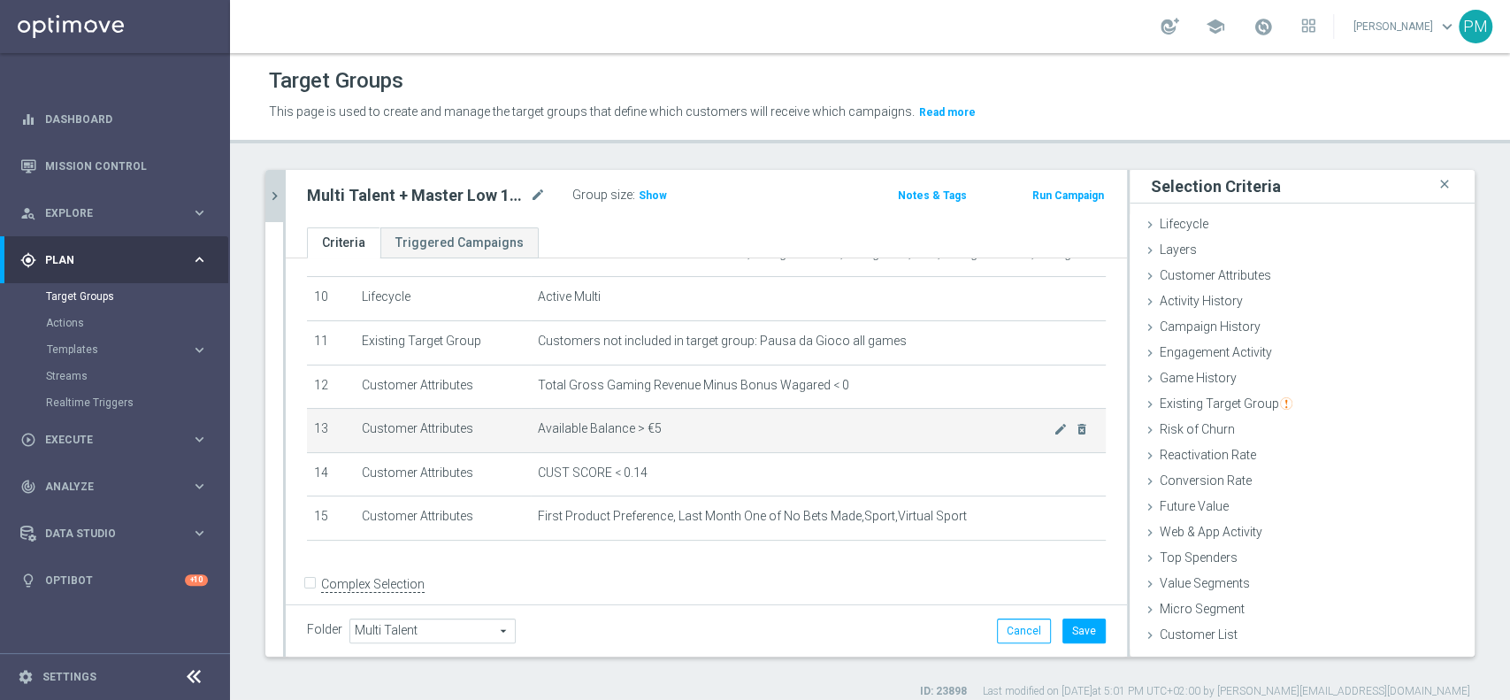
scroll to position [460, 0]
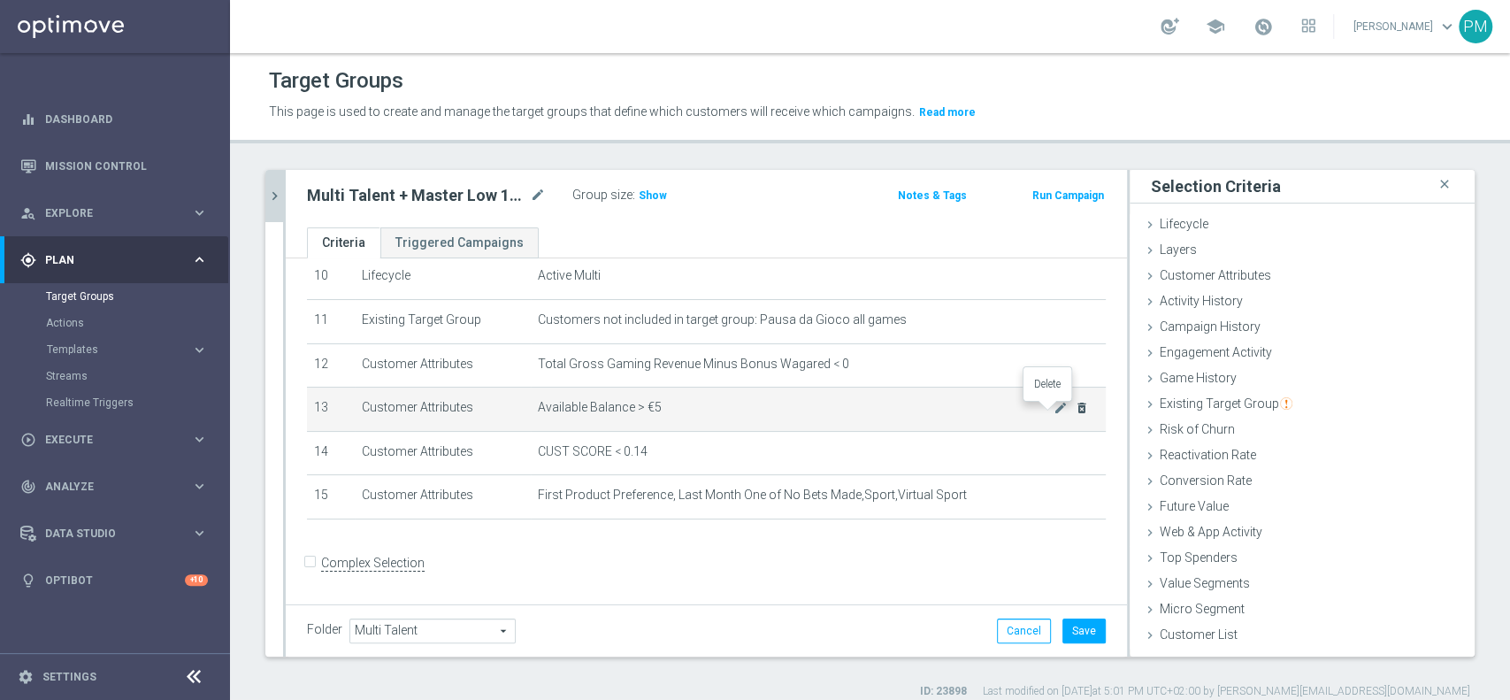
click at [1075, 411] on icon "delete_forever" at bounding box center [1082, 408] width 14 height 14
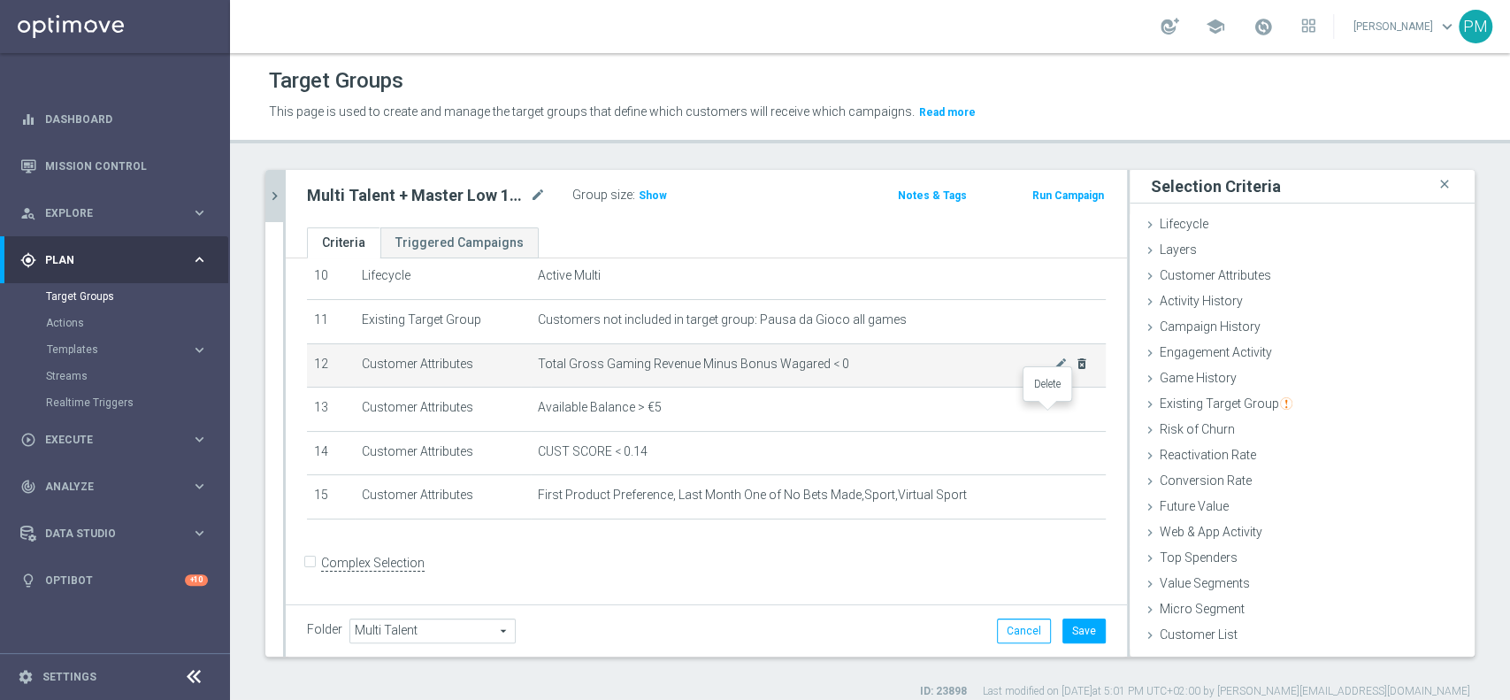
scroll to position [417, 0]
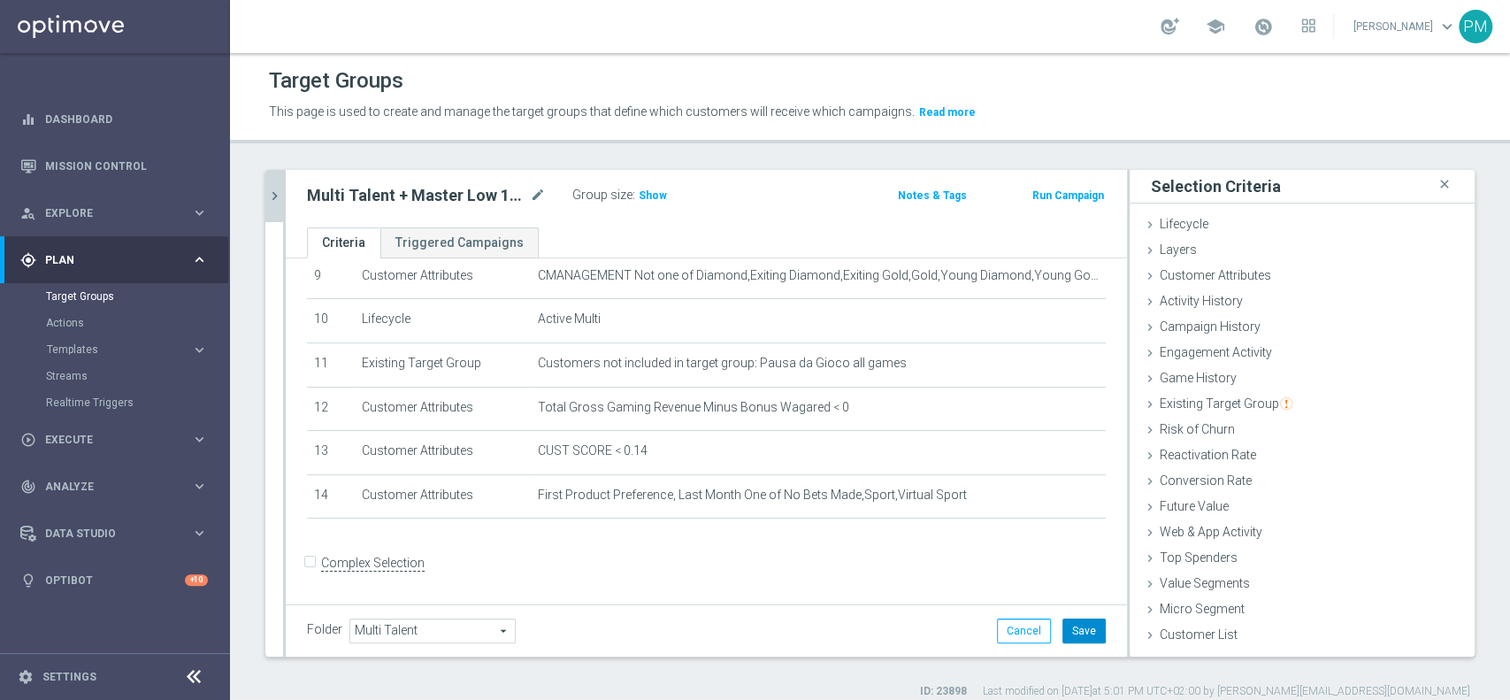
click at [1062, 625] on button "Save" at bounding box center [1083, 630] width 43 height 25
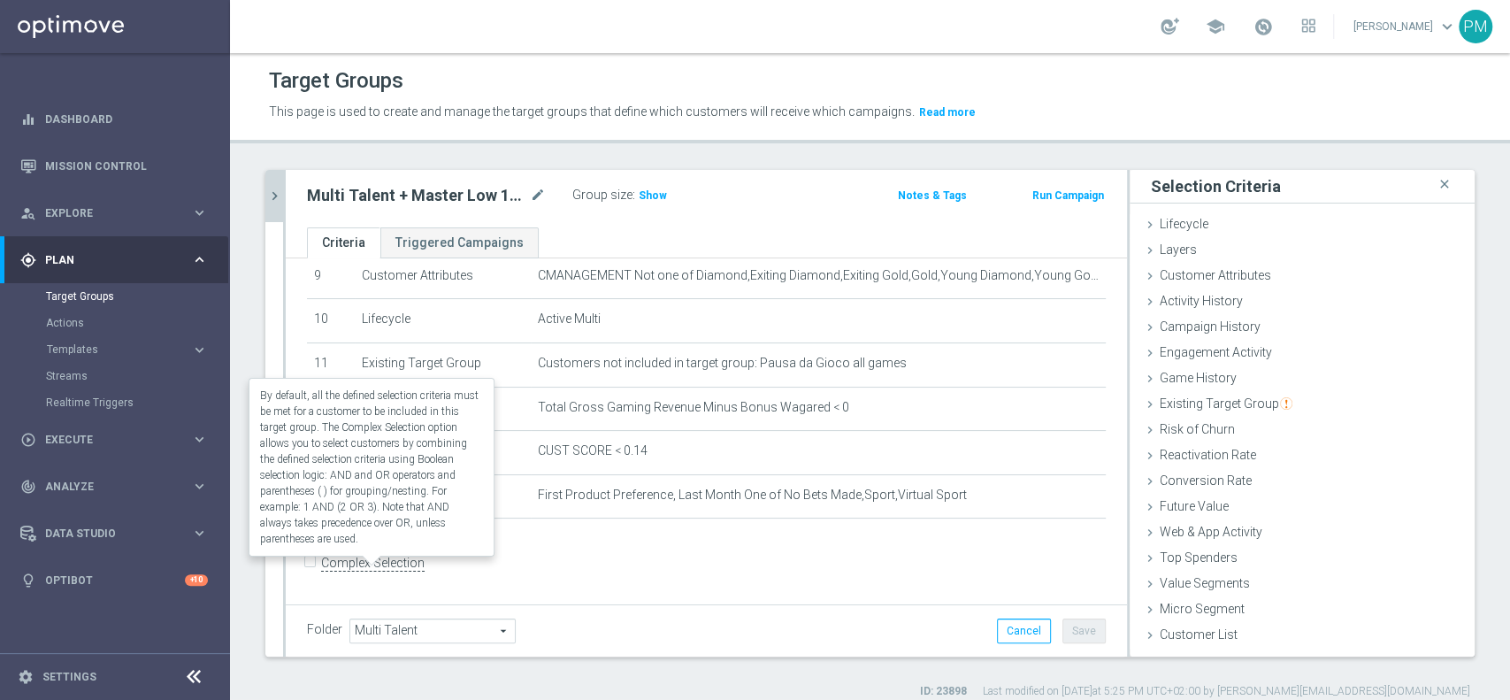
click at [366, 571] on label "Complex Selection" at bounding box center [372, 563] width 103 height 17
click at [318, 571] on input "Complex Selection" at bounding box center [312, 564] width 11 height 25
checkbox input "true"
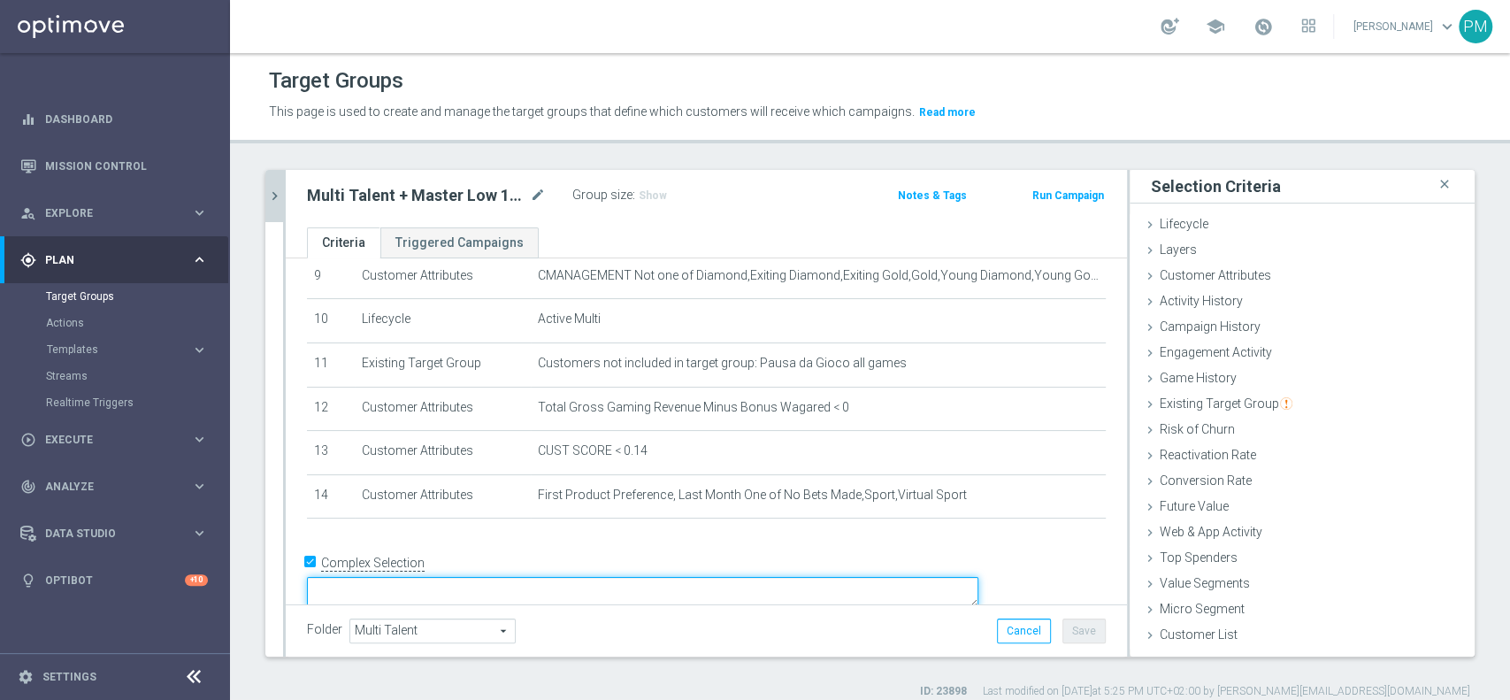
click at [485, 577] on textarea at bounding box center [642, 592] width 671 height 31
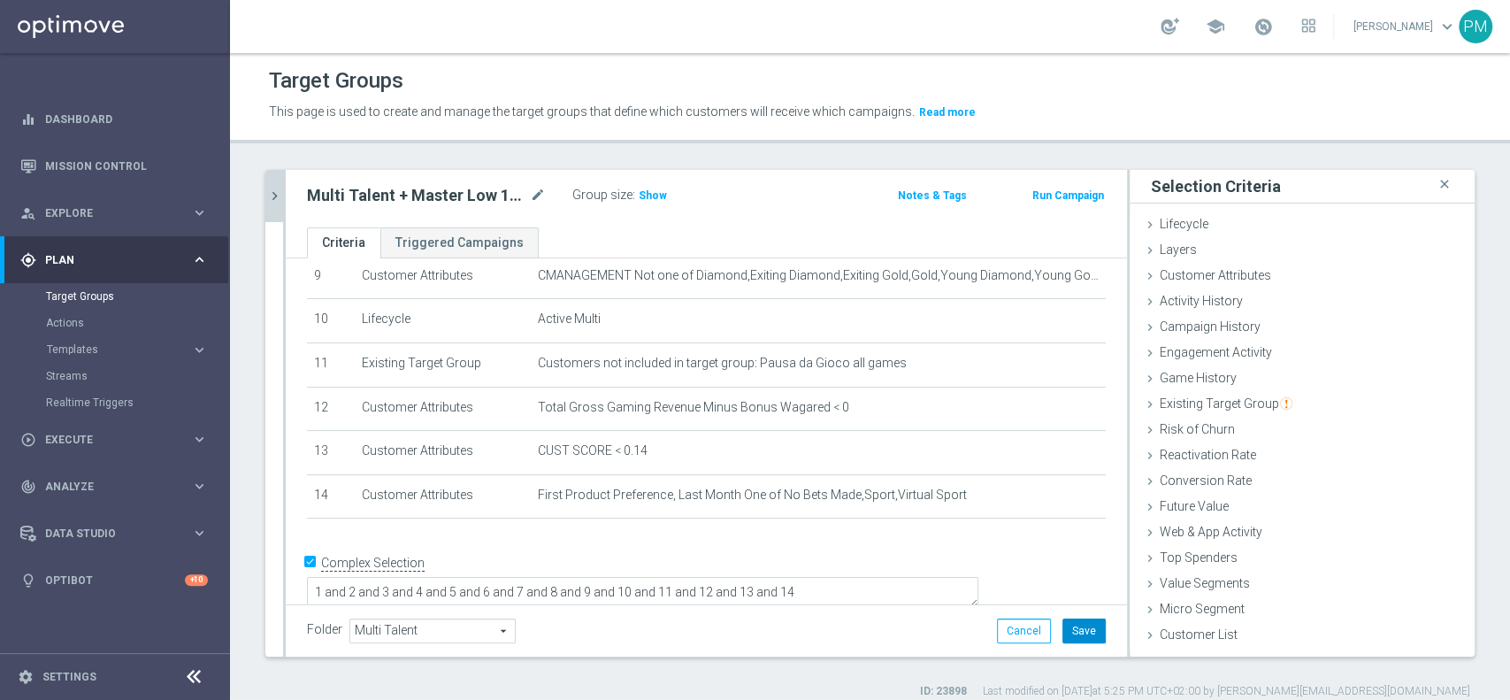
click at [1072, 621] on button "Save" at bounding box center [1083, 630] width 43 height 25
click at [715, 577] on textarea "1 and 2 and 3 and 4 and 5 and 6 and 7 and 8 and 9 and 10 and 11 and 12 and 13 a…" at bounding box center [642, 592] width 671 height 31
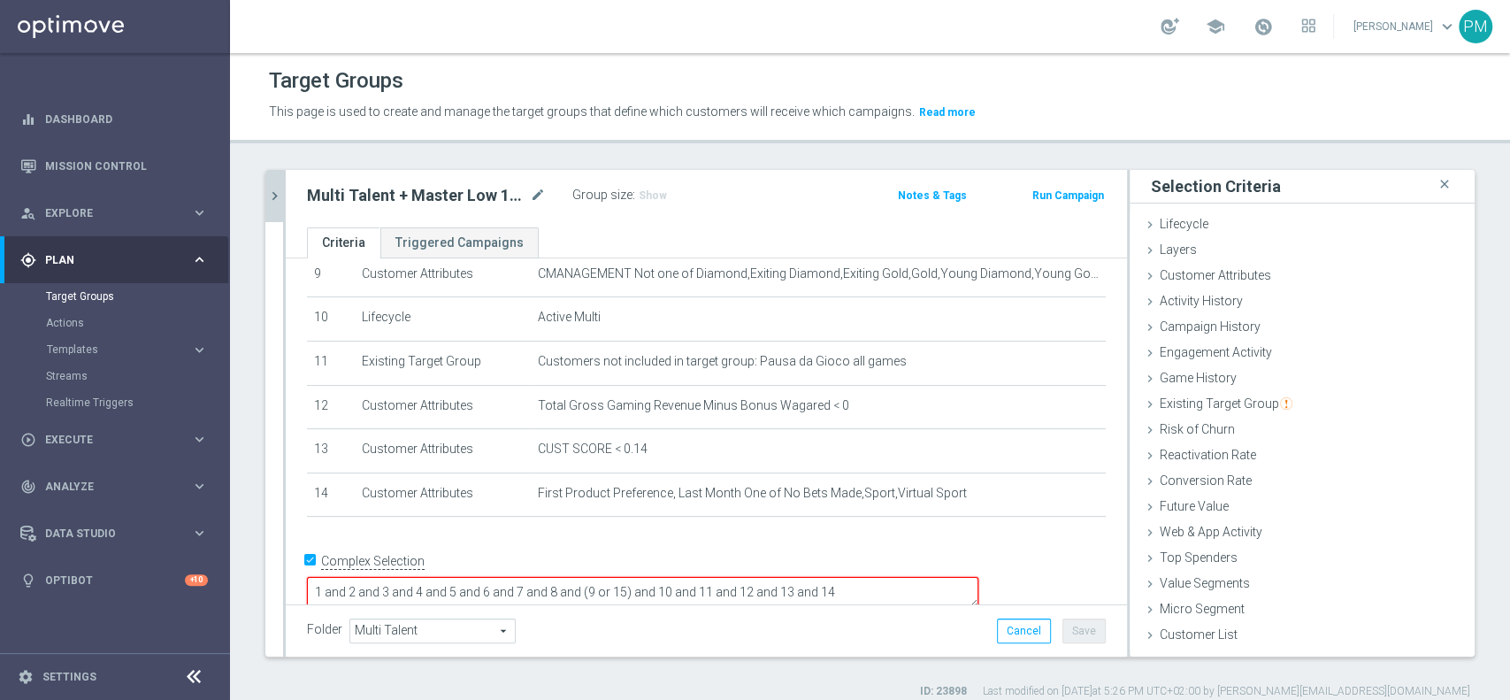
click at [978, 577] on textarea "1 and 2 and 3 and 4 and 5 and 6 and 7 and 8 and (9 or 15) and 10 and 11 and 12 …" at bounding box center [642, 592] width 671 height 31
type textarea "1 and 2 and 3 and 4 and 5 and 6 and 7 and 8 and (9 or 15) and 10 and 11 and 12 …"
click at [1249, 273] on span "Customer Attributes" at bounding box center [1215, 275] width 111 height 14
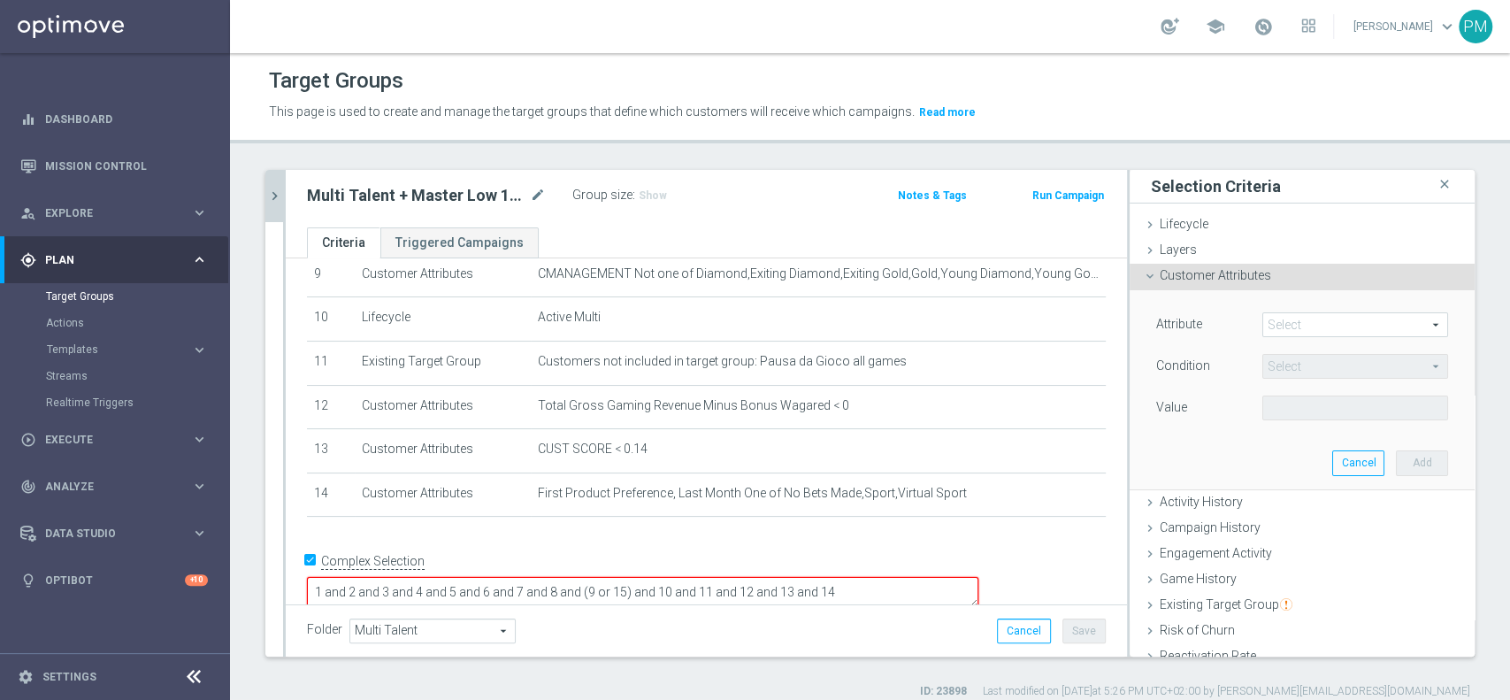
click at [1266, 318] on span at bounding box center [1355, 324] width 184 height 23
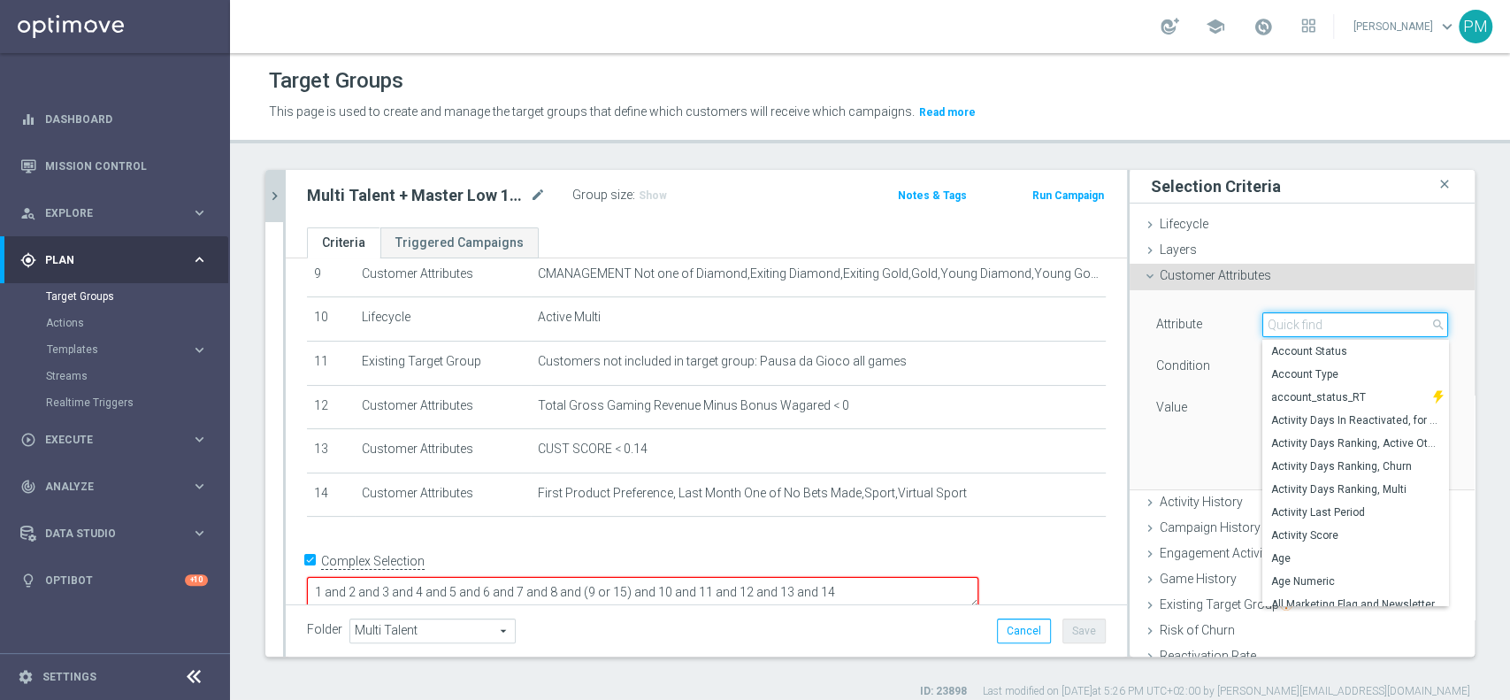
click at [1276, 323] on input "search" at bounding box center [1355, 324] width 186 height 25
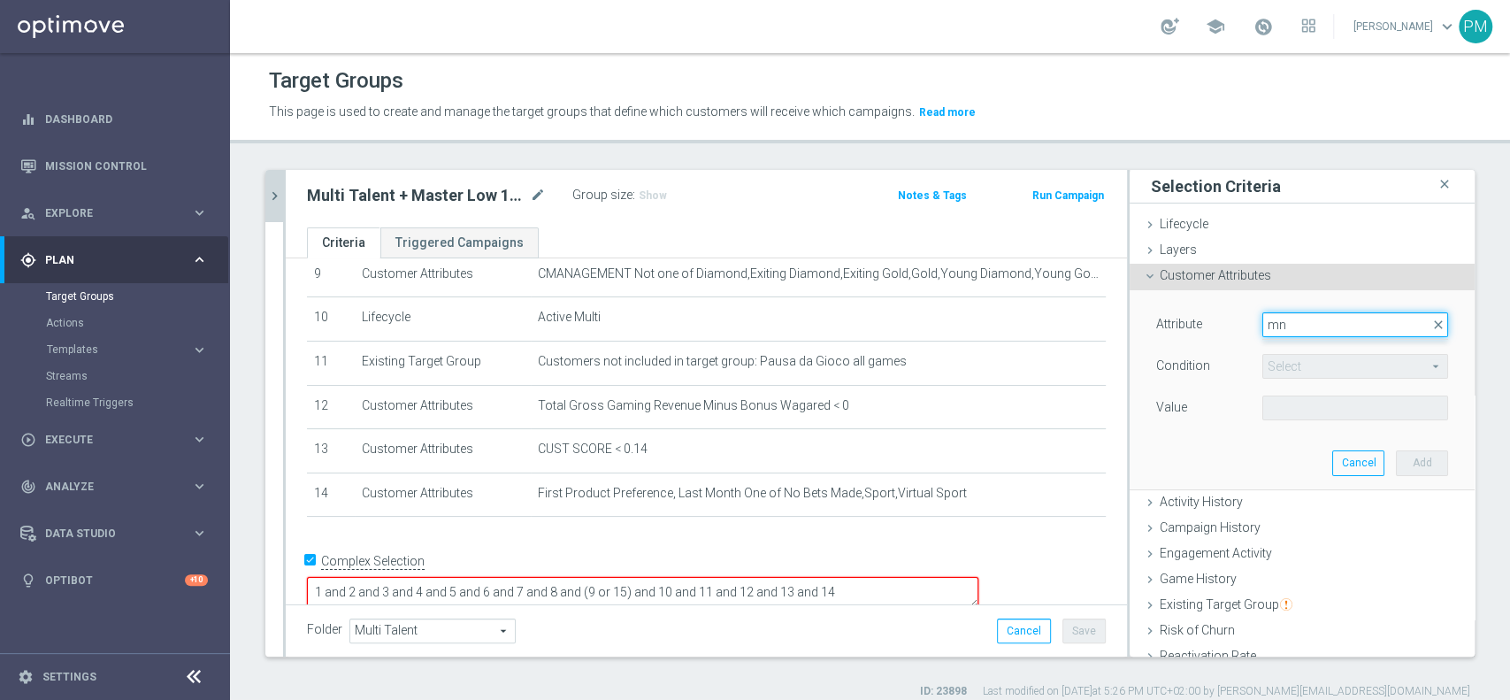
type input "m"
type input "cmana"
click at [1271, 351] on span "CMANAGEMENT" at bounding box center [1355, 351] width 168 height 14
type input "CMANAGEMENT"
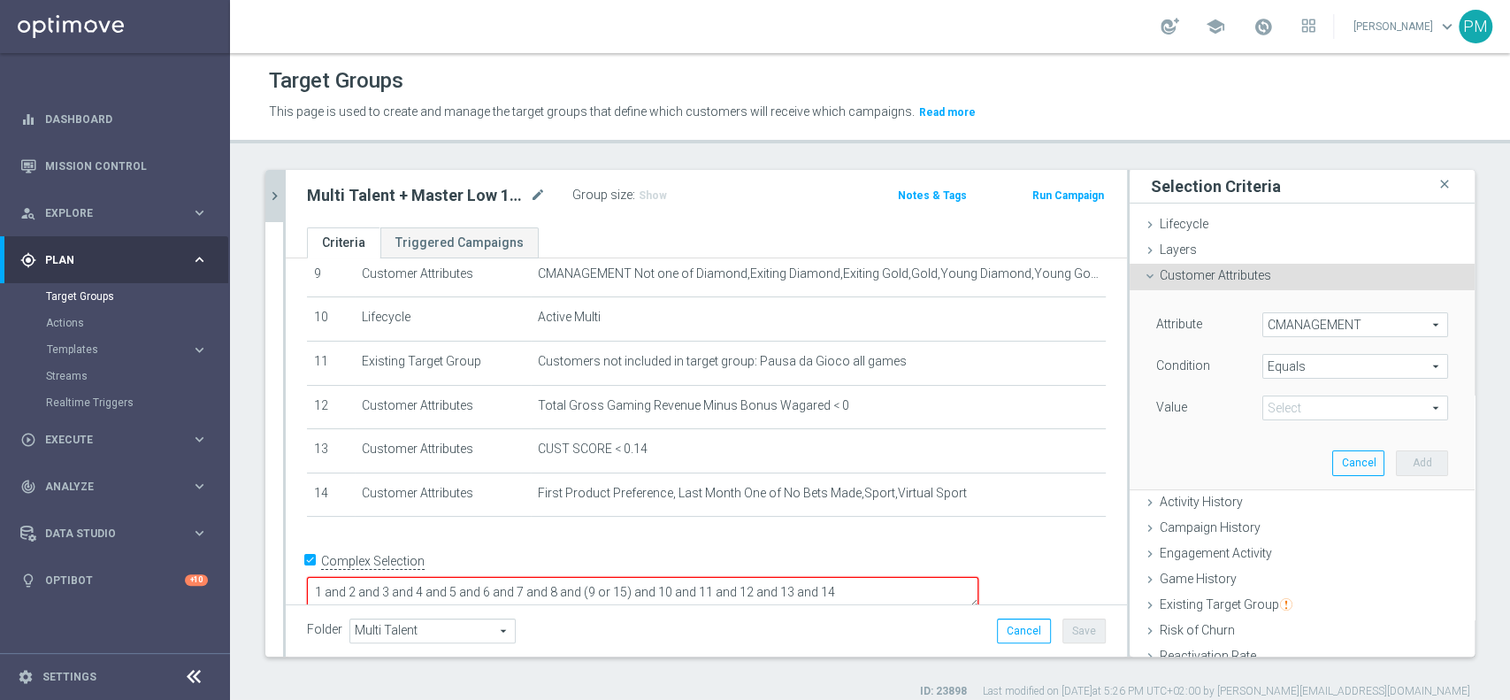
click at [1294, 367] on span "Equals" at bounding box center [1355, 366] width 184 height 23
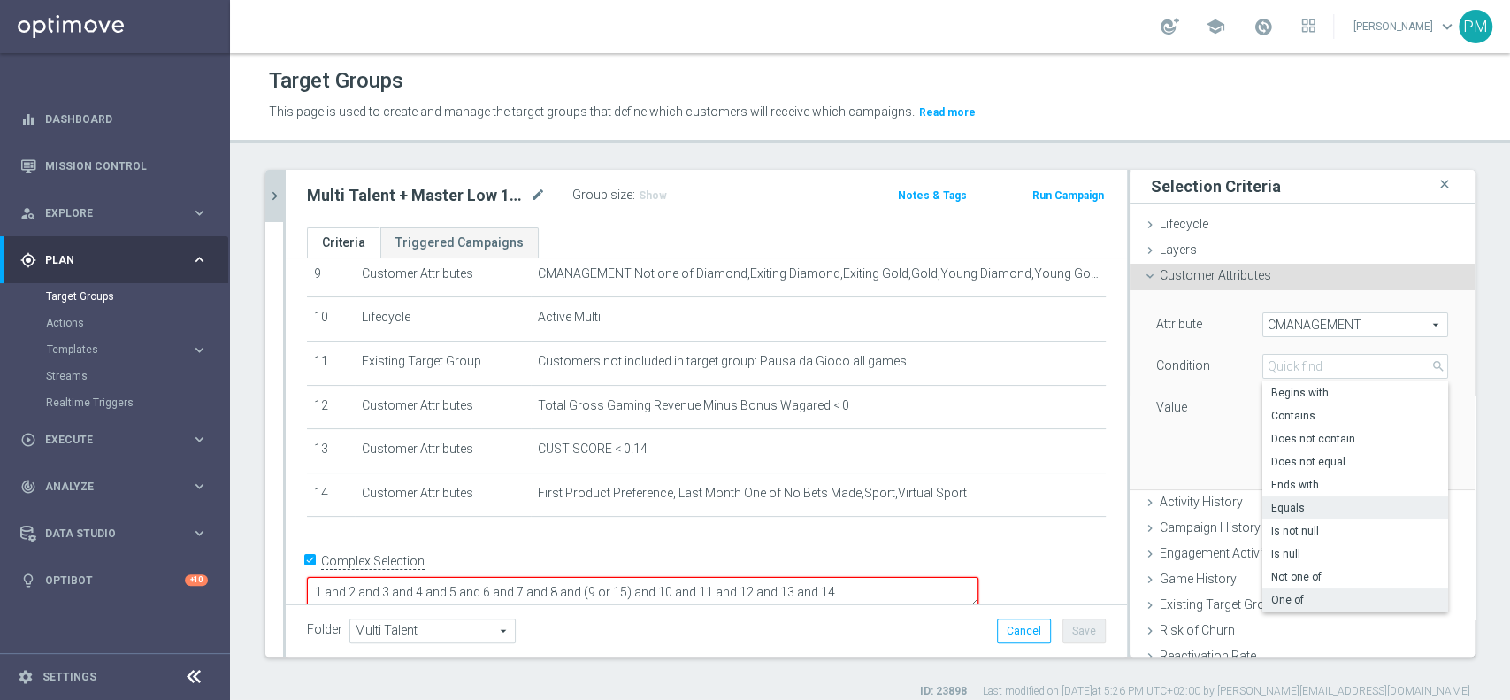
click at [1295, 596] on span "One of" at bounding box center [1355, 600] width 168 height 14
type input "One of"
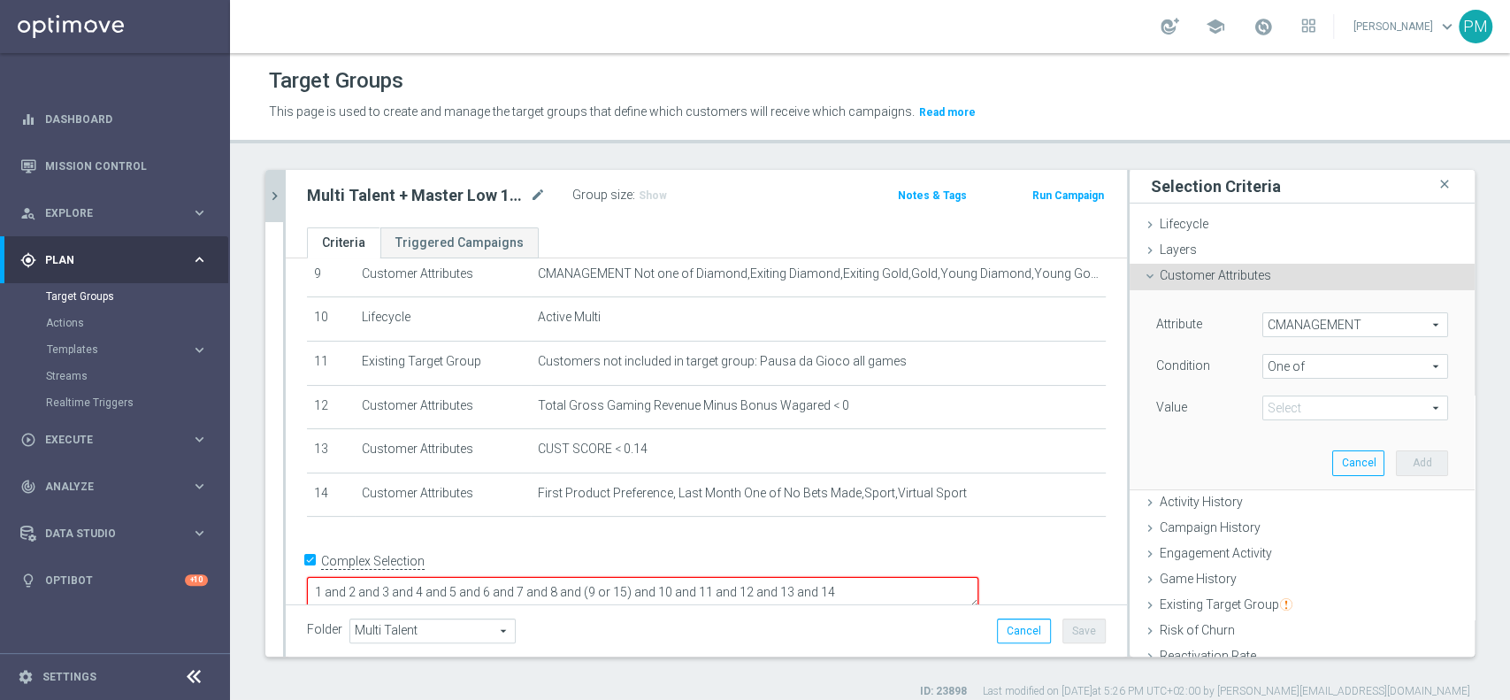
click at [1299, 409] on span at bounding box center [1355, 407] width 184 height 23
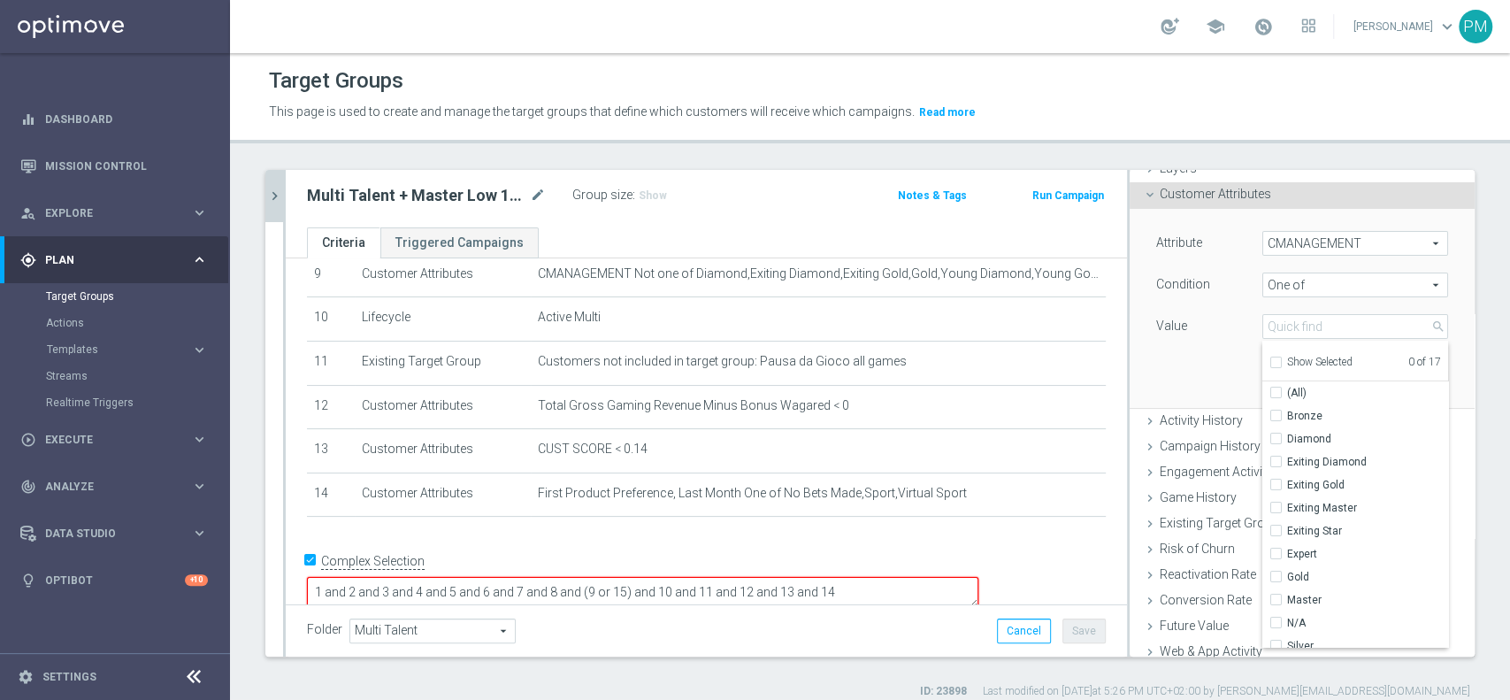
scroll to position [192, 0]
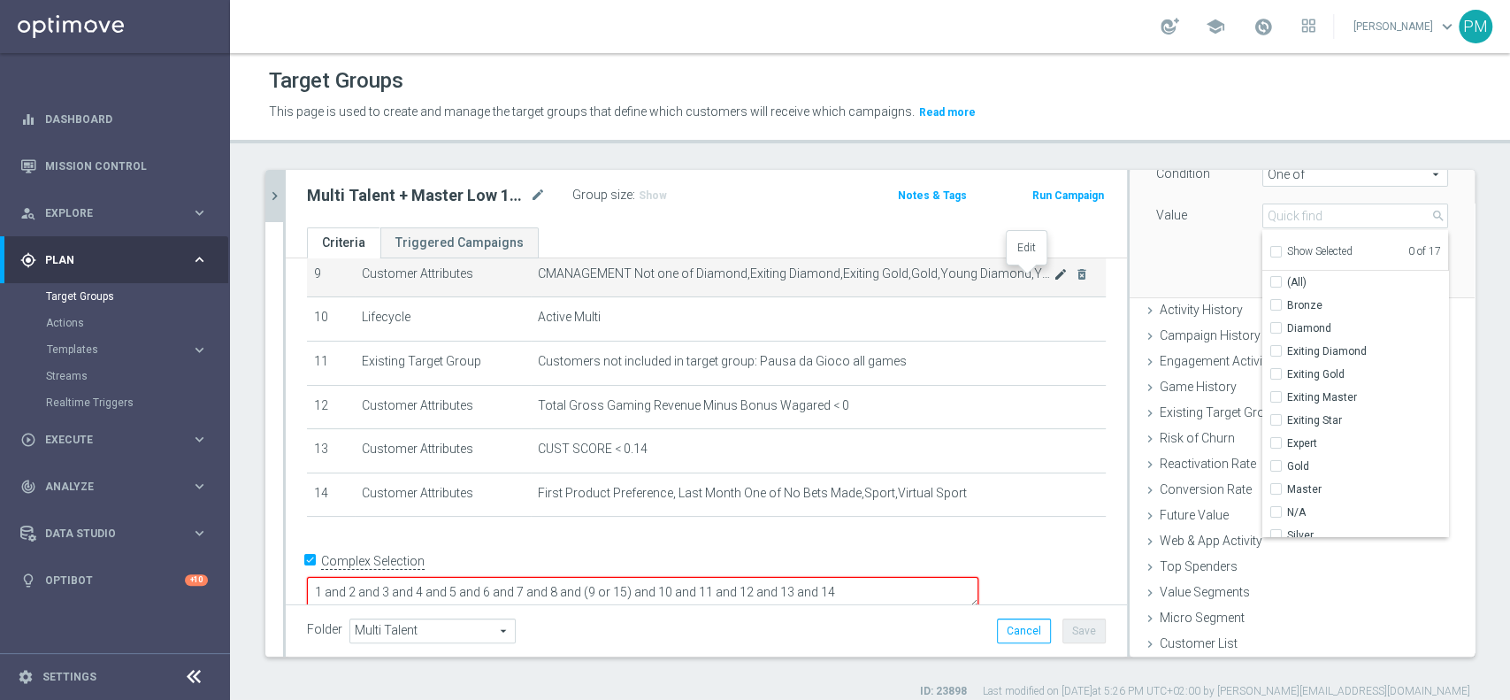
click at [1054, 278] on icon "mode_edit" at bounding box center [1061, 274] width 14 height 14
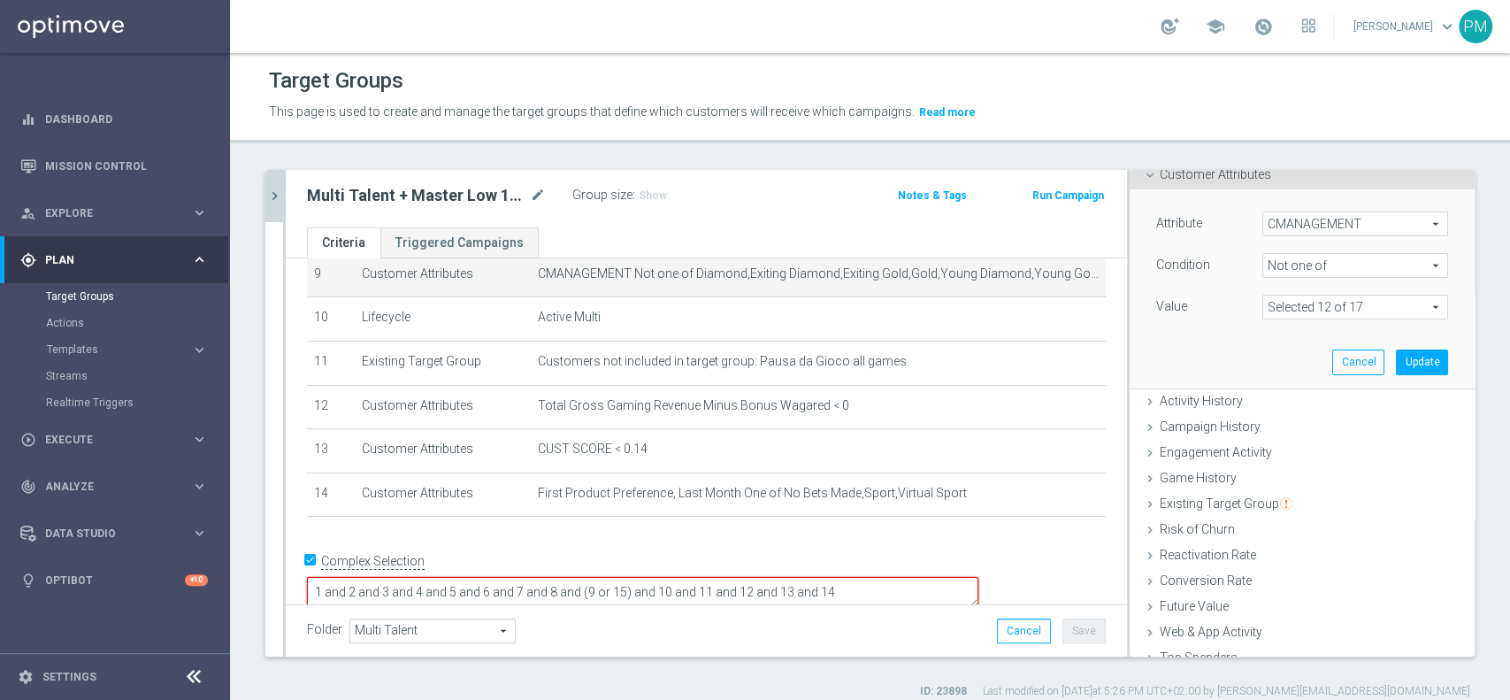
scroll to position [74, 0]
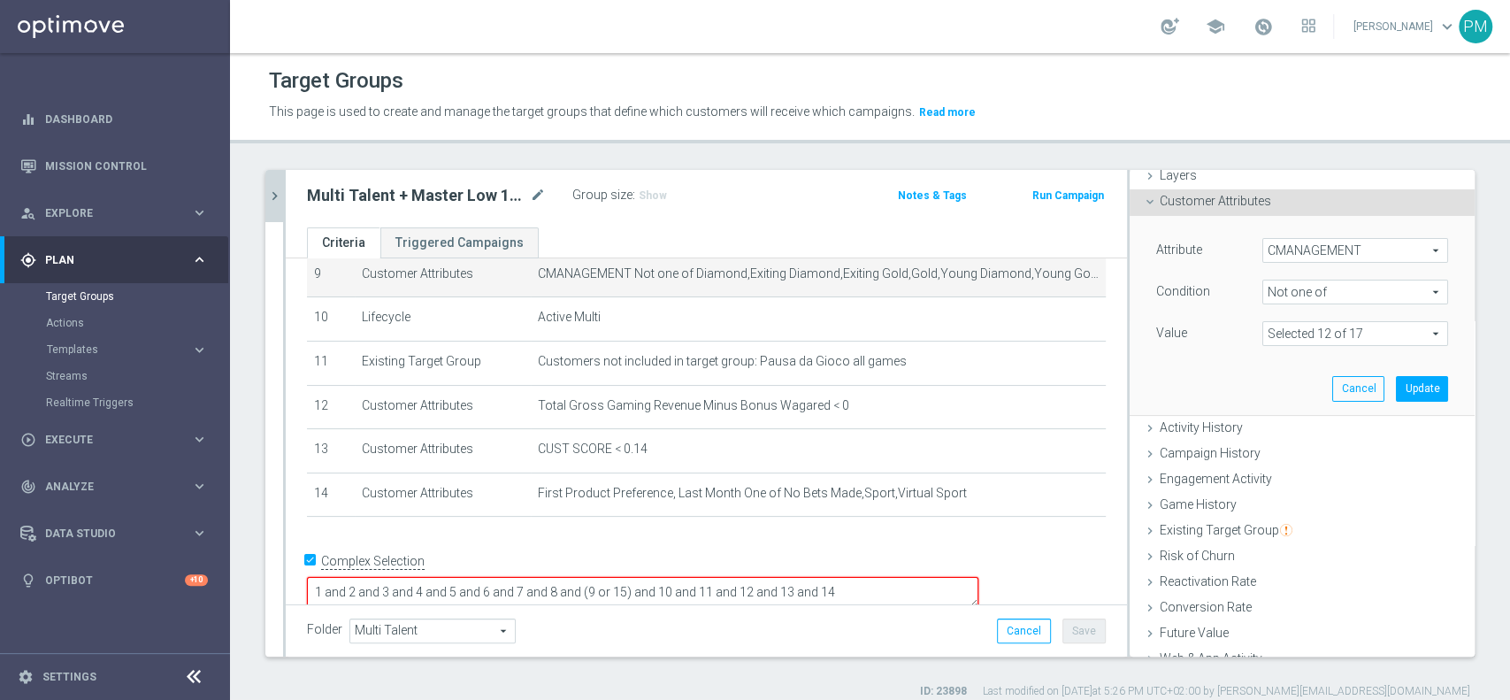
click at [1387, 334] on span at bounding box center [1355, 333] width 184 height 23
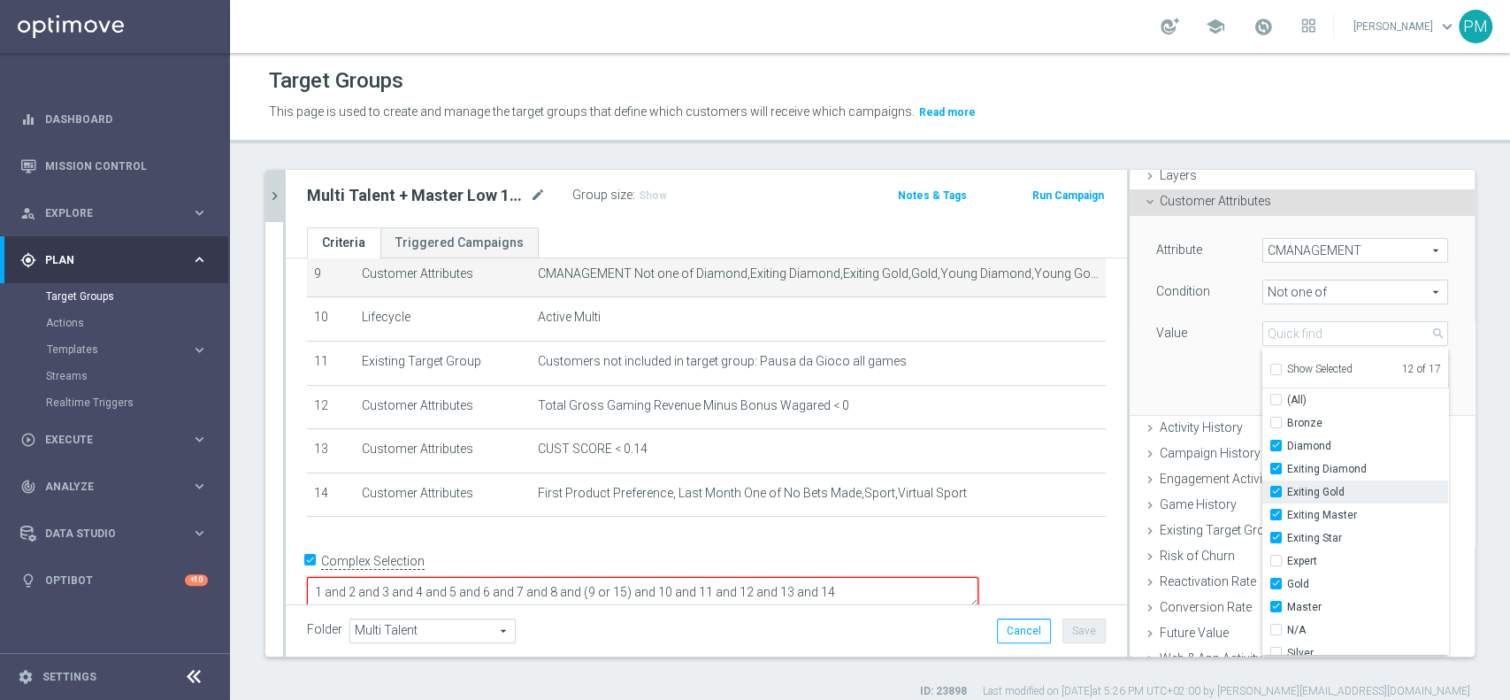
click at [1276, 494] on input "Exiting Gold" at bounding box center [1281, 492] width 11 height 11
checkbox input "false"
type input "Selected 11 of 17"
click at [1276, 510] on input "Exiting Master" at bounding box center [1281, 515] width 11 height 11
checkbox input "false"
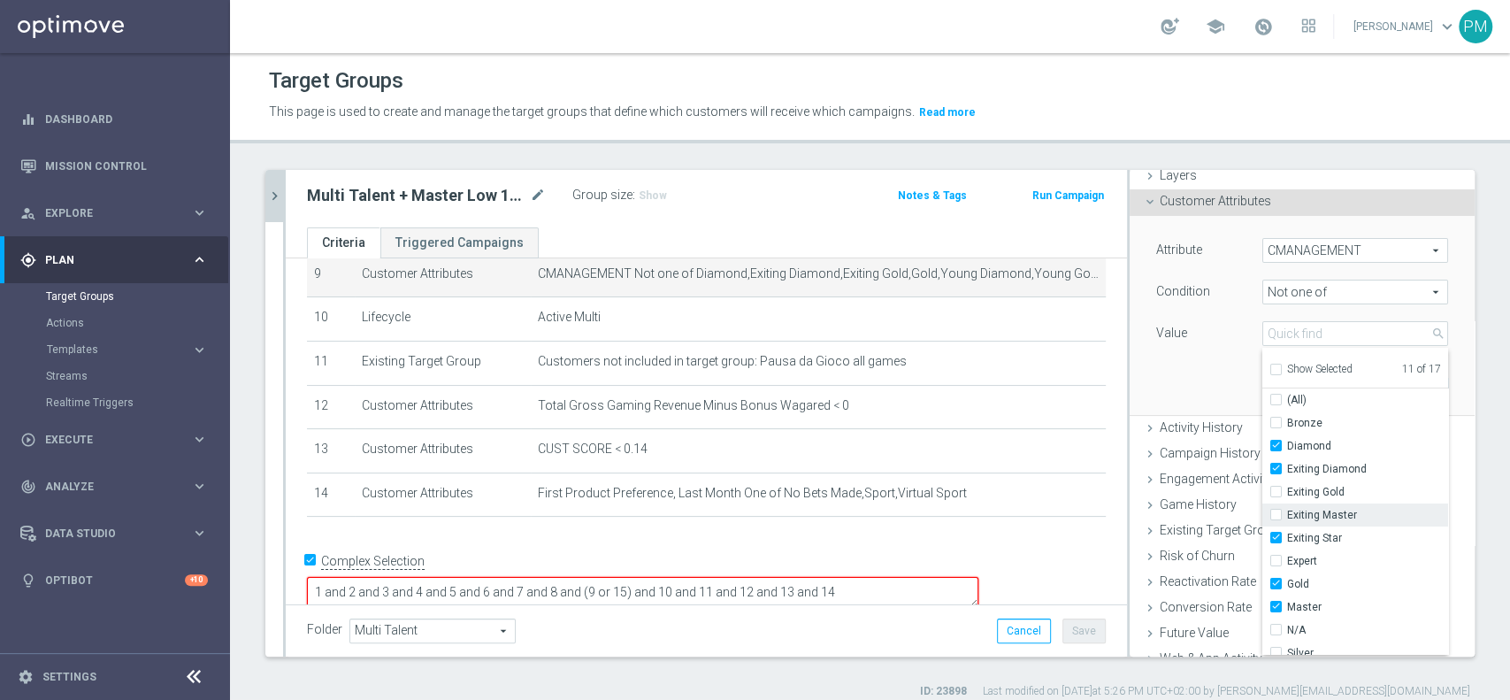
type input "Selected 10 of 17"
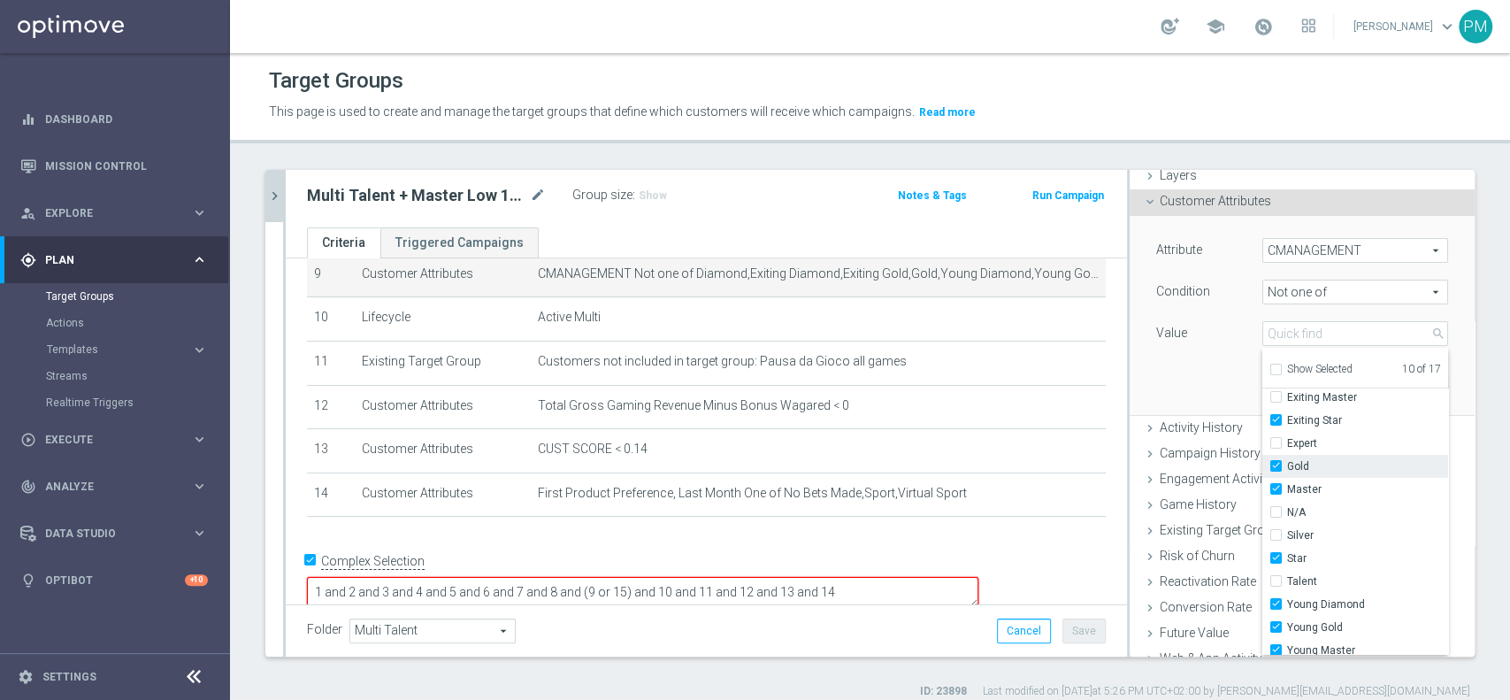
click at [1276, 464] on input "Gold" at bounding box center [1281, 466] width 11 height 11
checkbox input "false"
type input "Selected 9 of 17"
click at [1276, 487] on input "Master" at bounding box center [1281, 489] width 11 height 11
checkbox input "false"
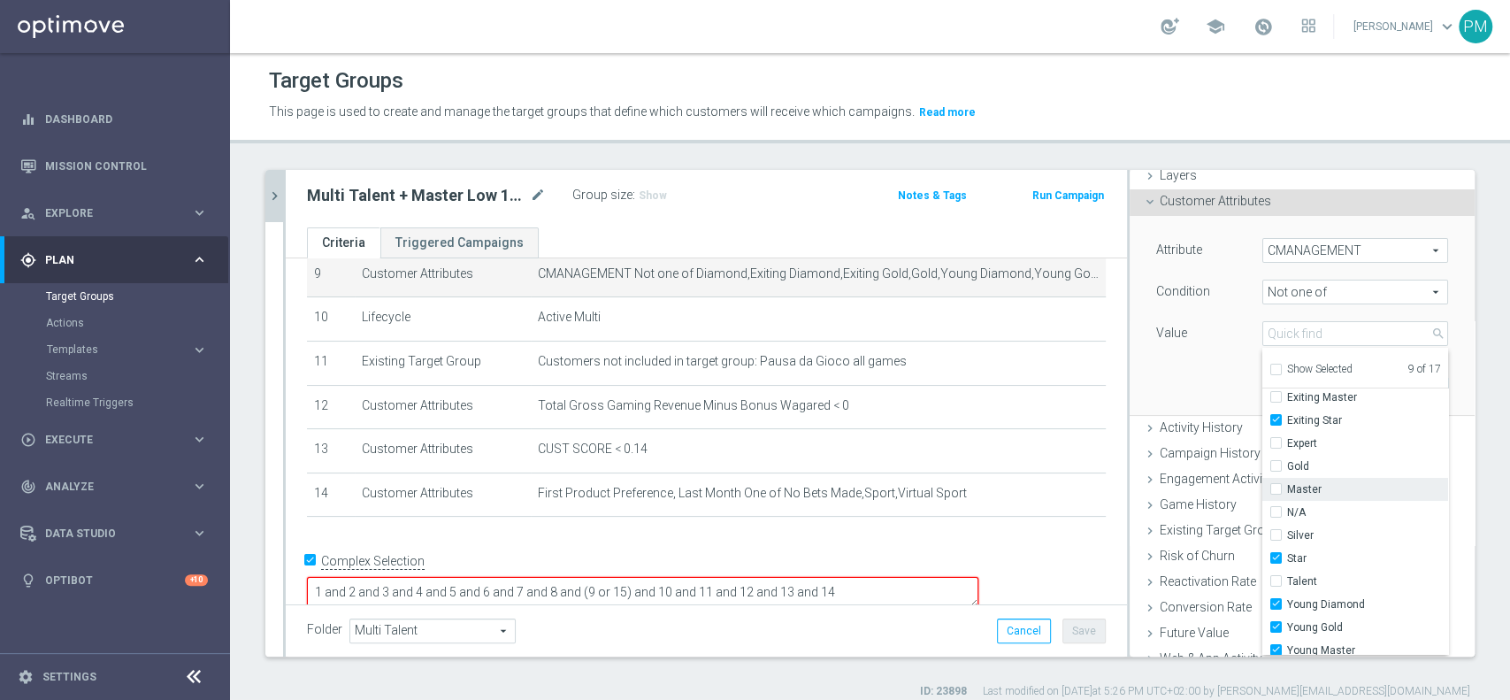
type input "Selected 8 of 17"
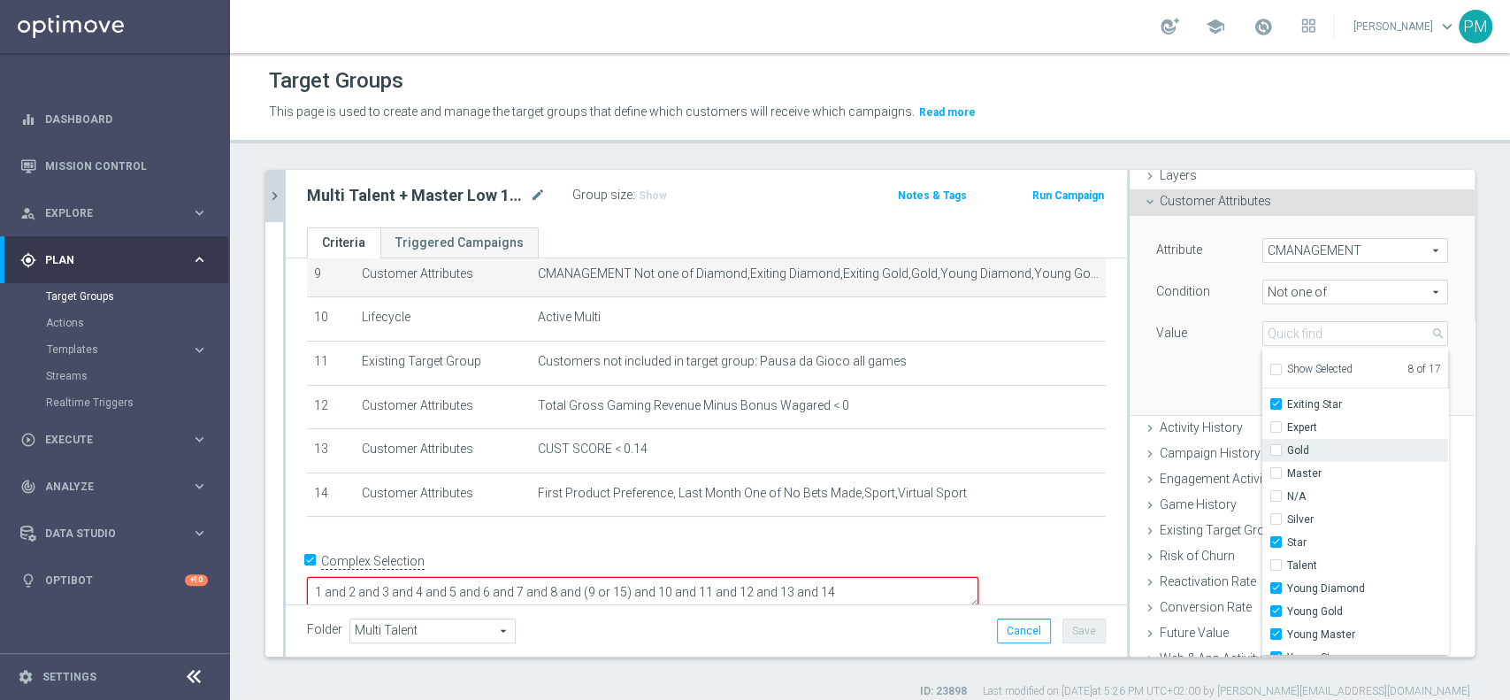
scroll to position [149, 0]
click at [1276, 594] on input "Young Gold" at bounding box center [1281, 596] width 11 height 11
checkbox input "false"
type input "Selected 7 of 17"
click at [1276, 617] on input "Young Master" at bounding box center [1281, 619] width 11 height 11
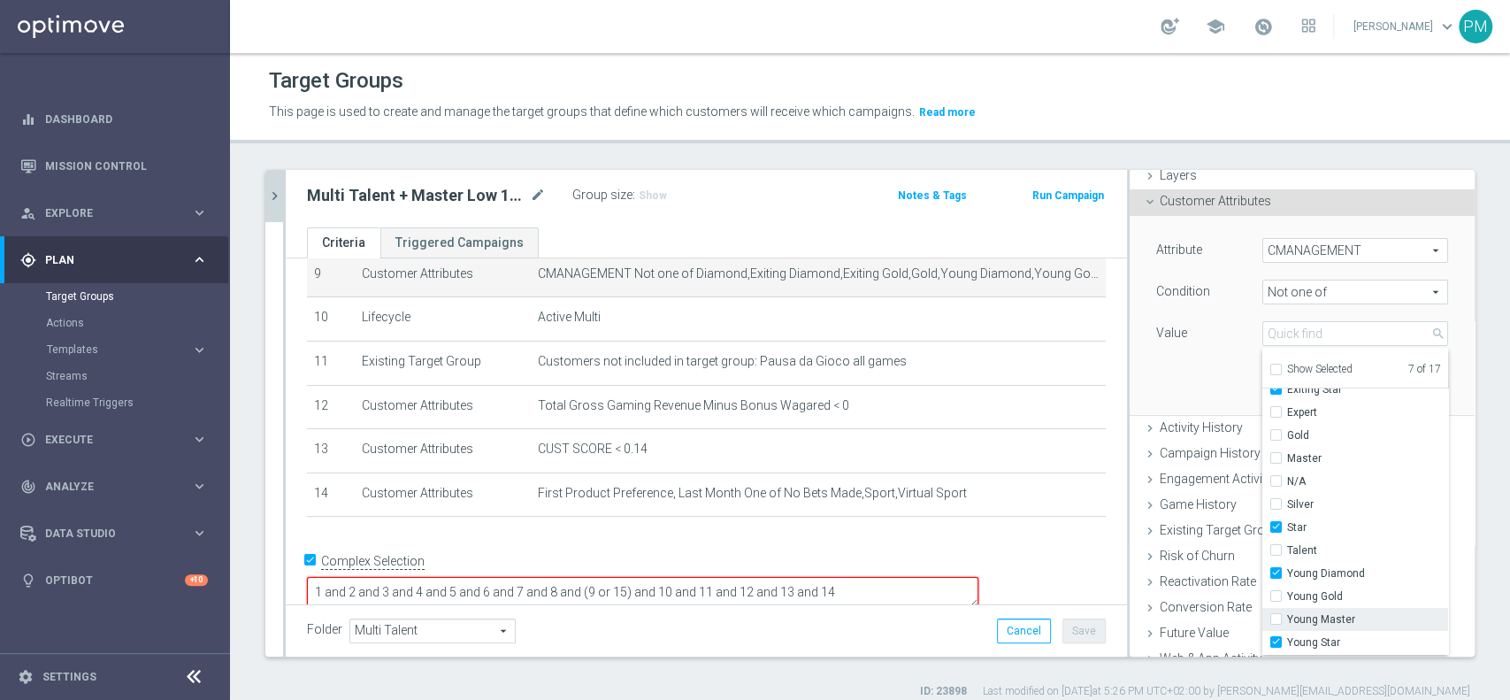
checkbox input "false"
type input "Selected 6 of 17"
click at [1182, 379] on div "Attribute CMANAGEMENT CMANAGEMENT arrow_drop_down search Condition Not one of N…" at bounding box center [1302, 315] width 318 height 198
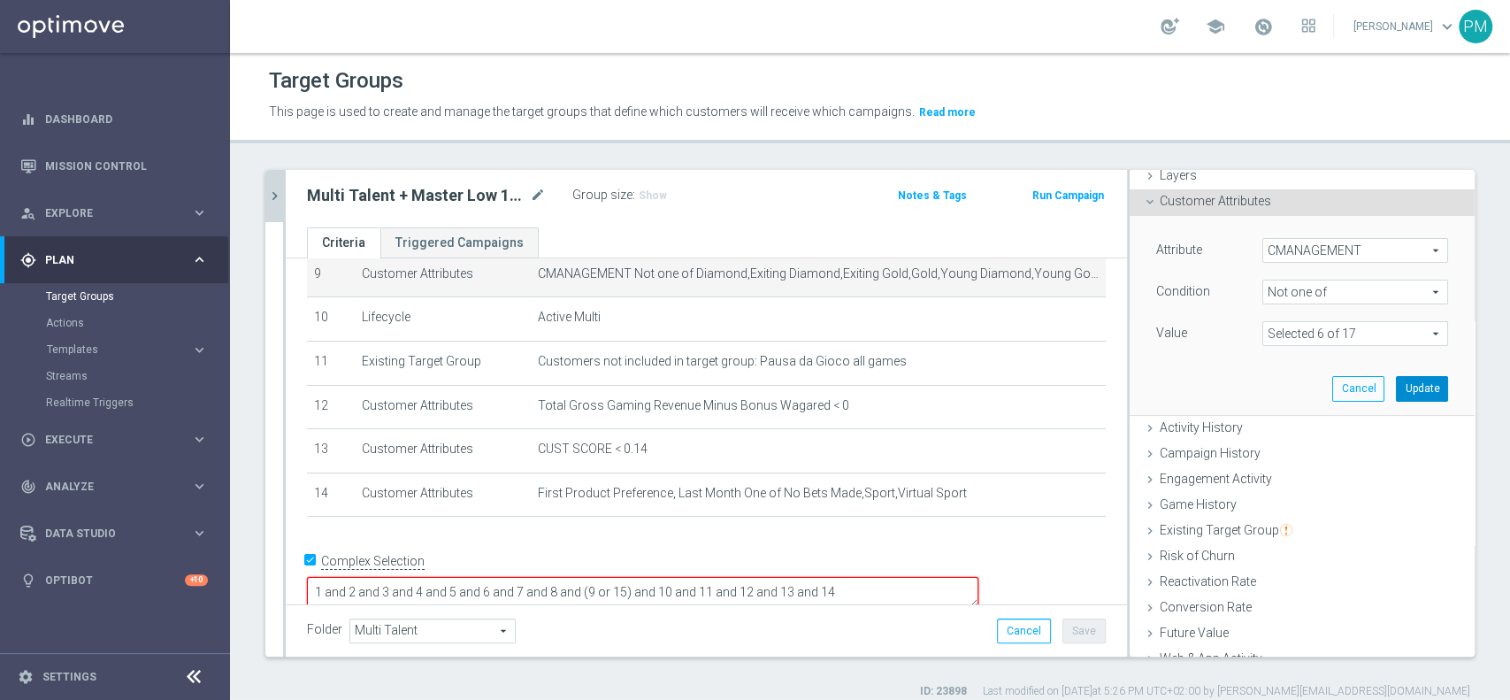
click at [1396, 386] on button "Update" at bounding box center [1422, 388] width 52 height 25
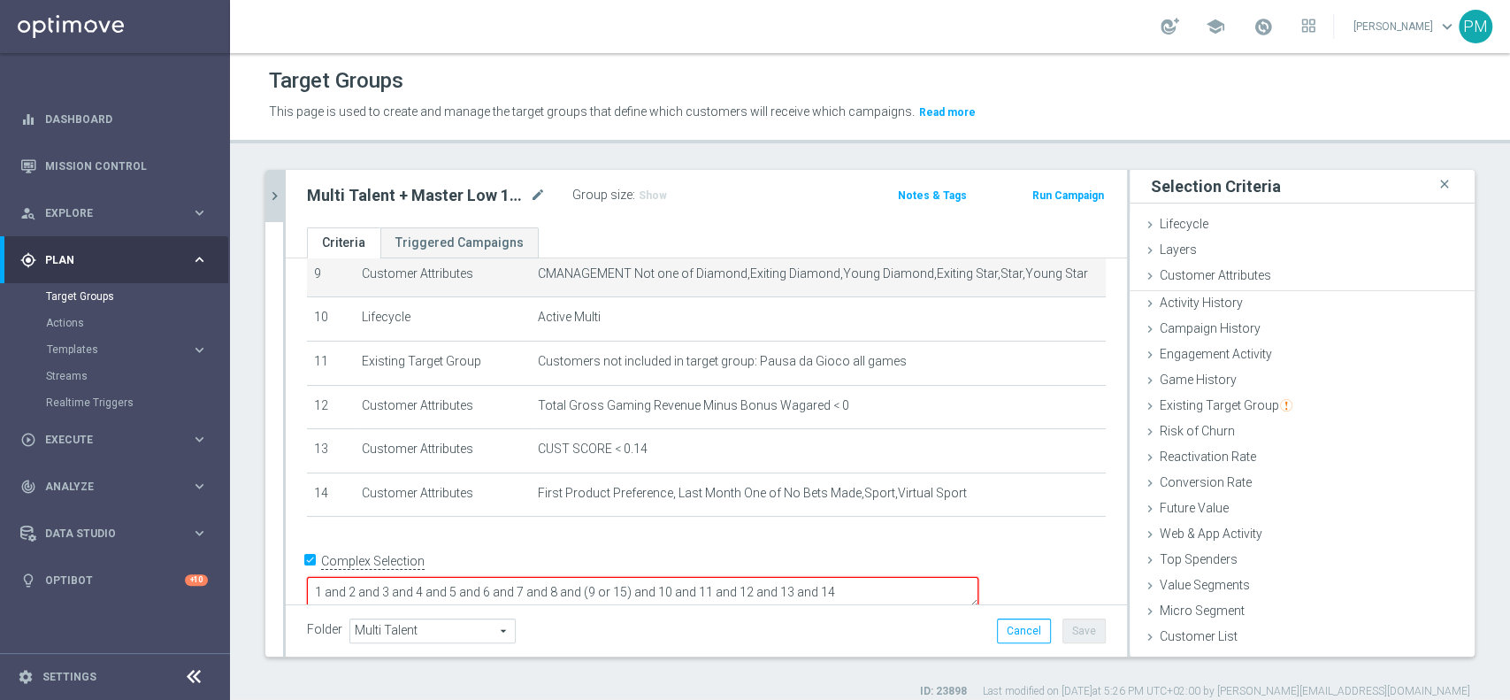
scroll to position [0, 0]
click at [747, 577] on textarea "1 and 2 and 3 and 4 and 5 and 6 and 7 and 8 and (9 or 15) and 10 and 11 and 12 …" at bounding box center [642, 592] width 671 height 31
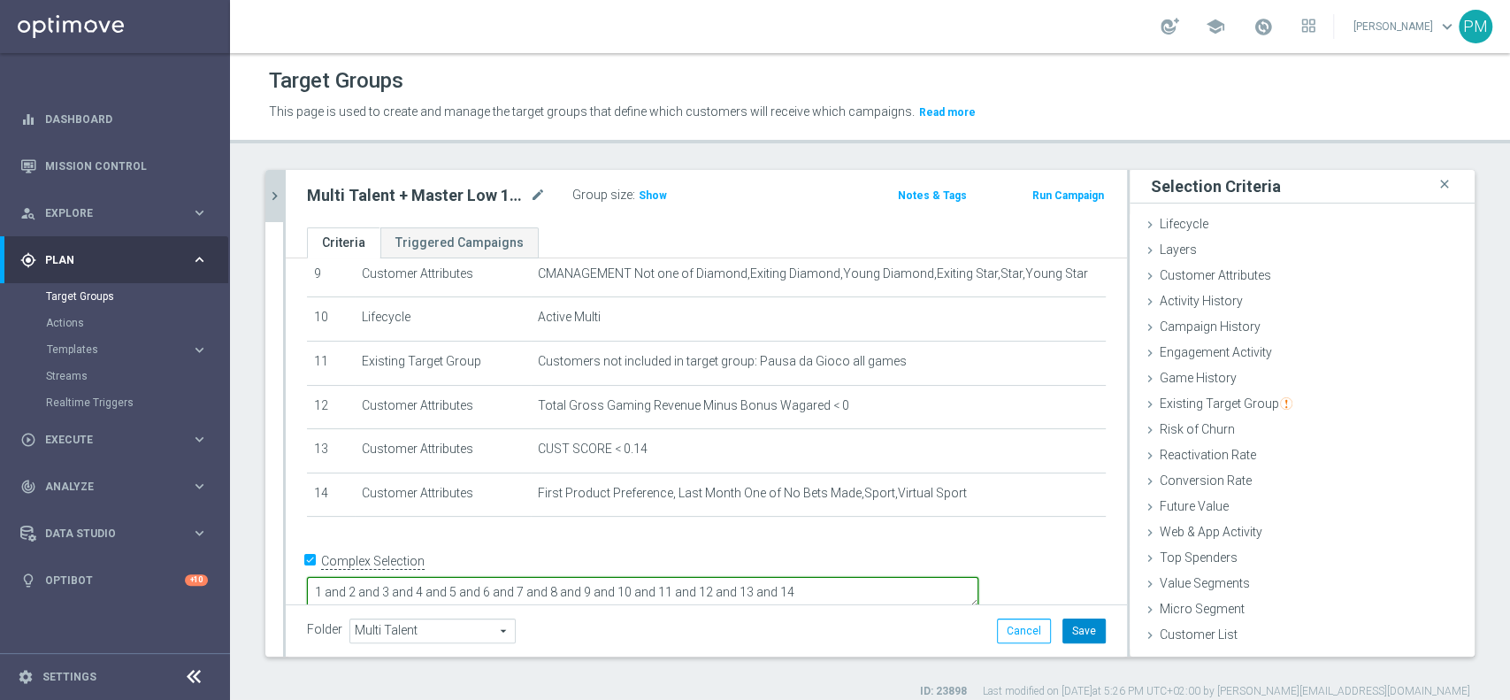
type textarea "1 and 2 and 3 and 4 and 5 and 6 and 7 and 8 and 9 and 10 and 11 and 12 and 13 a…"
click at [1062, 625] on button "Save" at bounding box center [1083, 630] width 43 height 25
click at [955, 577] on textarea "1 and 2 and 3 and 4 and 5 and 6 and 7 and 8 and 9 and 10 and 11 and 12 and 13 a…" at bounding box center [642, 592] width 671 height 31
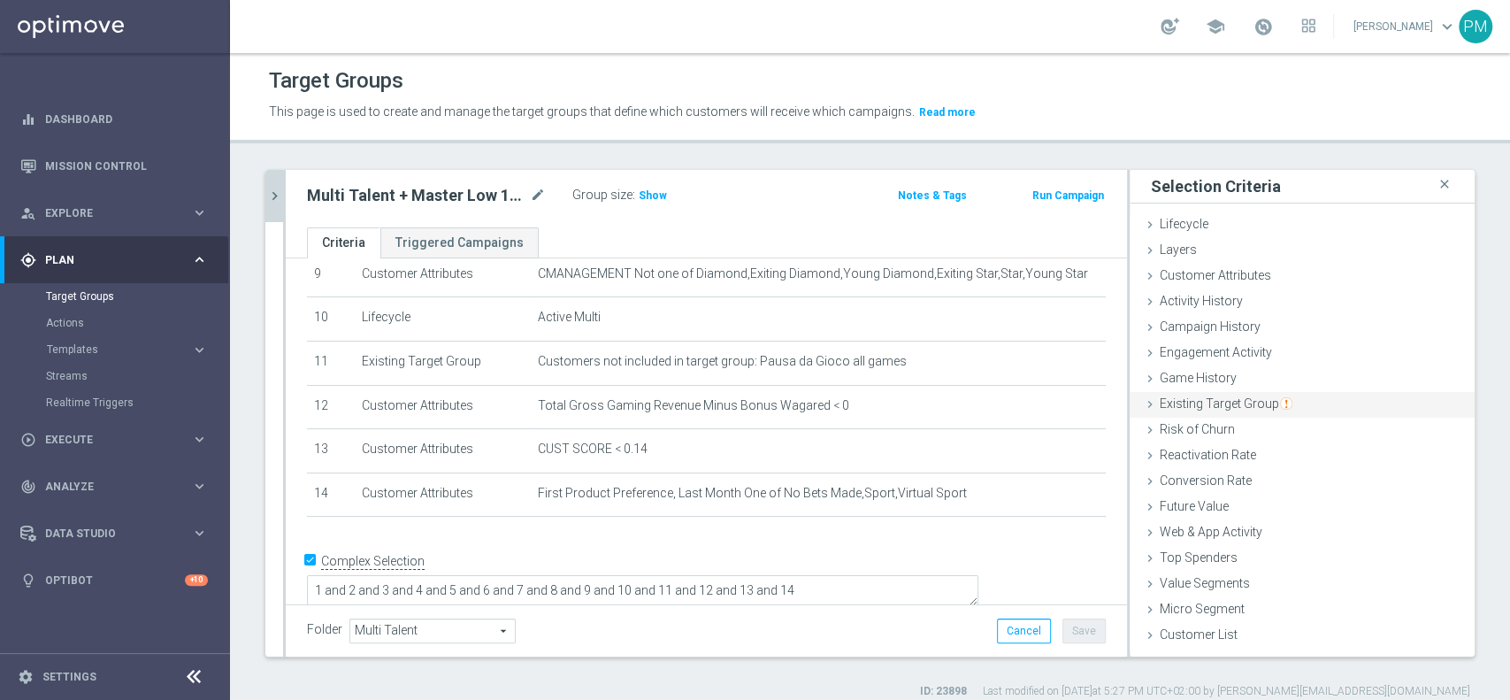
click at [1204, 405] on span "Existing Target Group" at bounding box center [1226, 403] width 133 height 14
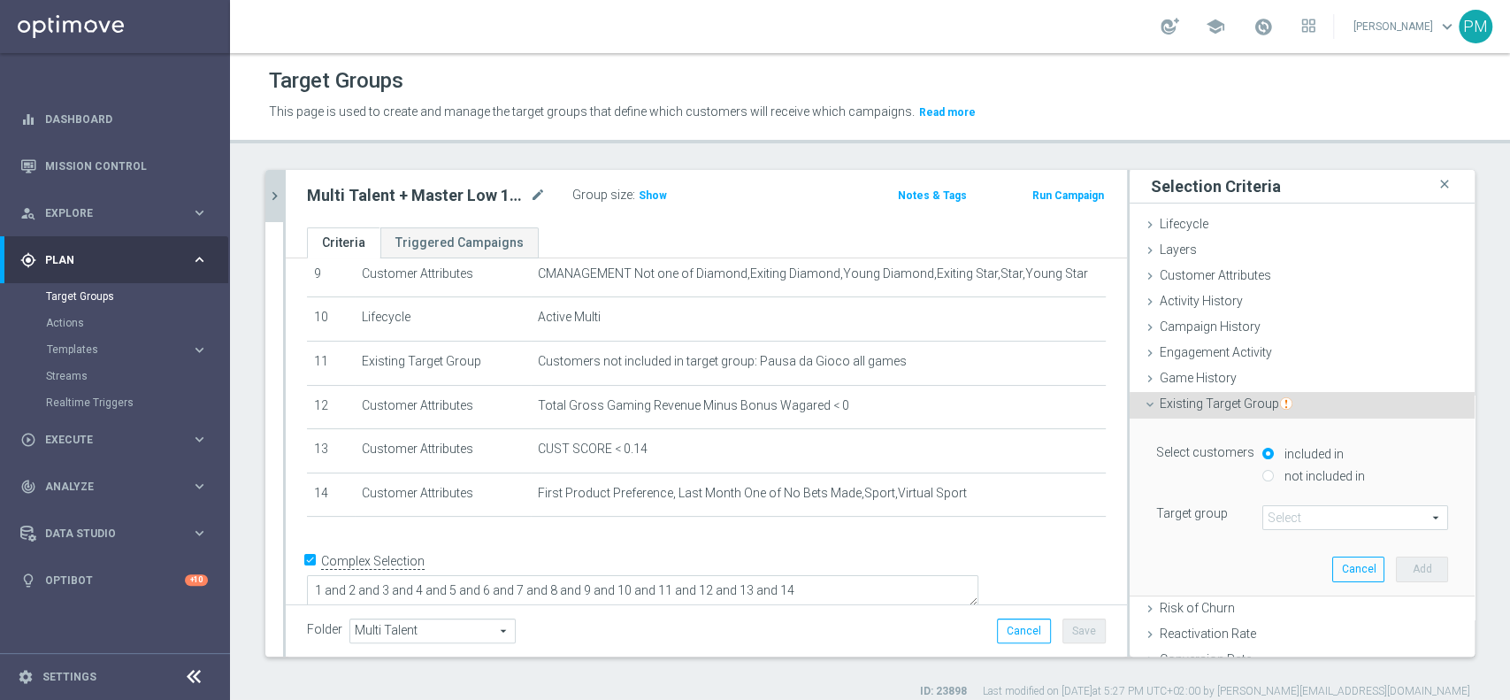
click at [1262, 471] on div "not included in" at bounding box center [1355, 477] width 186 height 22
click at [1262, 474] on input "not included in" at bounding box center [1267, 475] width 11 height 11
radio input "true"
click at [1274, 524] on span at bounding box center [1355, 517] width 184 height 23
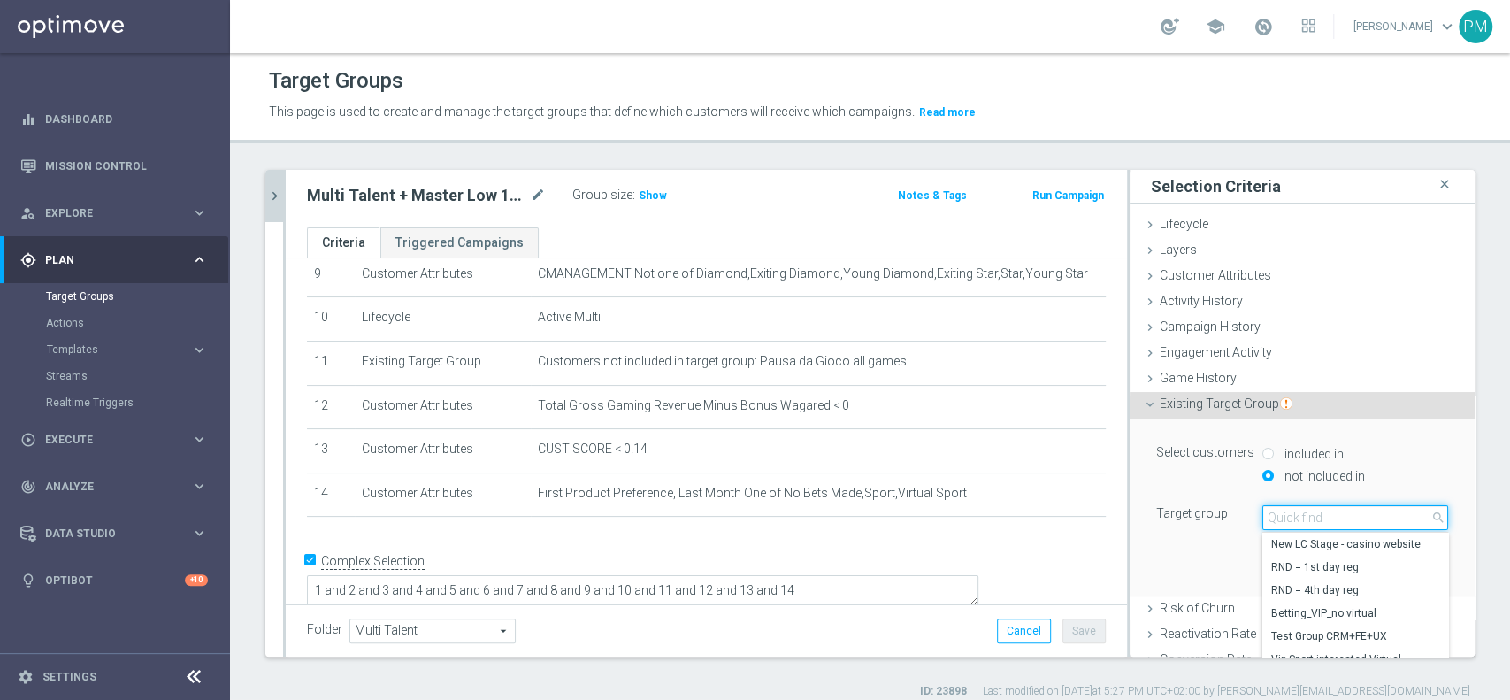
click at [1274, 524] on input "search" at bounding box center [1355, 517] width 186 height 25
type input "top mas"
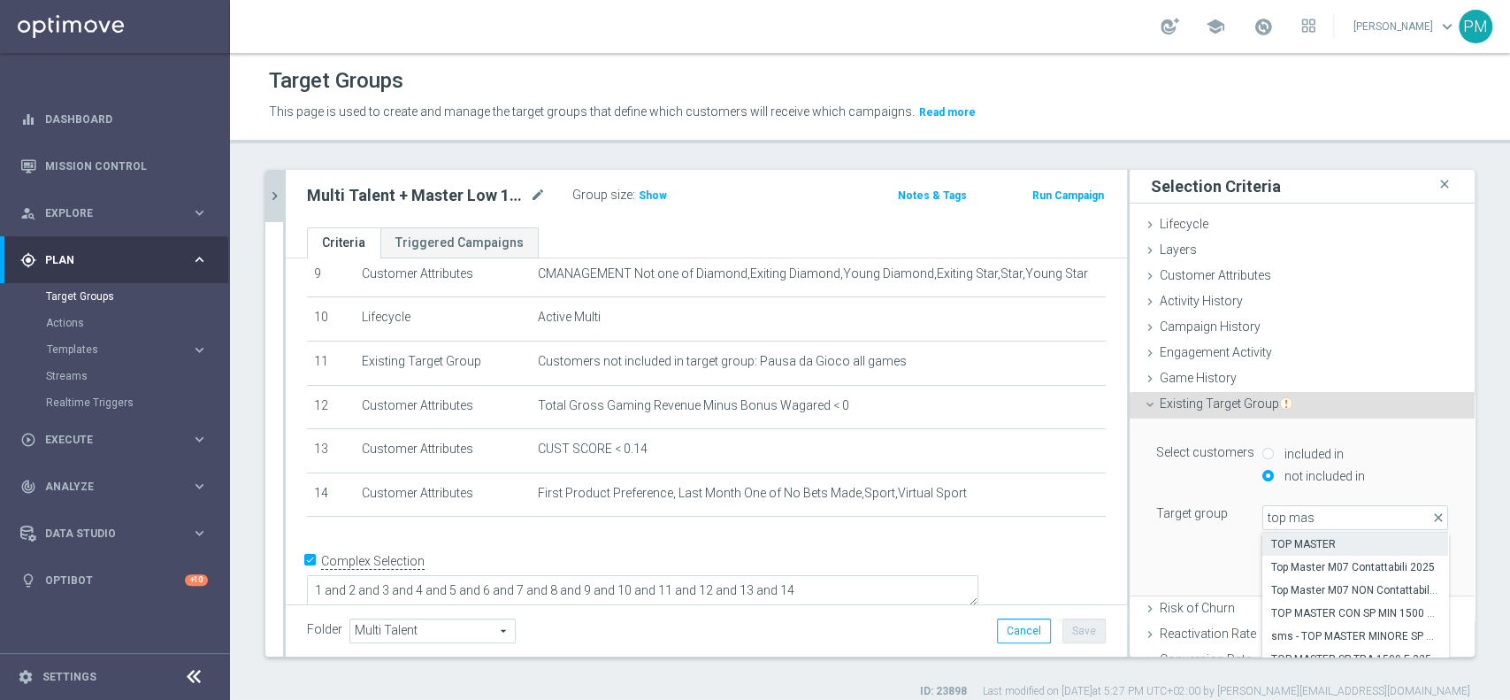
click at [1306, 546] on span "TOP MASTER" at bounding box center [1355, 544] width 168 height 14
type input "TOP MASTER"
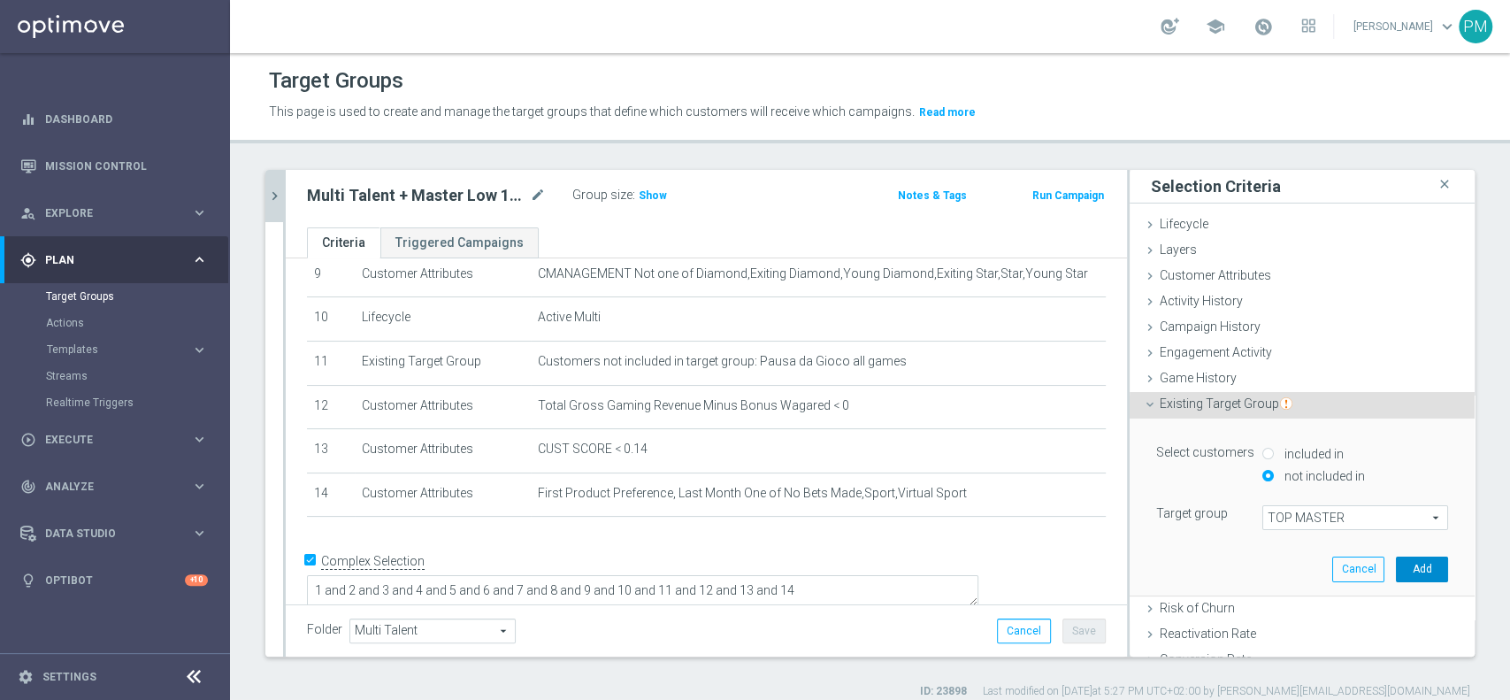
click at [1396, 571] on button "Add" at bounding box center [1422, 568] width 52 height 25
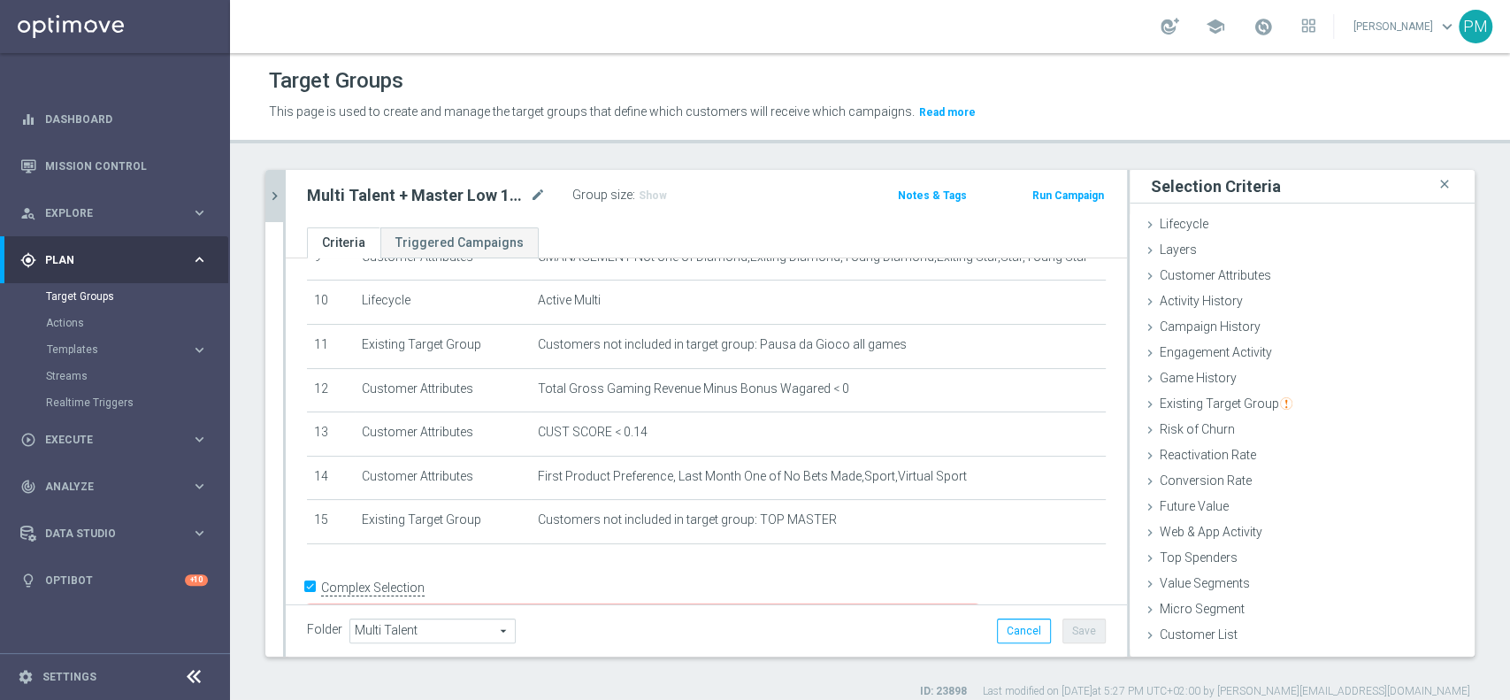
scroll to position [464, 0]
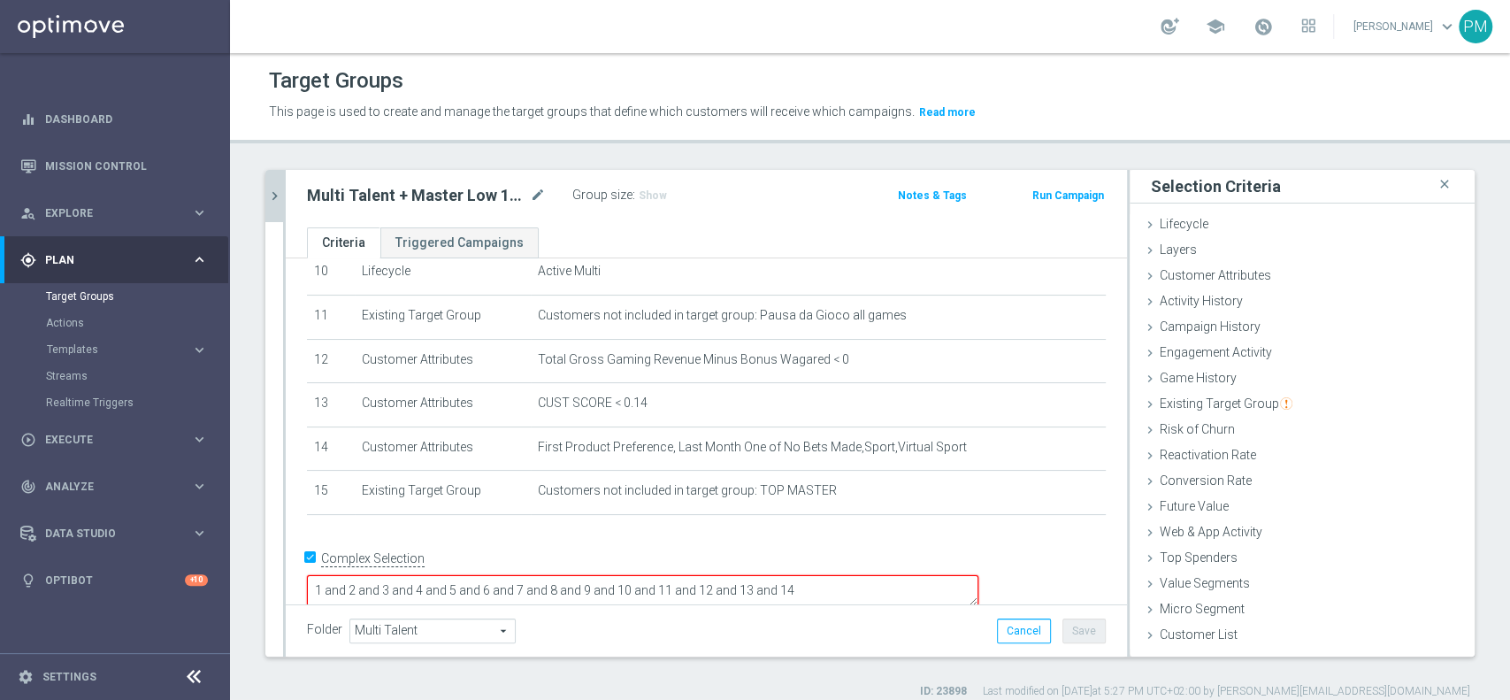
click at [959, 577] on textarea "1 and 2 and 3 and 4 and 5 and 6 and 7 and 8 and 9 and 10 and 11 and 12 and 13 a…" at bounding box center [642, 590] width 671 height 31
click at [917, 575] on textarea "1 and 2 and 3 and 4 and 5 and 6 and 7 and 8 and 9 and 10 and 11 and 12 and 13 a…" at bounding box center [642, 590] width 671 height 31
click at [1062, 632] on button "Save" at bounding box center [1083, 630] width 43 height 25
click at [931, 577] on textarea "(1 and 2 and 3 and 4 and 5 and 6 and 7 and 8 and 9 and 10 and 11 and 12 and 13 …" at bounding box center [642, 592] width 671 height 31
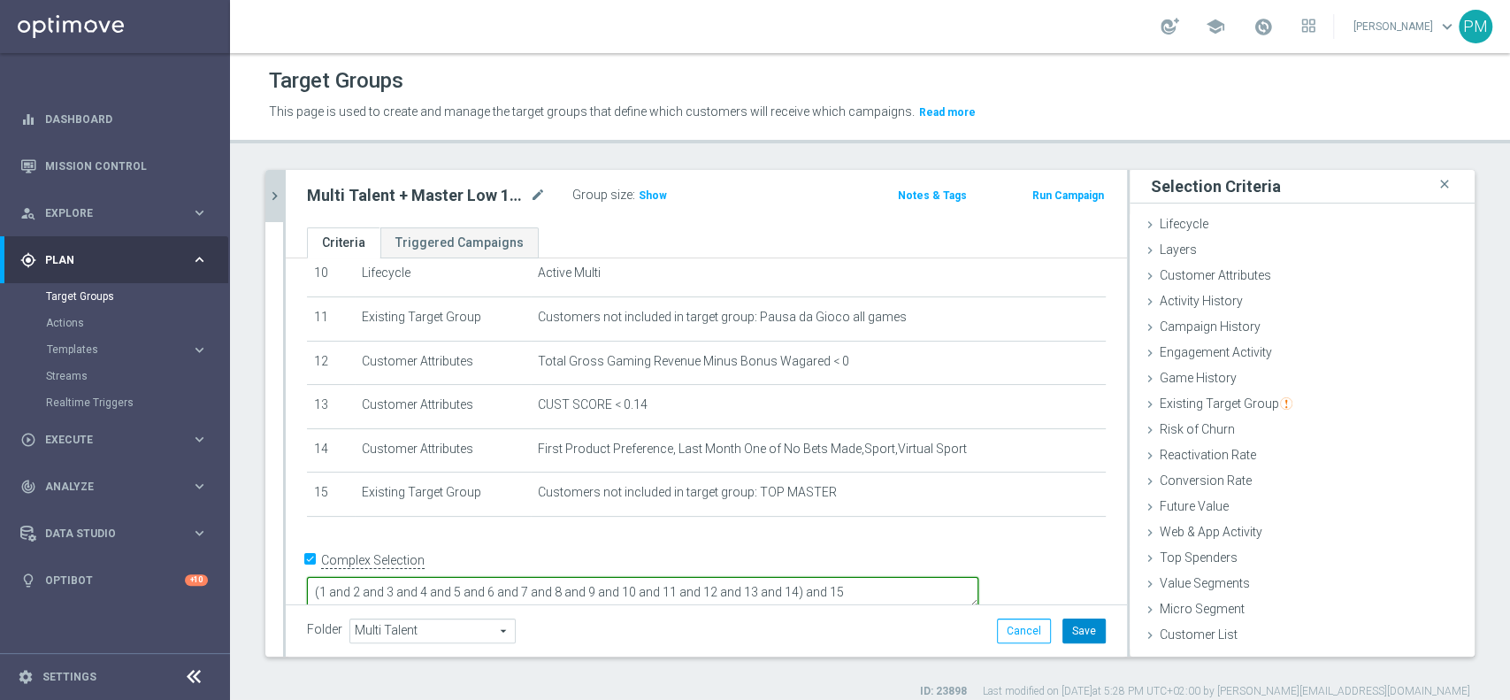
type textarea "(1 and 2 and 3 and 4 and 5 and 6 and 7 and 8 and 9 and 10 and 11 and 12 and 13 …"
click at [1078, 629] on button "Save" at bounding box center [1083, 630] width 43 height 25
click at [654, 191] on span "Show" at bounding box center [653, 195] width 28 height 12
